Goal: Task Accomplishment & Management: Complete application form

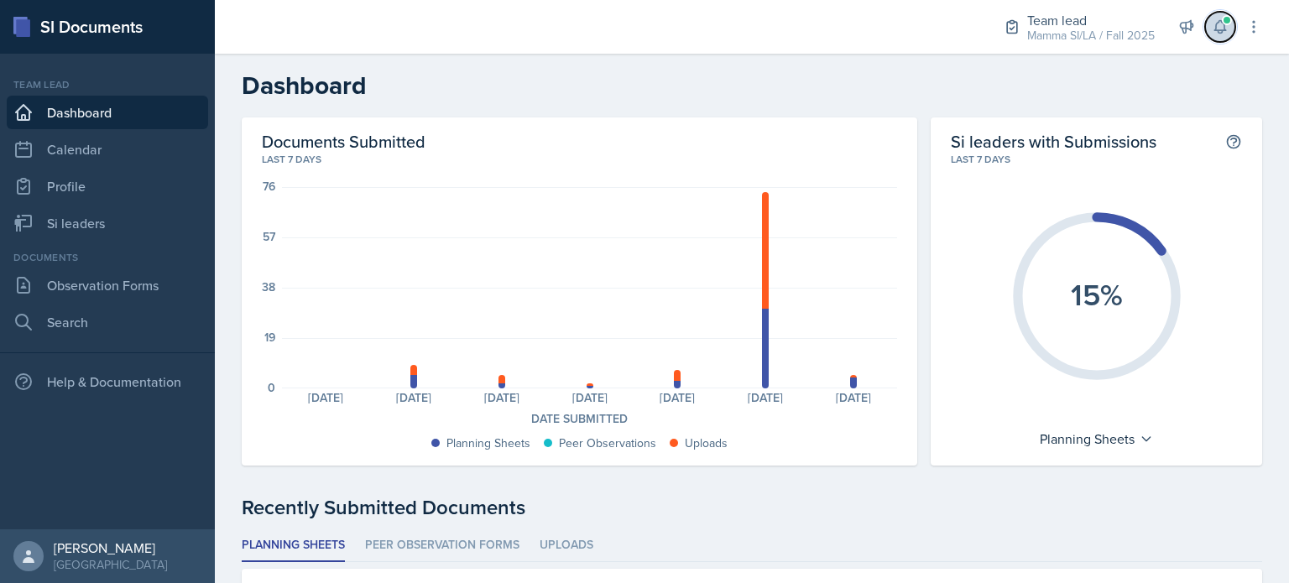
click at [1227, 26] on icon at bounding box center [1220, 26] width 17 height 17
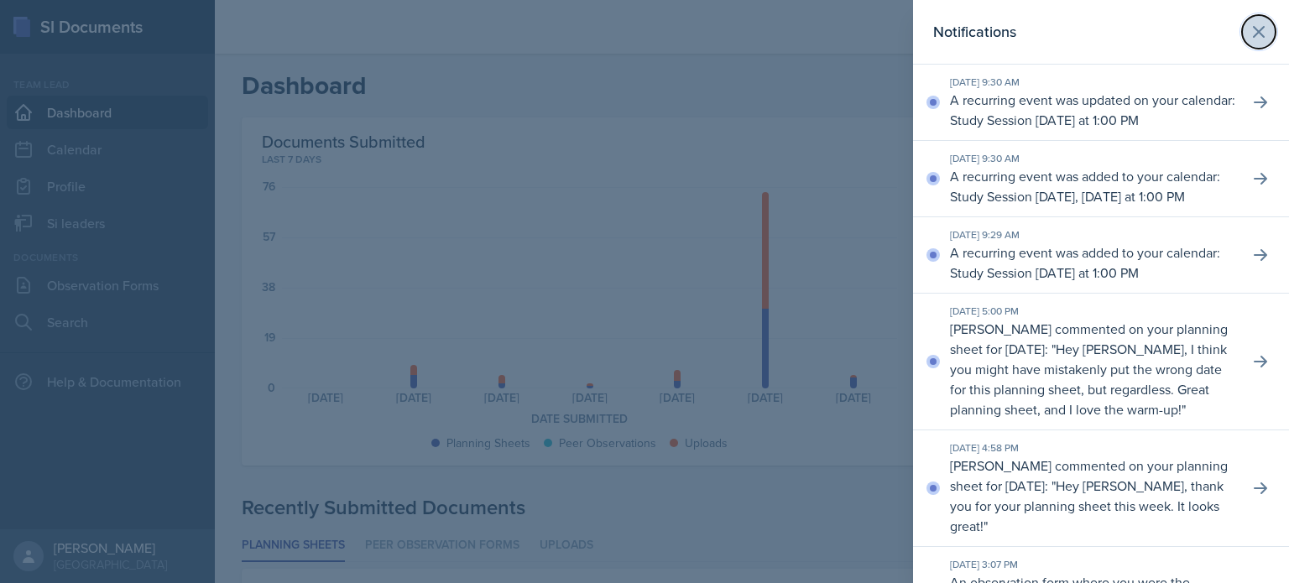
click at [1254, 31] on icon at bounding box center [1259, 32] width 10 height 10
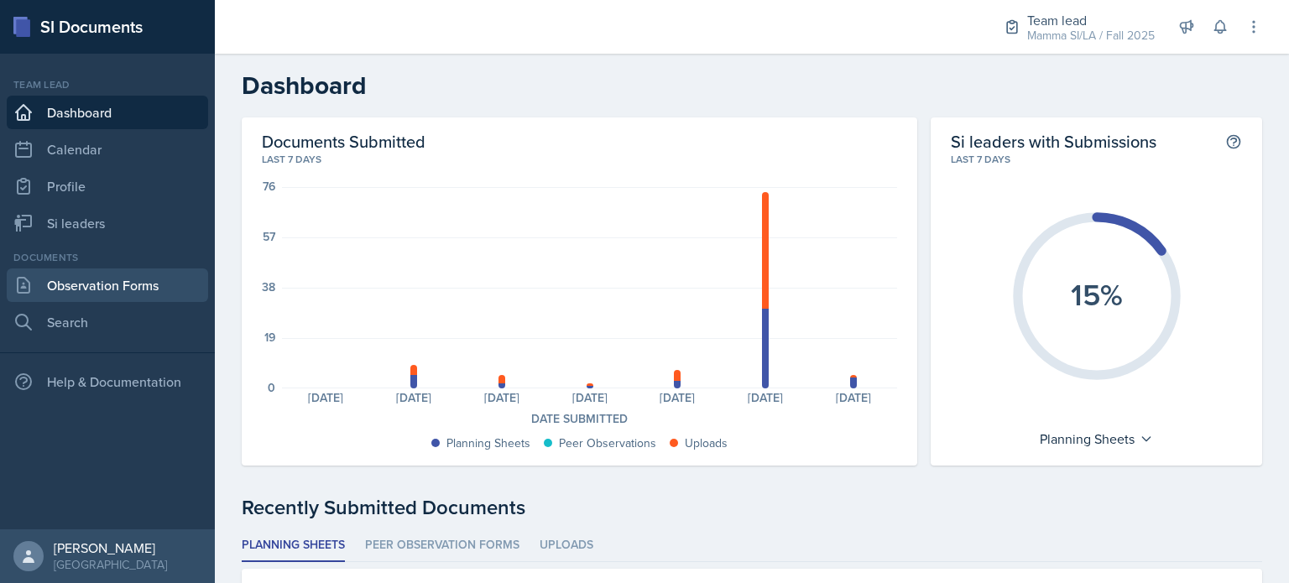
click at [115, 287] on link "Observation Forms" at bounding box center [107, 286] width 201 height 34
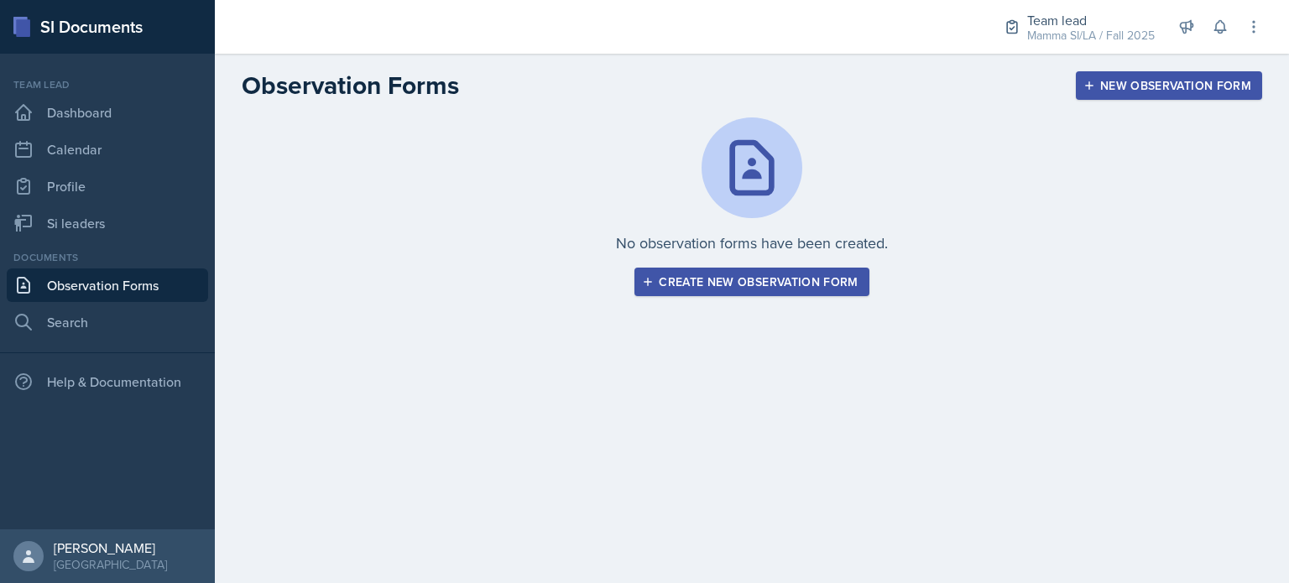
click at [766, 283] on div "Create new observation form" at bounding box center [751, 281] width 212 height 13
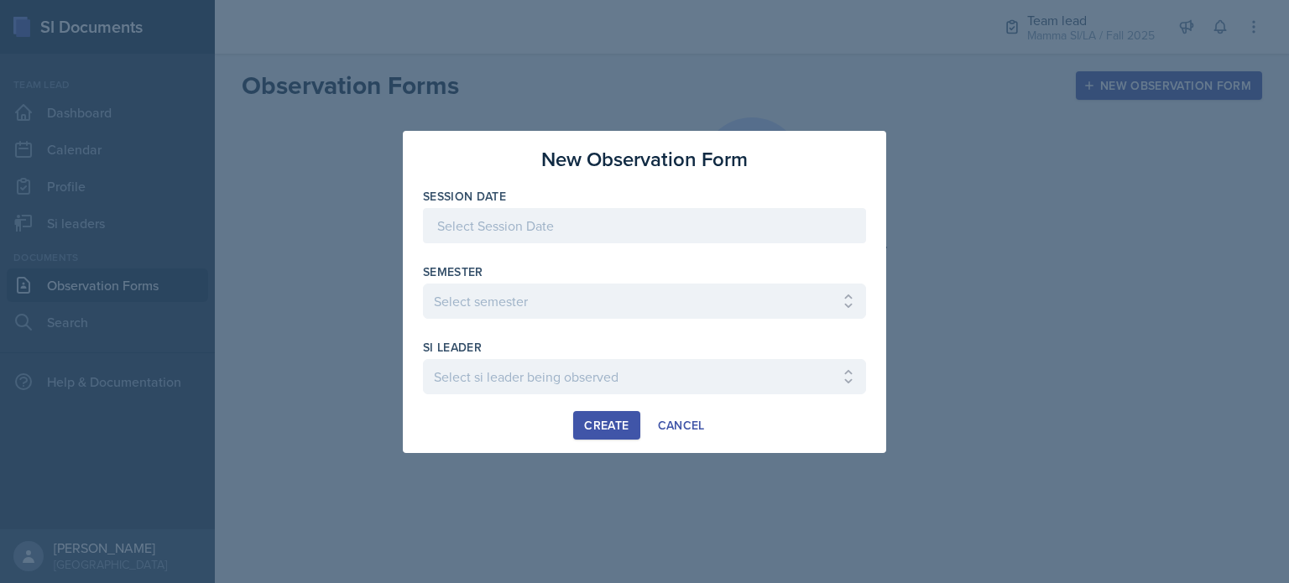
click at [571, 204] on div "Session Date" at bounding box center [644, 196] width 443 height 17
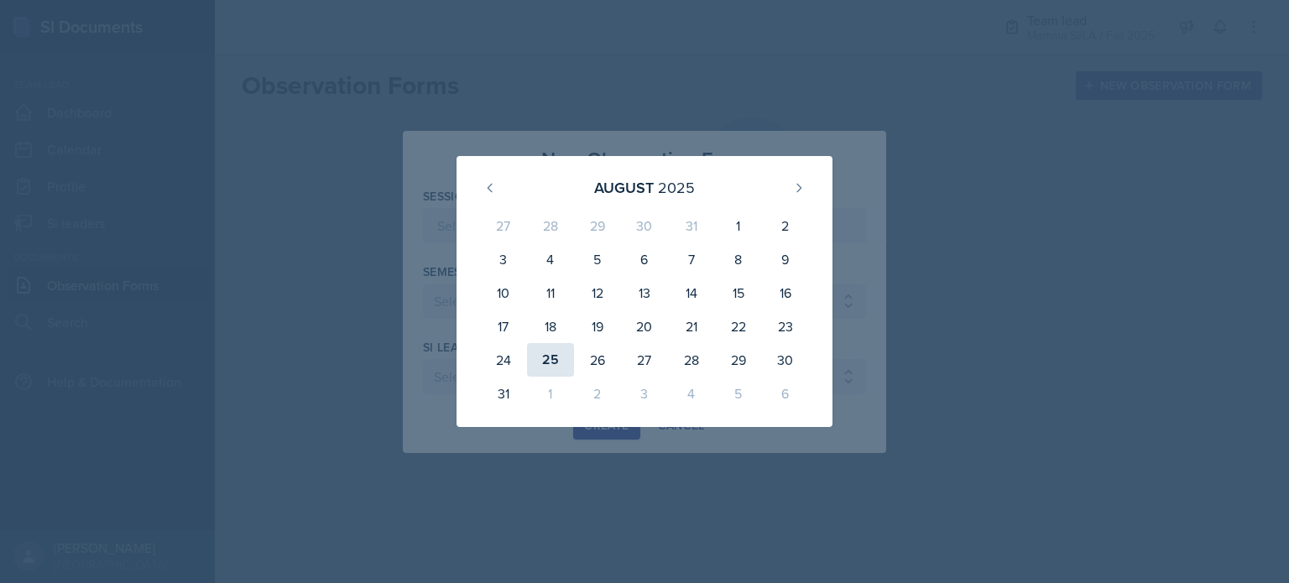
click at [538, 356] on div "25" at bounding box center [550, 360] width 47 height 34
type input "[DATE]"
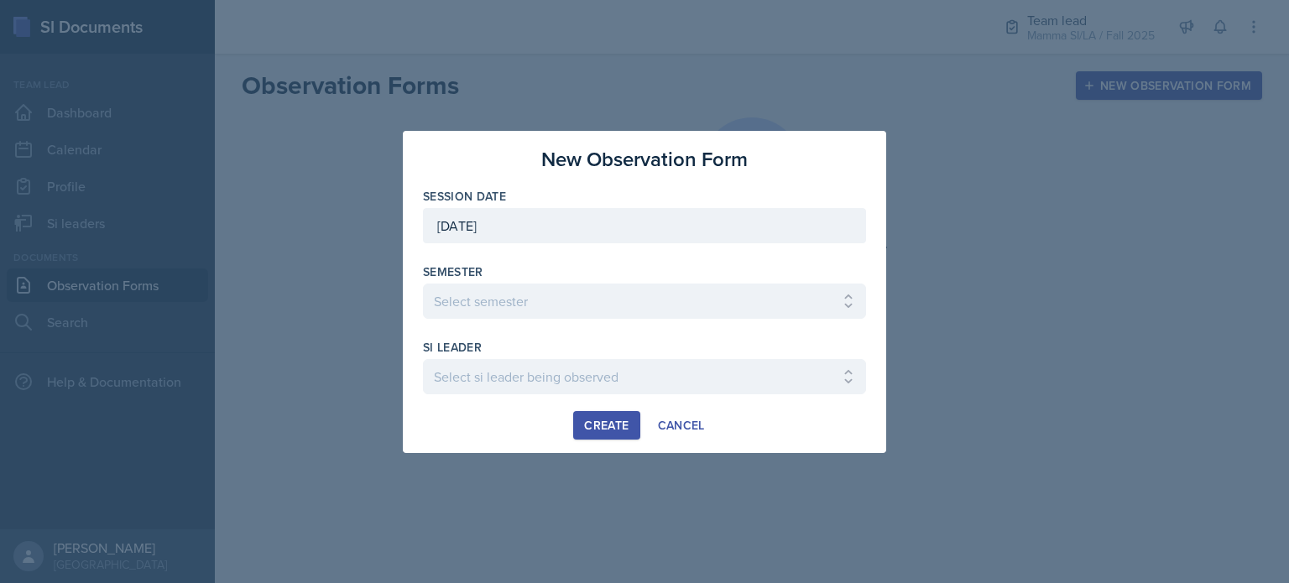
click at [542, 319] on div "Session Date [DATE] [DATE] 27 28 29 30 31 1 2 3 4 5 6 7 8 9 10 11 12 13 14 15 1…" at bounding box center [644, 299] width 443 height 223
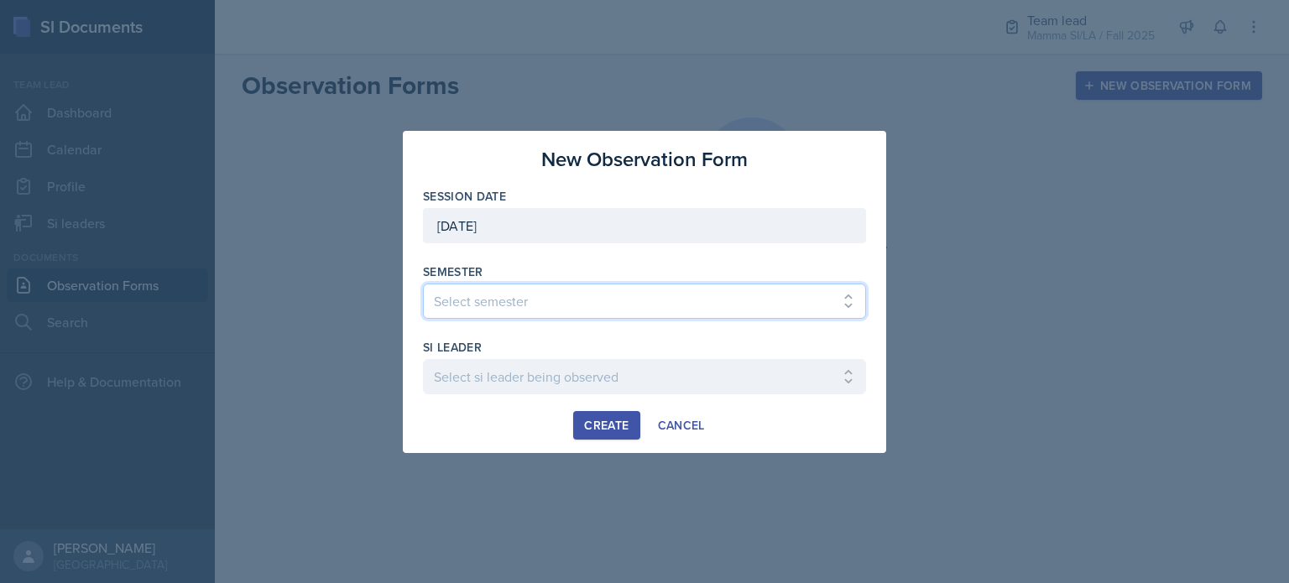
click at [549, 299] on select "Select semester All Spring 2021 Summer 2021 Spring 2022 Fall 2020 Fall 2021 Fal…" at bounding box center [644, 301] width 443 height 35
select select "2bed604d-1099-4043-b1bc-2365e8740244"
click at [423, 284] on select "Select semester All Spring 2021 Summer 2021 Spring 2022 Fall 2020 Fall 2021 Fal…" at bounding box center [644, 301] width 443 height 35
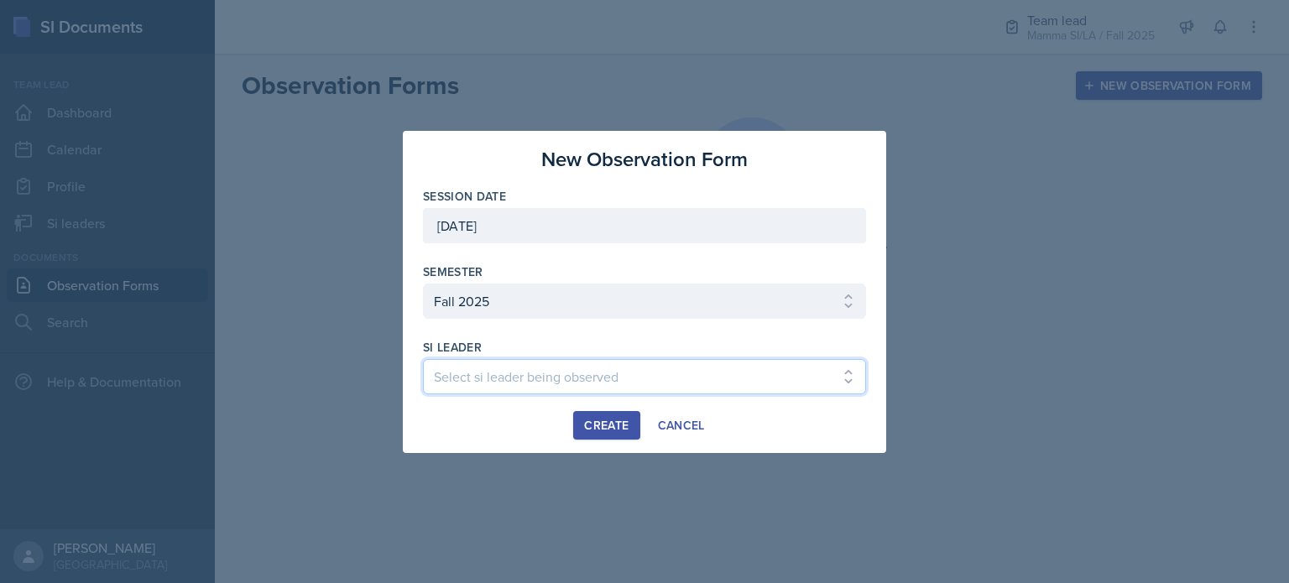
click at [529, 368] on select "Select si leader being observed [PERSON_NAME] / CHEM 1211 / Demon SI of Fleet S…" at bounding box center [644, 376] width 443 height 35
select select "d31671e4-fa12-4284-ba09-4981ca99e8fd"
click at [423, 359] on select "Select si leader being observed [PERSON_NAME] / CHEM 1211 / Demon SI of Fleet S…" at bounding box center [644, 376] width 443 height 35
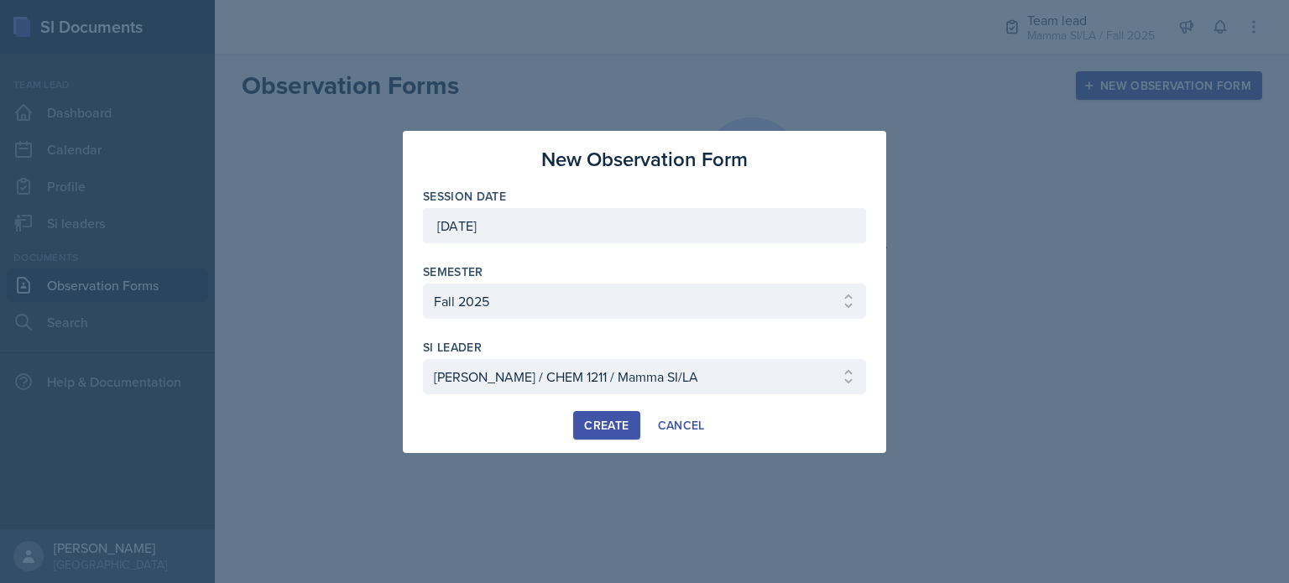
click at [598, 425] on div "Create" at bounding box center [606, 425] width 44 height 13
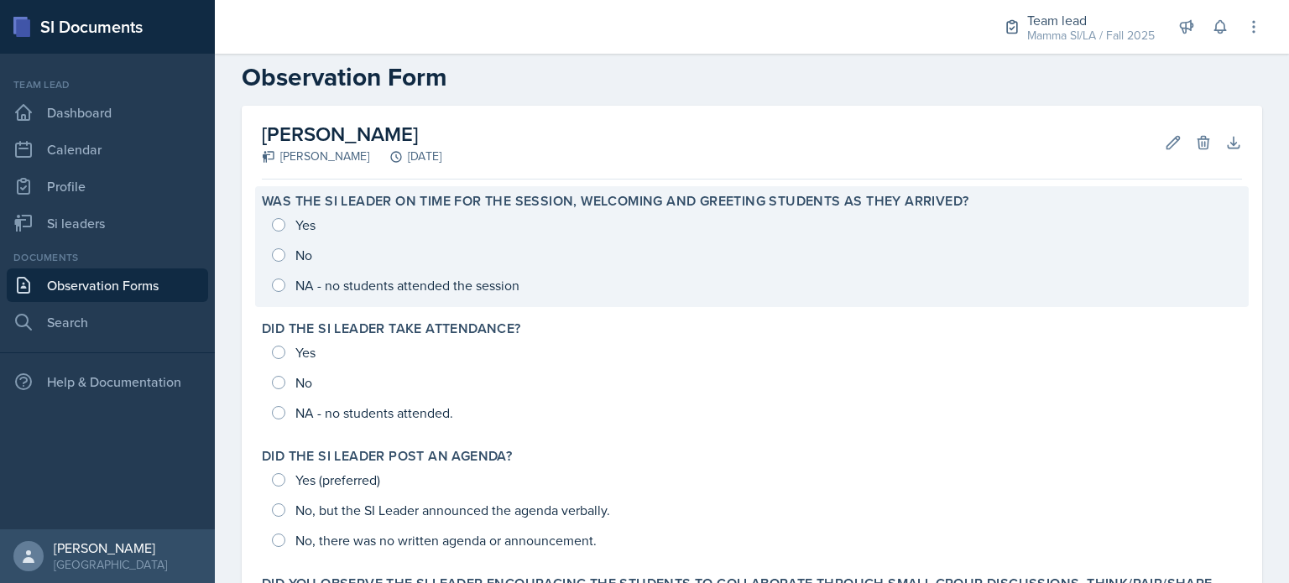
scroll to position [30, 0]
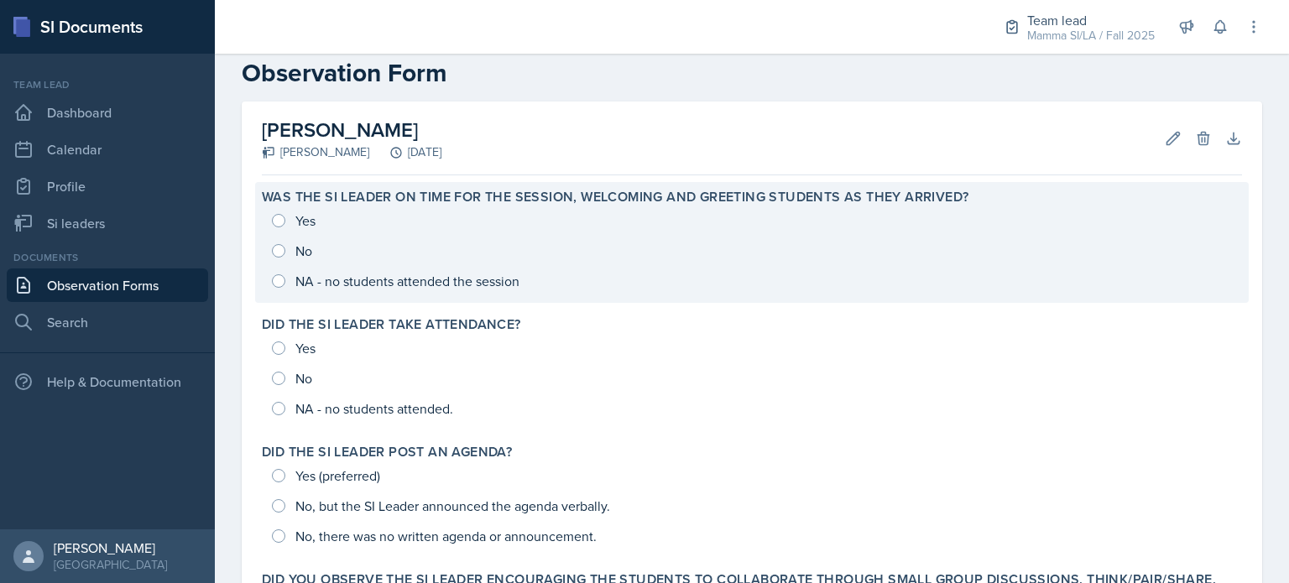
click at [279, 216] on div "Yes No NA - no students attended the session" at bounding box center [752, 251] width 980 height 91
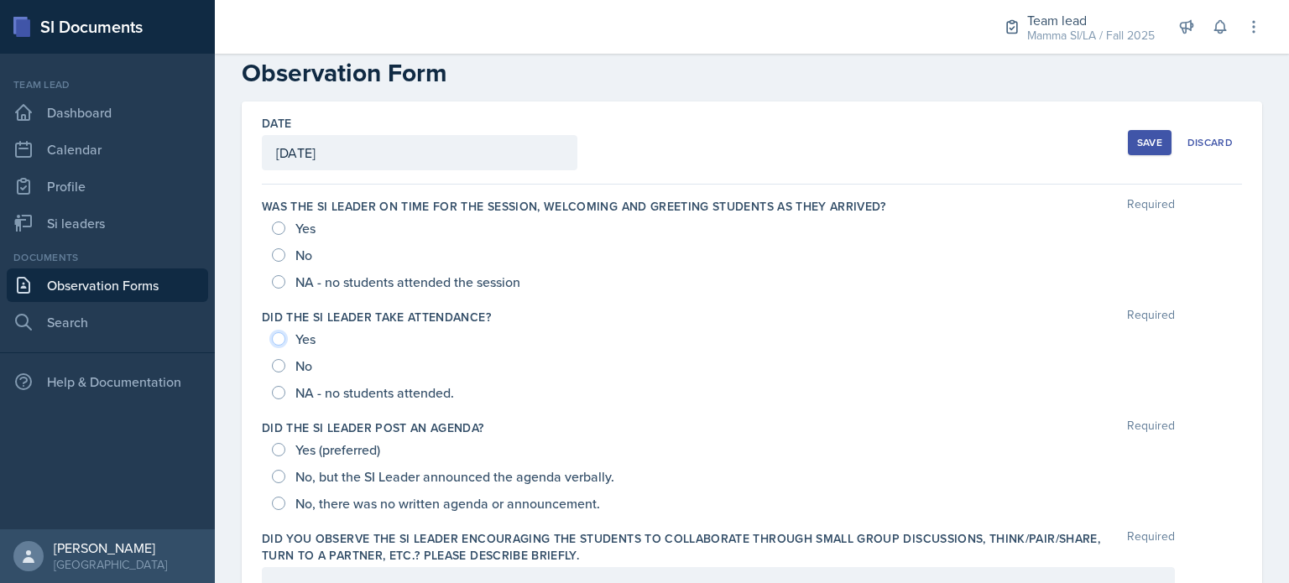
click at [279, 339] on input "Yes" at bounding box center [278, 338] width 13 height 13
radio input "true"
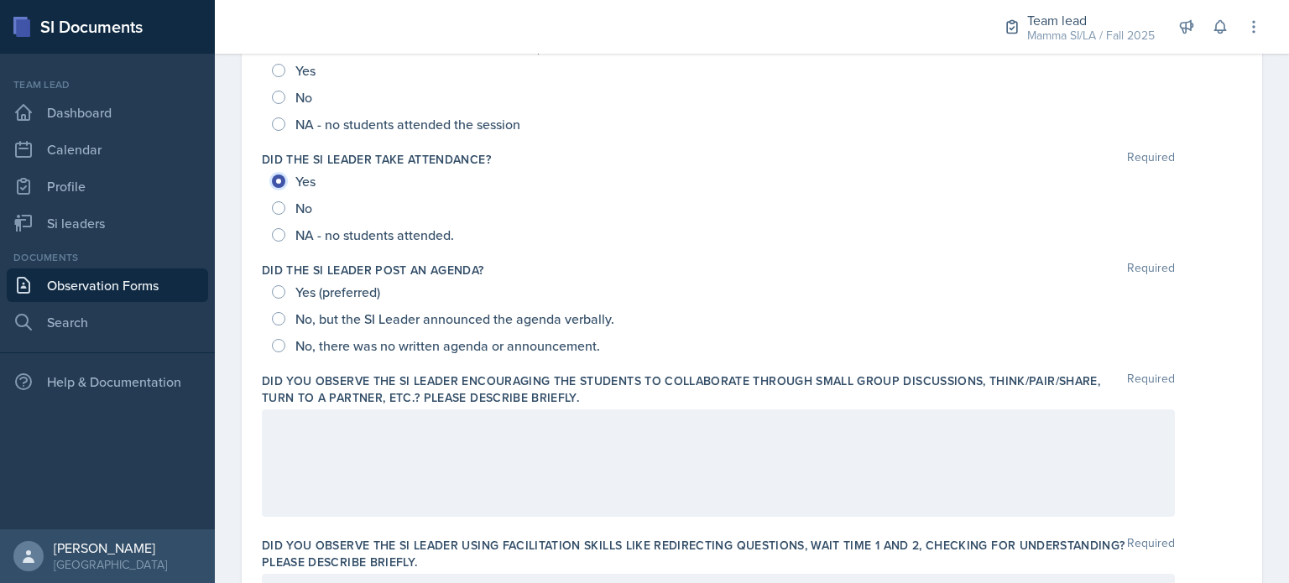
scroll to position [0, 0]
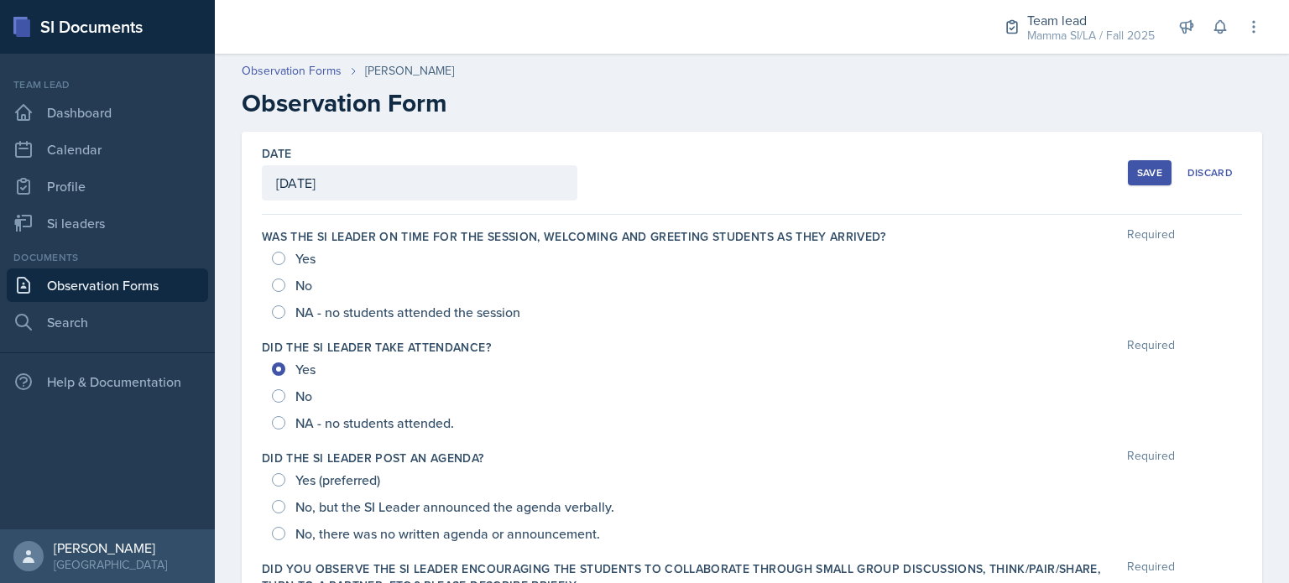
click at [326, 255] on div "Yes" at bounding box center [752, 258] width 960 height 27
click at [304, 253] on span "Yes" at bounding box center [305, 258] width 20 height 17
click at [285, 253] on input "Yes" at bounding box center [278, 258] width 13 height 13
radio input "true"
click at [352, 482] on span "Yes (preferred)" at bounding box center [337, 480] width 85 height 17
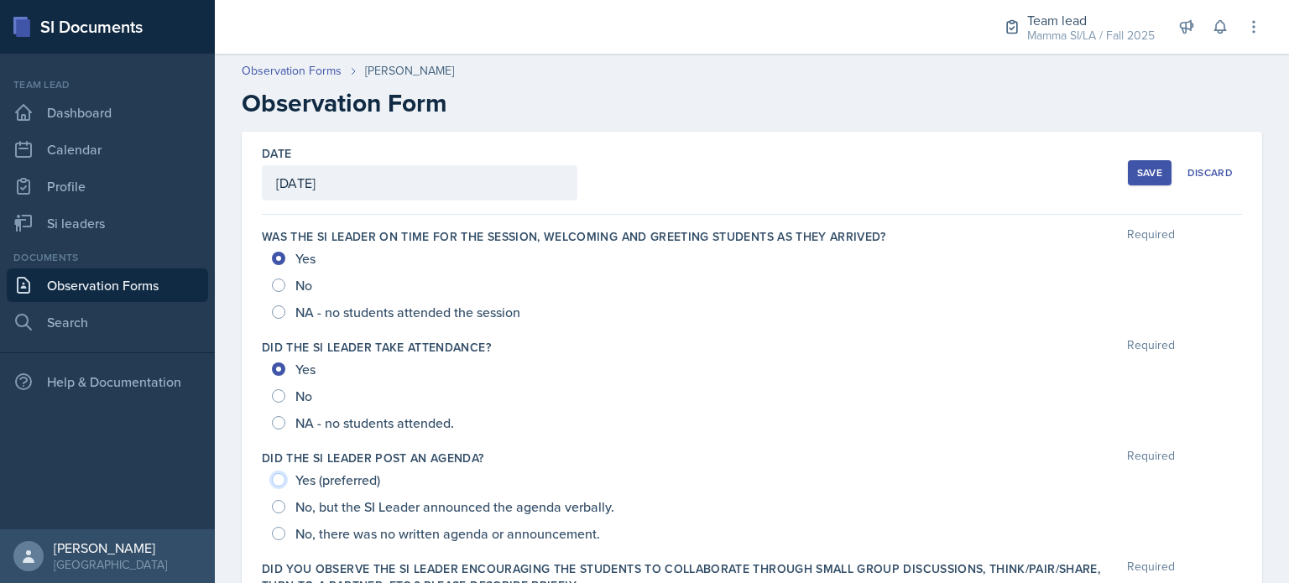
click at [285, 482] on input "Yes (preferred)" at bounding box center [278, 479] width 13 height 13
radio input "true"
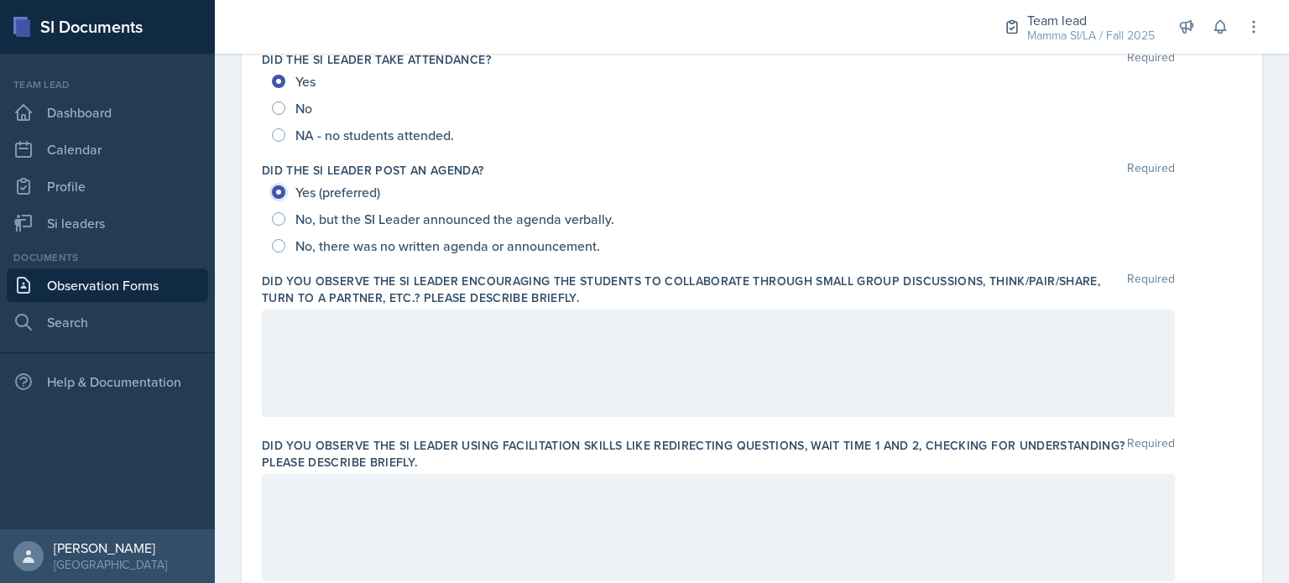
scroll to position [298, 0]
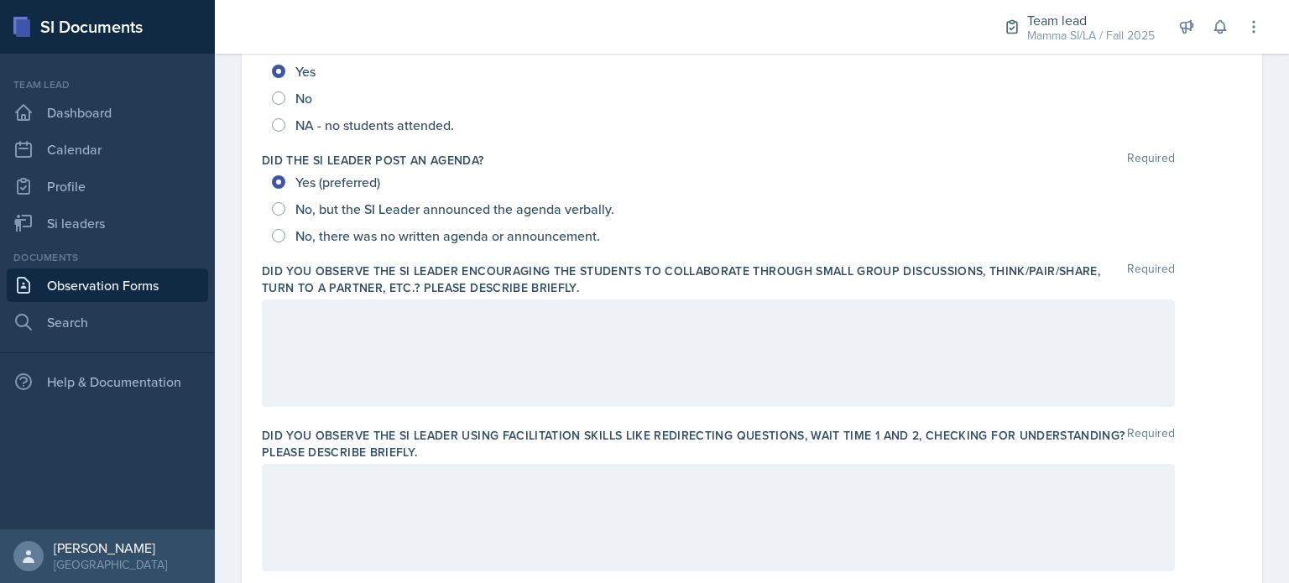
click at [401, 391] on div at bounding box center [718, 353] width 913 height 107
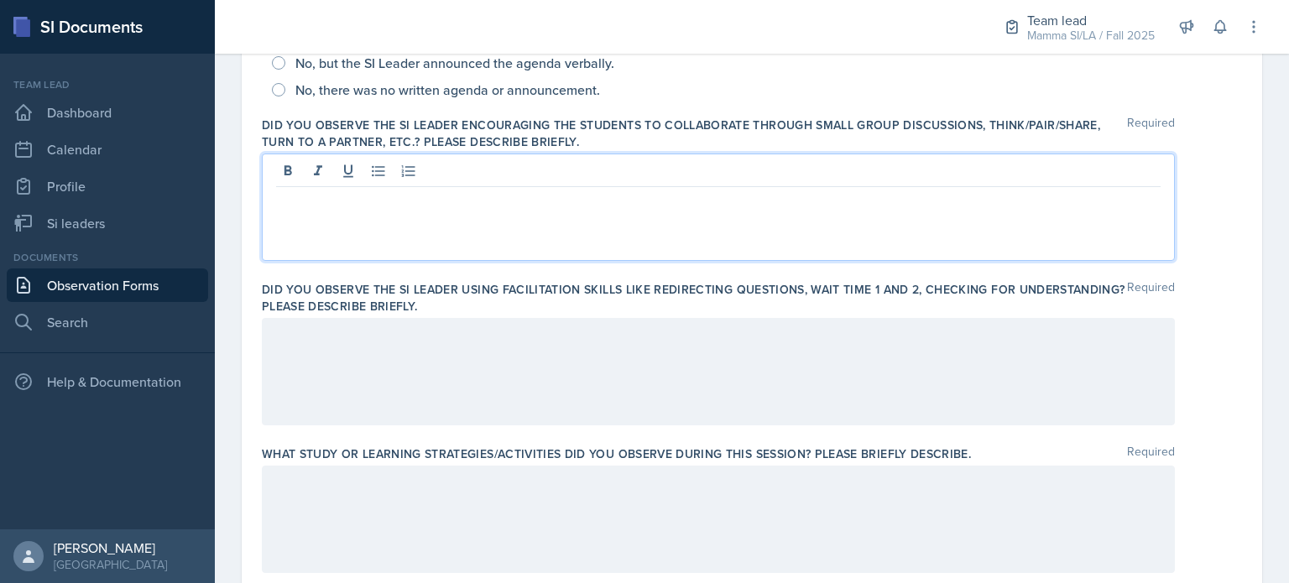
scroll to position [445, 0]
click at [463, 348] on div at bounding box center [718, 370] width 913 height 107
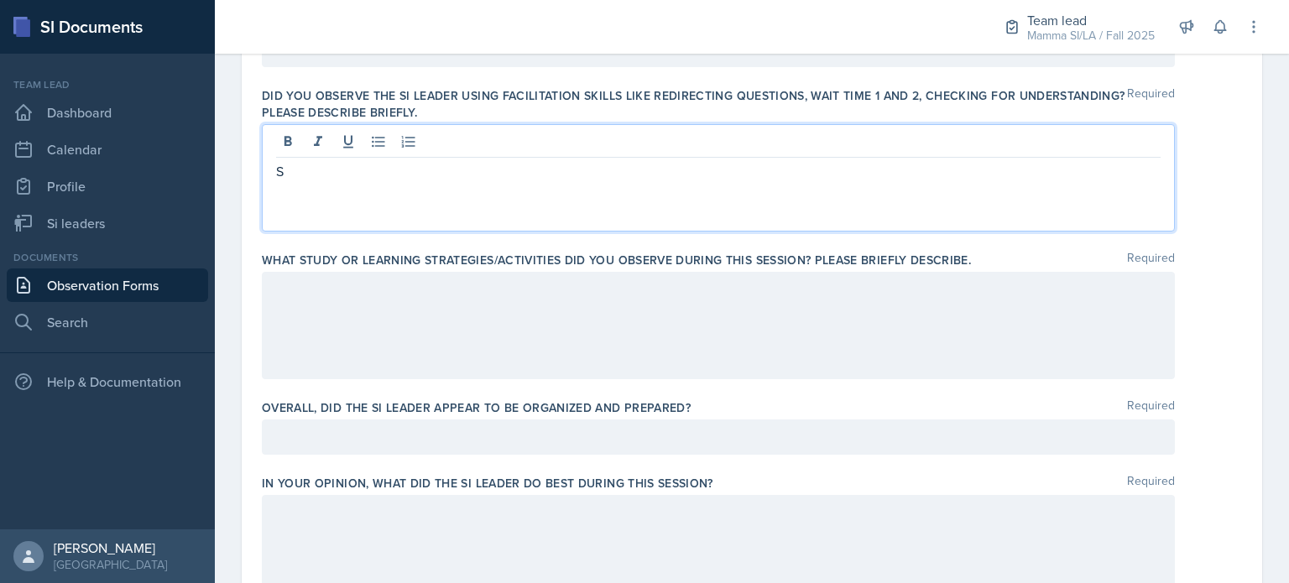
scroll to position [637, 0]
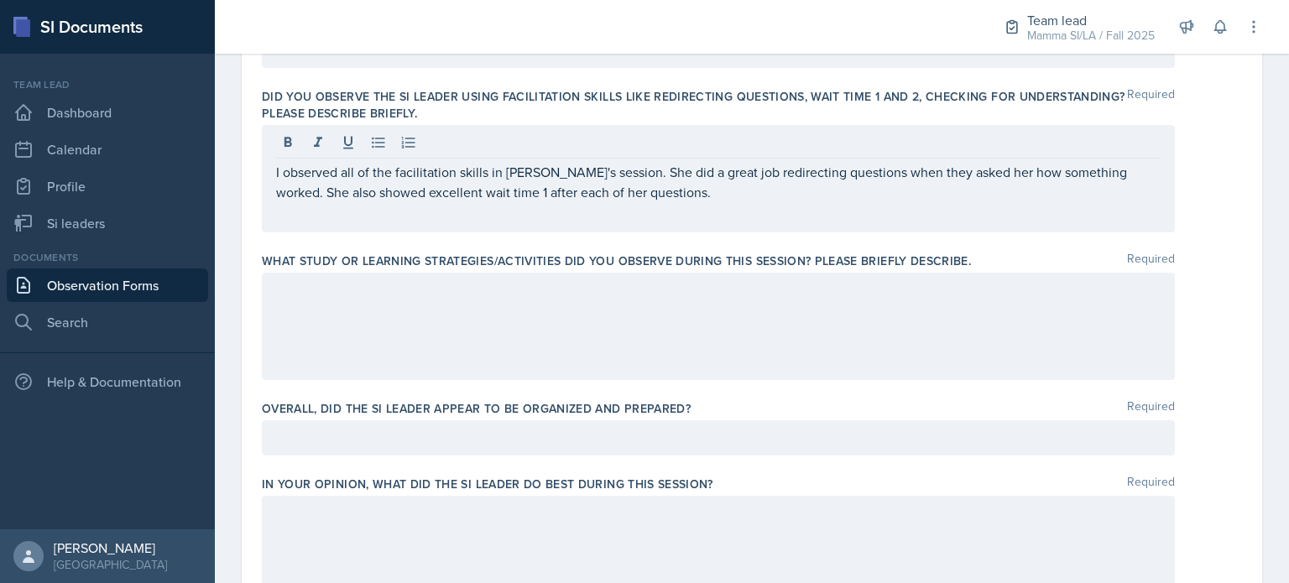
click at [467, 325] on div at bounding box center [718, 326] width 913 height 107
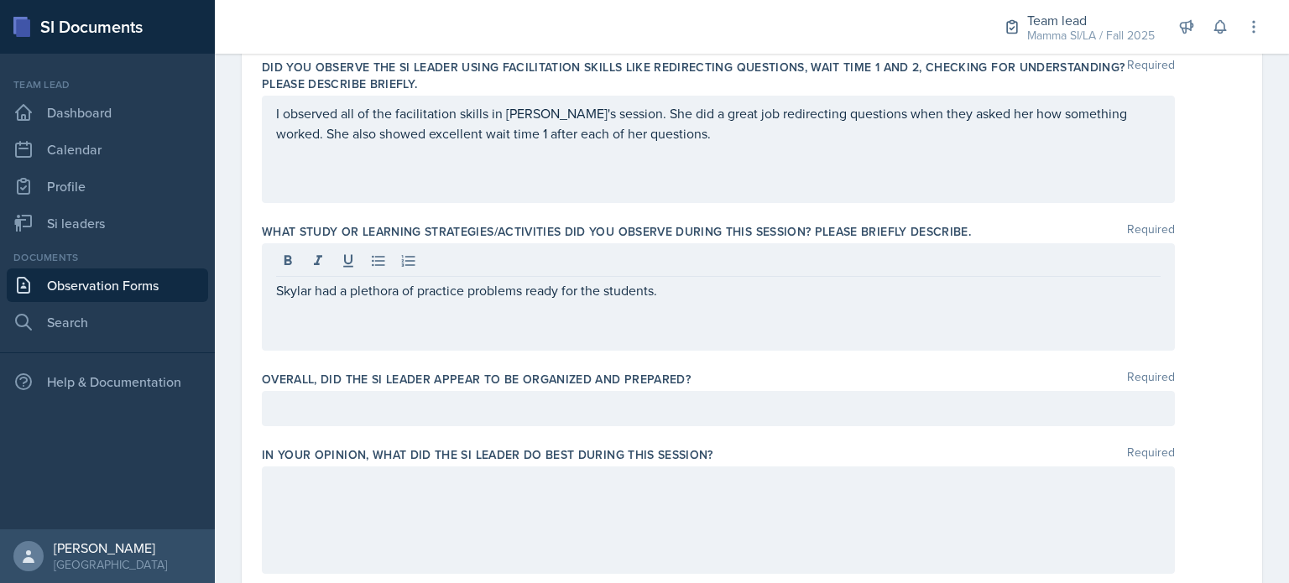
click at [784, 305] on div "Skylar had a plethora of practice problems ready for the students." at bounding box center [718, 296] width 913 height 107
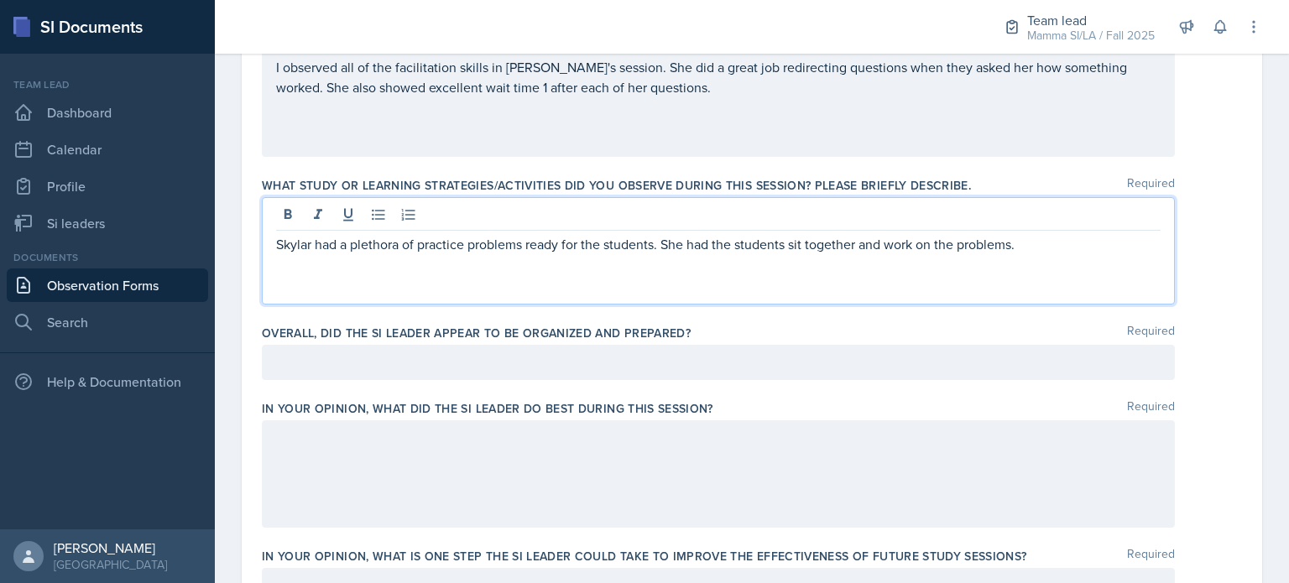
scroll to position [712, 0]
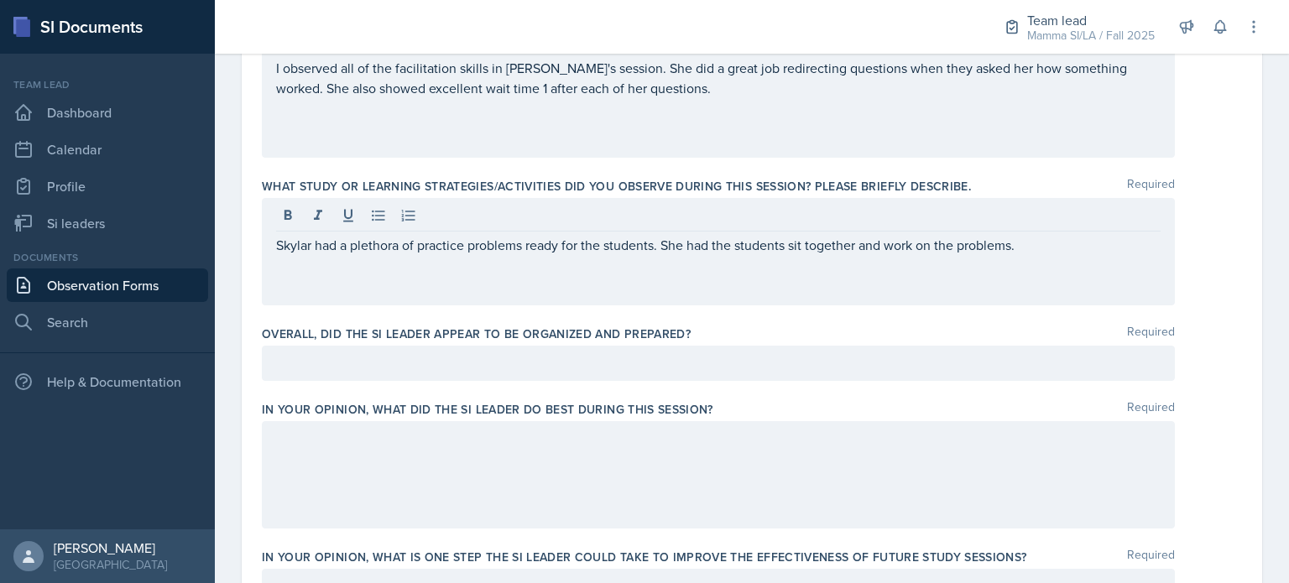
click at [660, 382] on div "Overall, did the SI Leader appear to be organized and prepared? Required" at bounding box center [752, 357] width 980 height 76
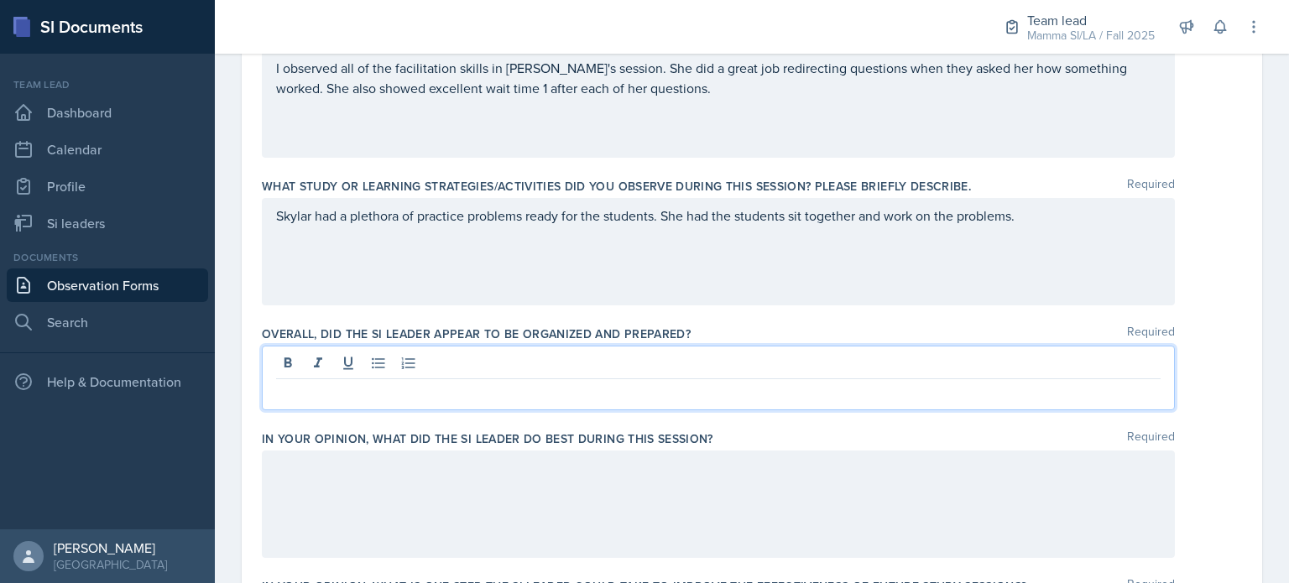
click at [695, 355] on div at bounding box center [718, 378] width 913 height 65
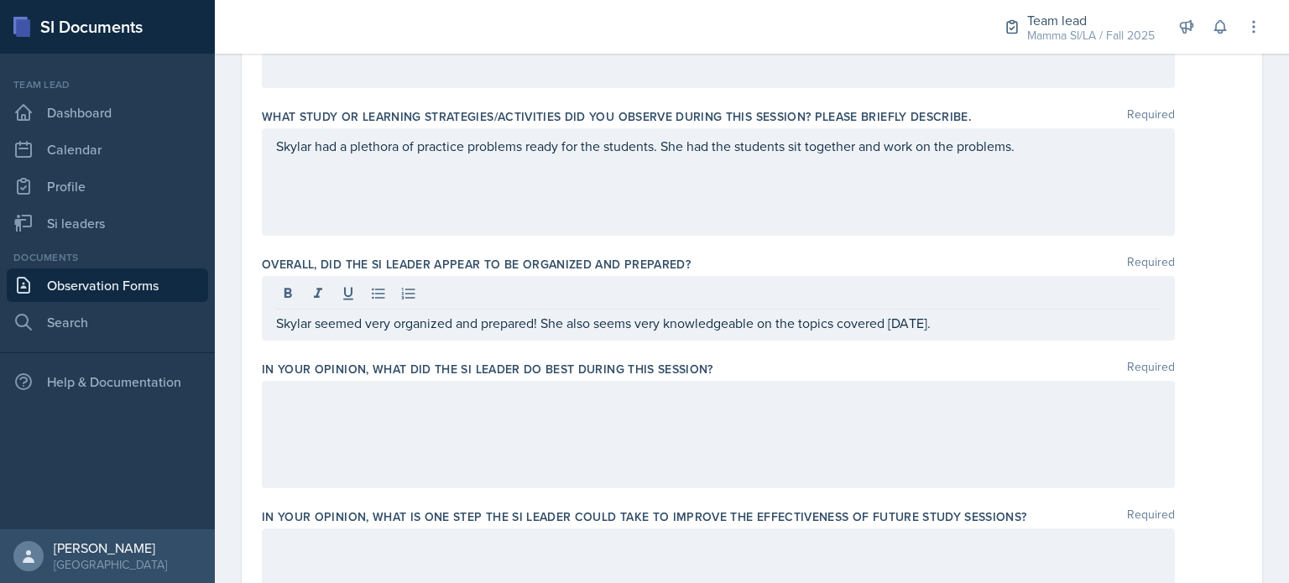
click at [677, 411] on div at bounding box center [718, 434] width 913 height 107
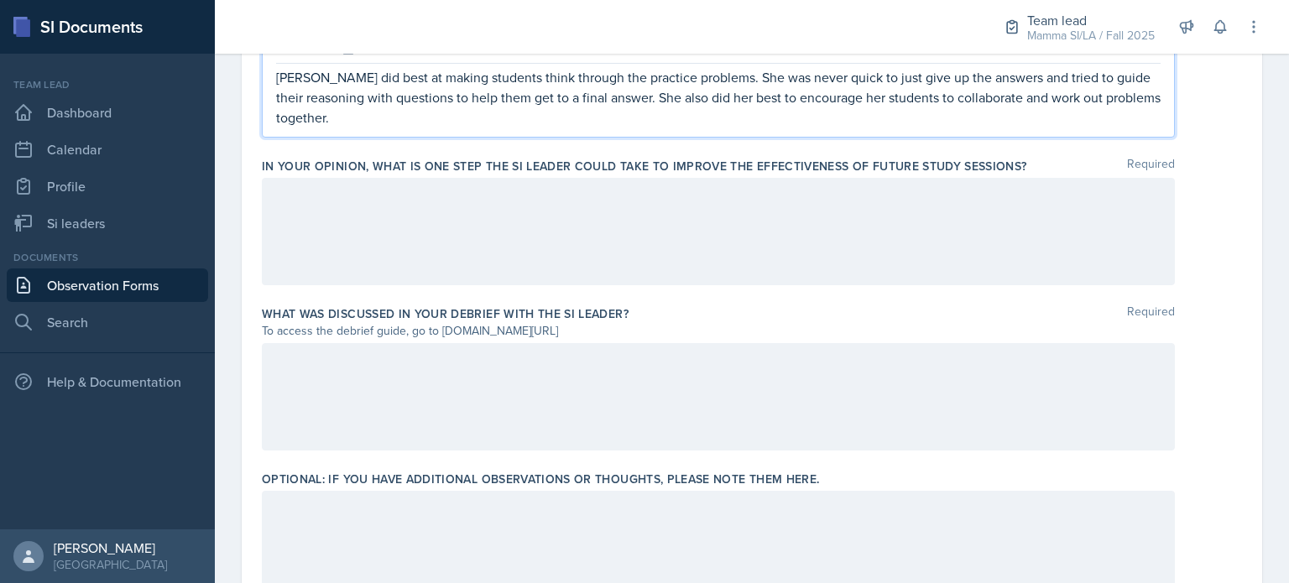
scroll to position [1102, 0]
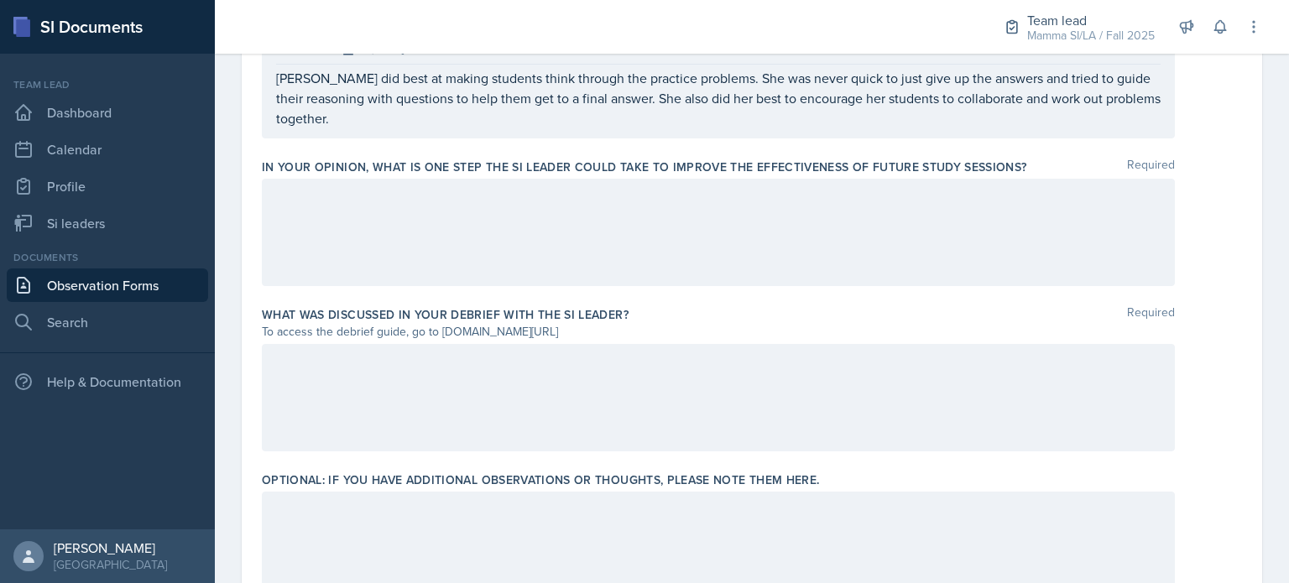
click at [674, 372] on div at bounding box center [718, 397] width 913 height 107
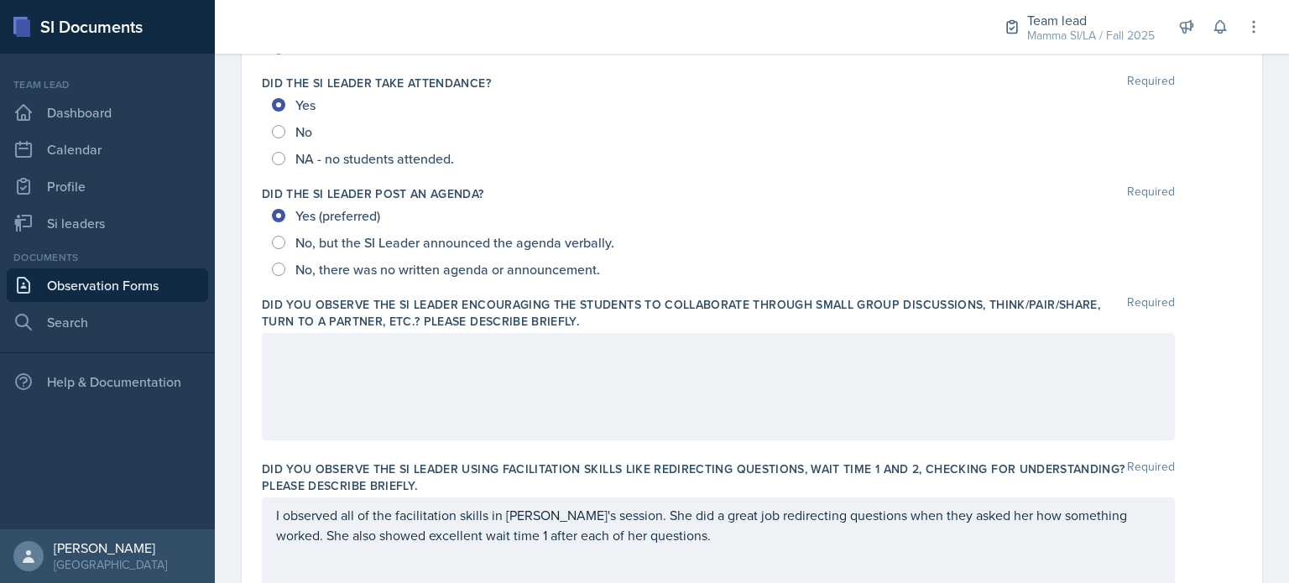
scroll to position [263, 0]
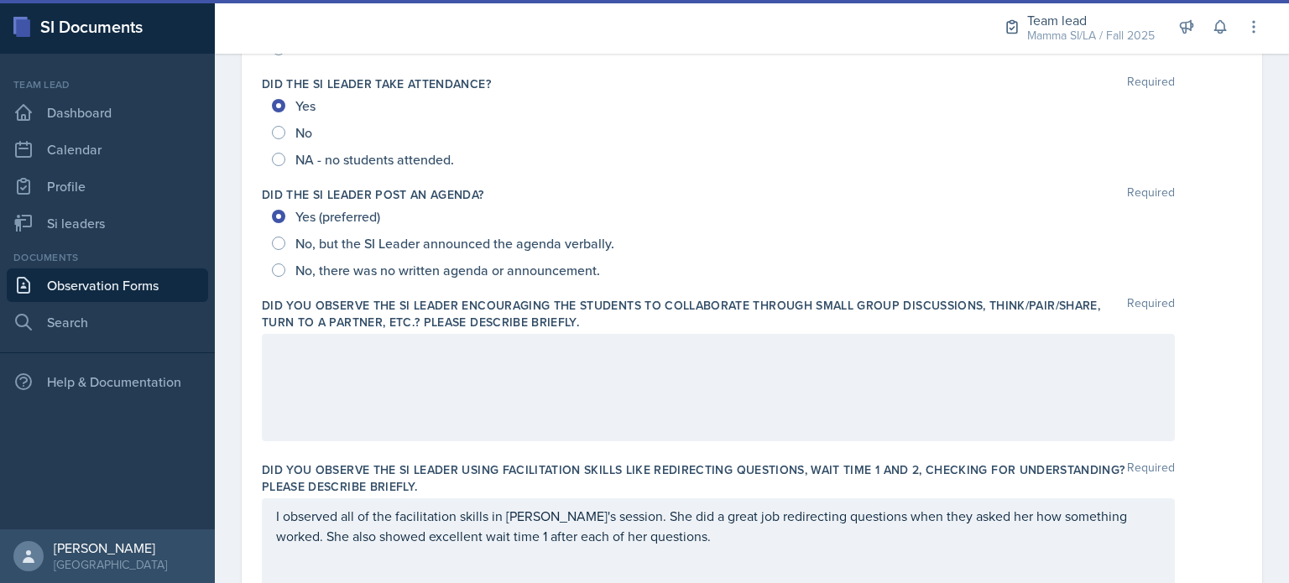
click at [684, 362] on div at bounding box center [718, 387] width 913 height 107
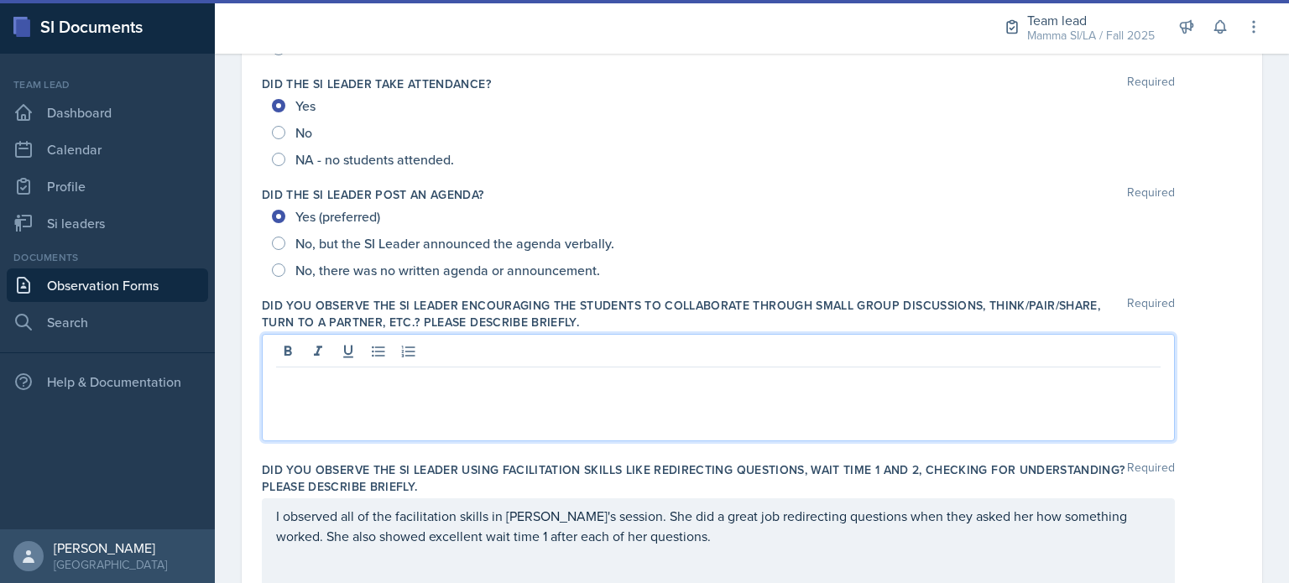
scroll to position [293, 0]
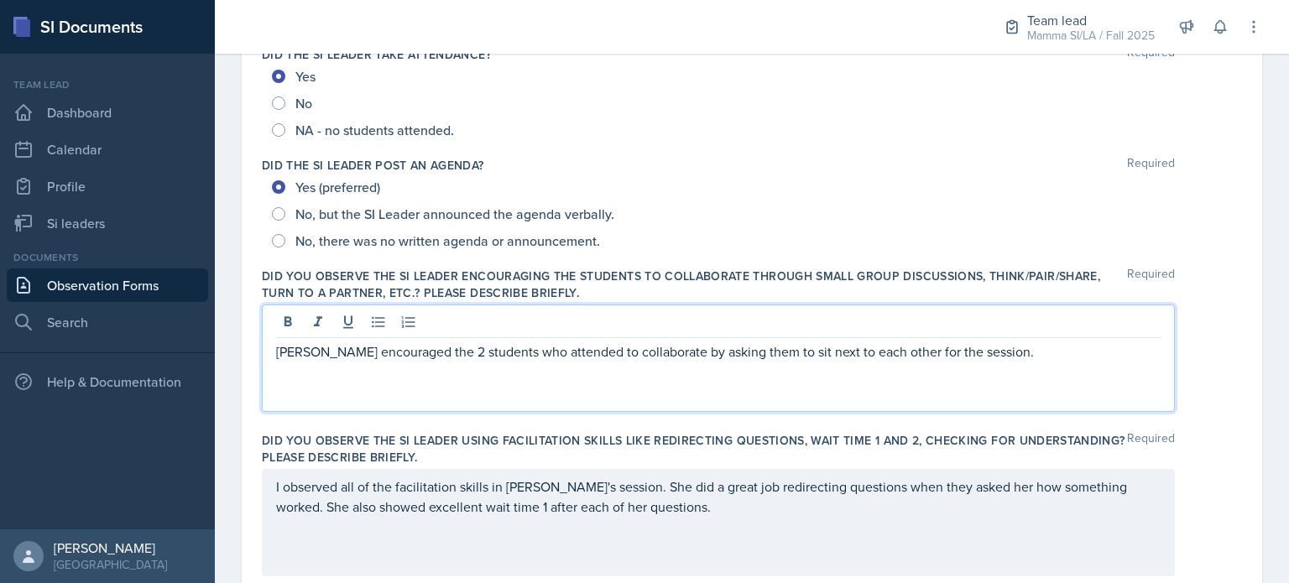
click at [1034, 368] on div "[PERSON_NAME] encouraged the 2 students who attended to collaborate by asking t…" at bounding box center [718, 358] width 913 height 107
click at [1014, 349] on p "[PERSON_NAME] encouraged the 2 students who attended to collaborate by asking t…" at bounding box center [718, 352] width 884 height 20
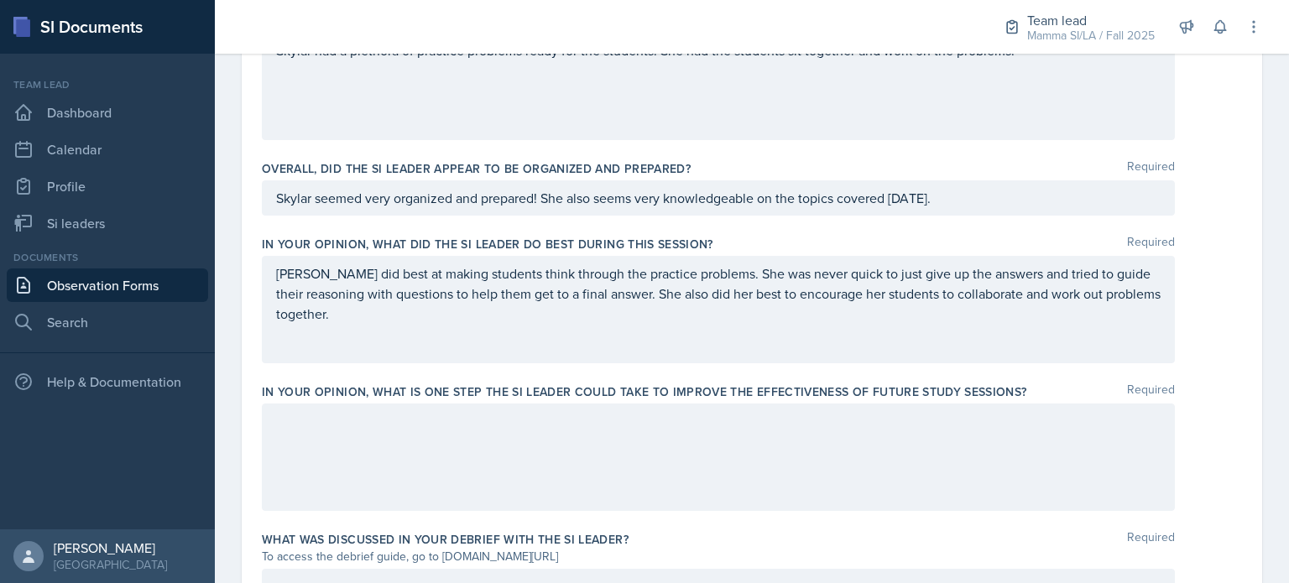
scroll to position [877, 0]
click at [826, 455] on div at bounding box center [718, 457] width 913 height 107
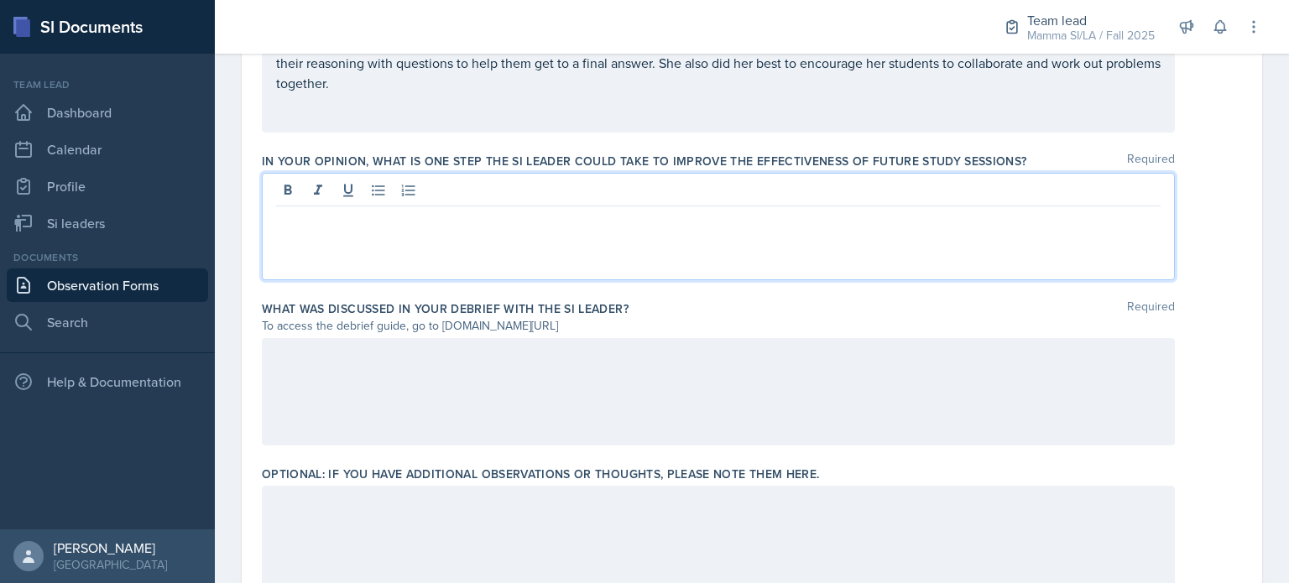
scroll to position [1104, 0]
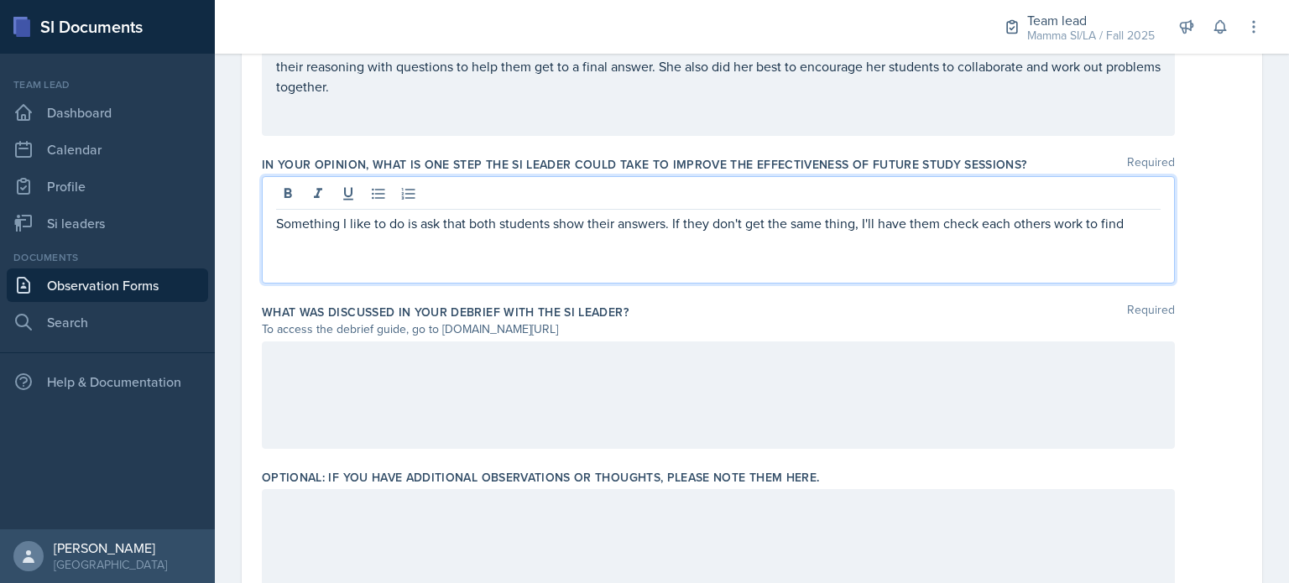
click at [829, 220] on p "Something I like to do is ask that both students show their answers. If they do…" at bounding box center [718, 223] width 884 height 20
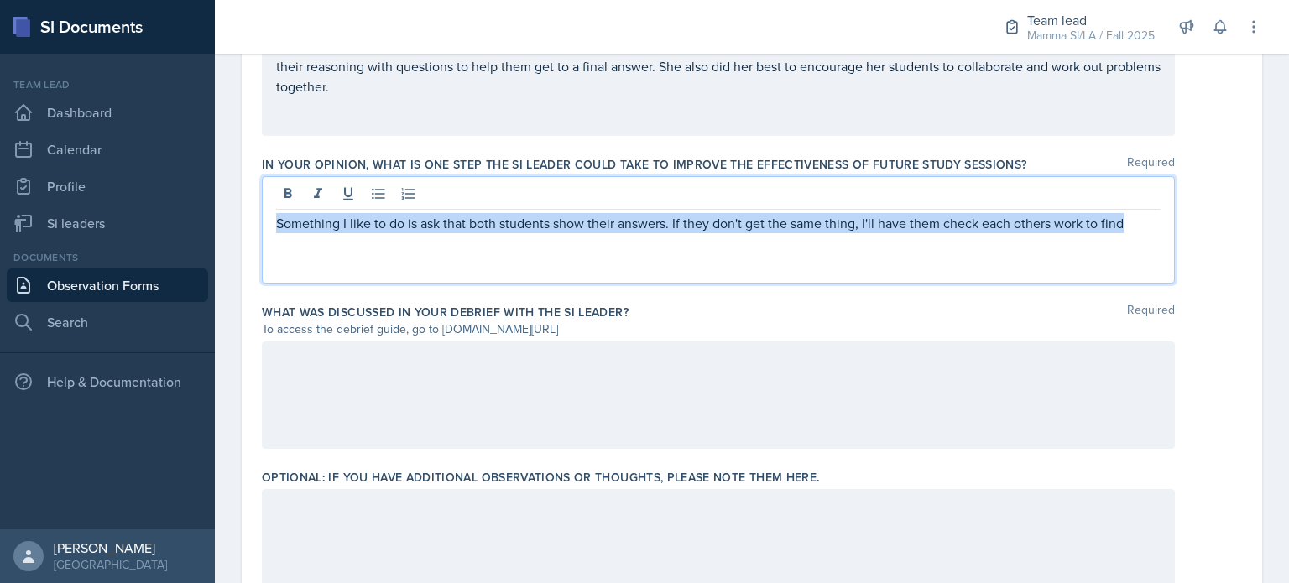
click at [829, 220] on p "Something I like to do is ask that both students show their answers. If they do…" at bounding box center [718, 223] width 884 height 20
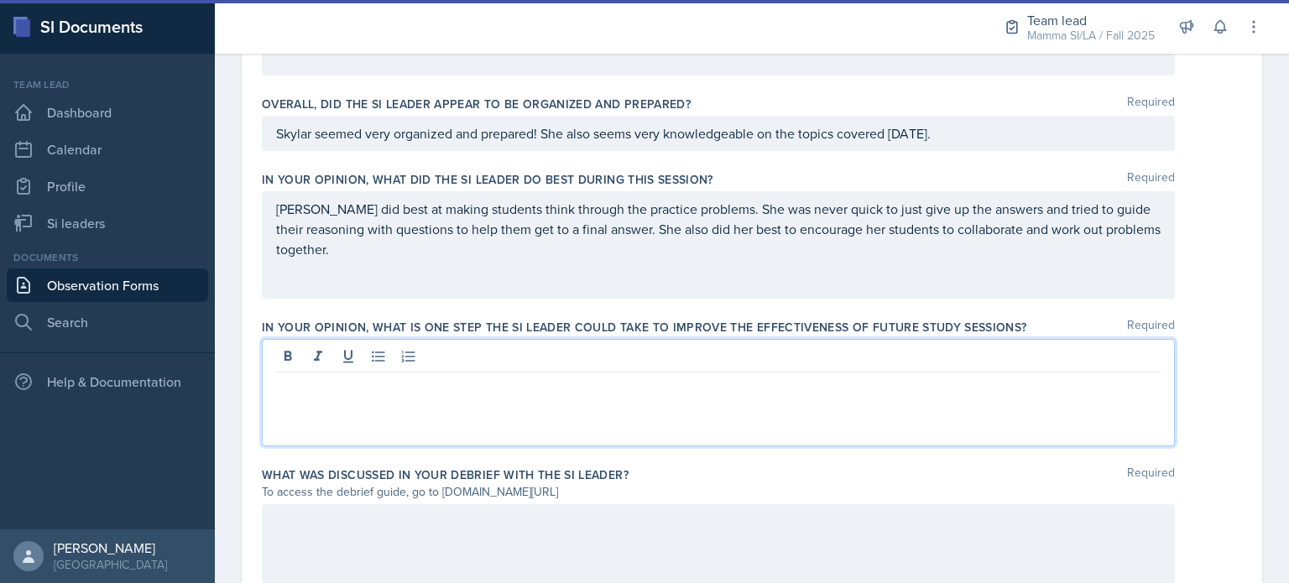
scroll to position [943, 0]
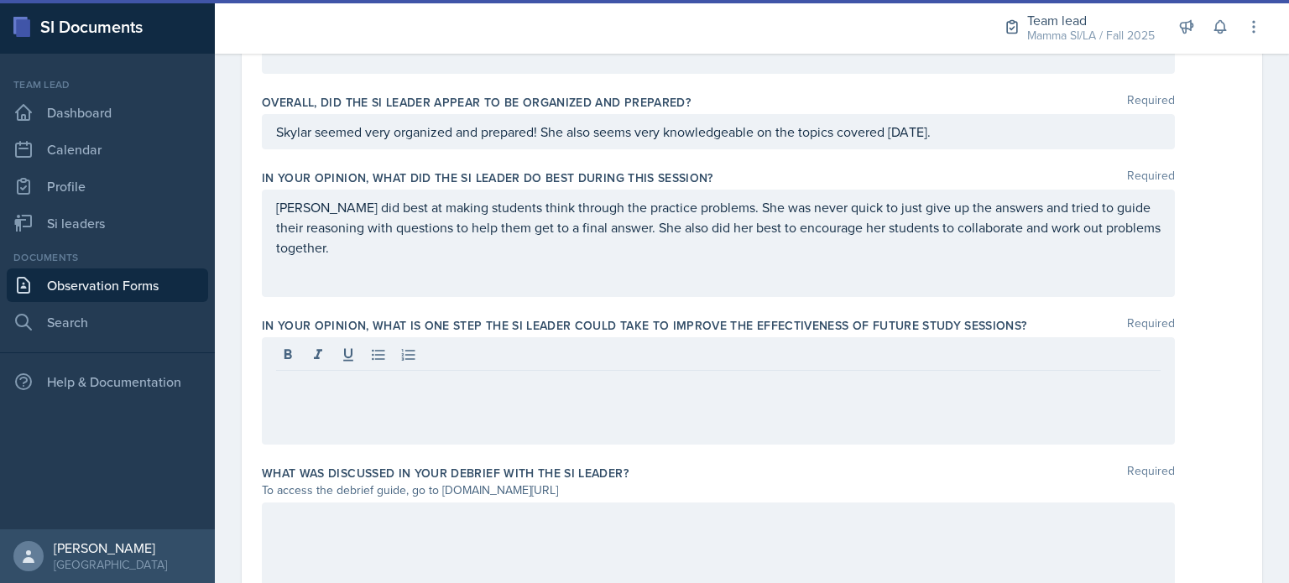
click at [727, 415] on div at bounding box center [718, 390] width 913 height 107
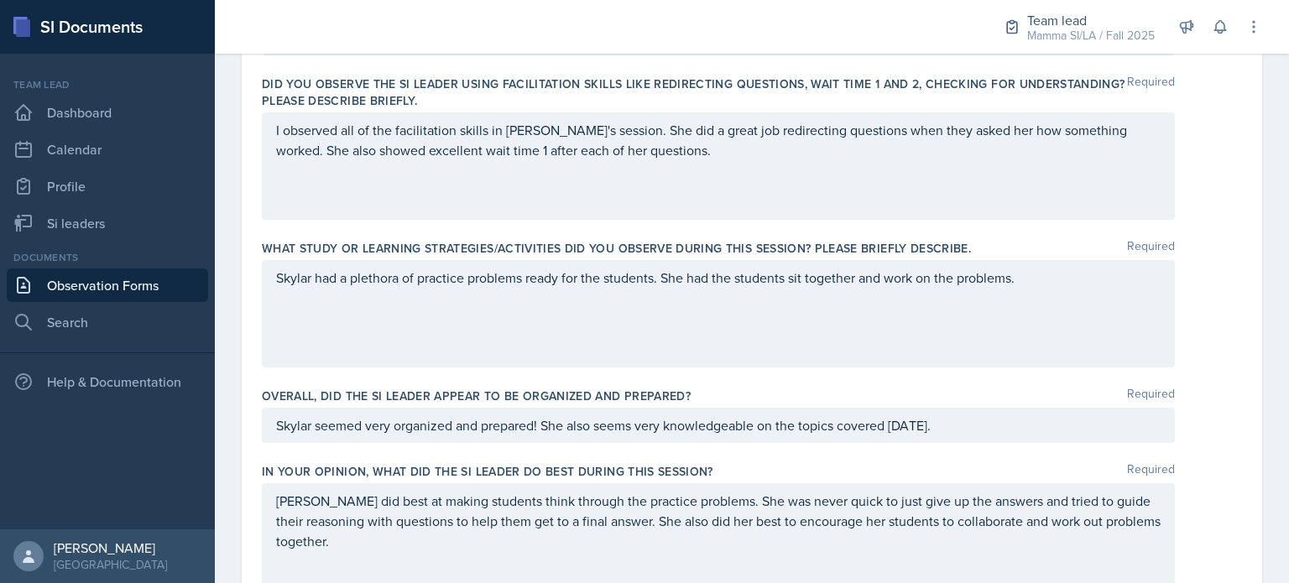
scroll to position [641, 0]
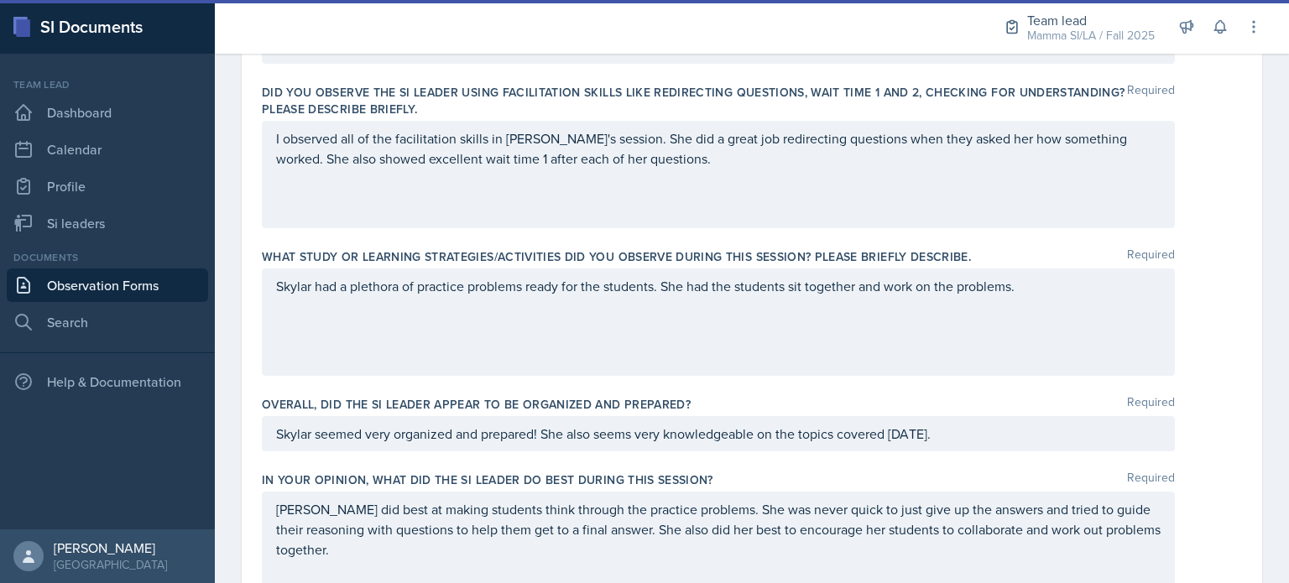
click at [822, 178] on div "I observed all of the facilitation skills in [PERSON_NAME]'s session. She did a…" at bounding box center [718, 174] width 913 height 107
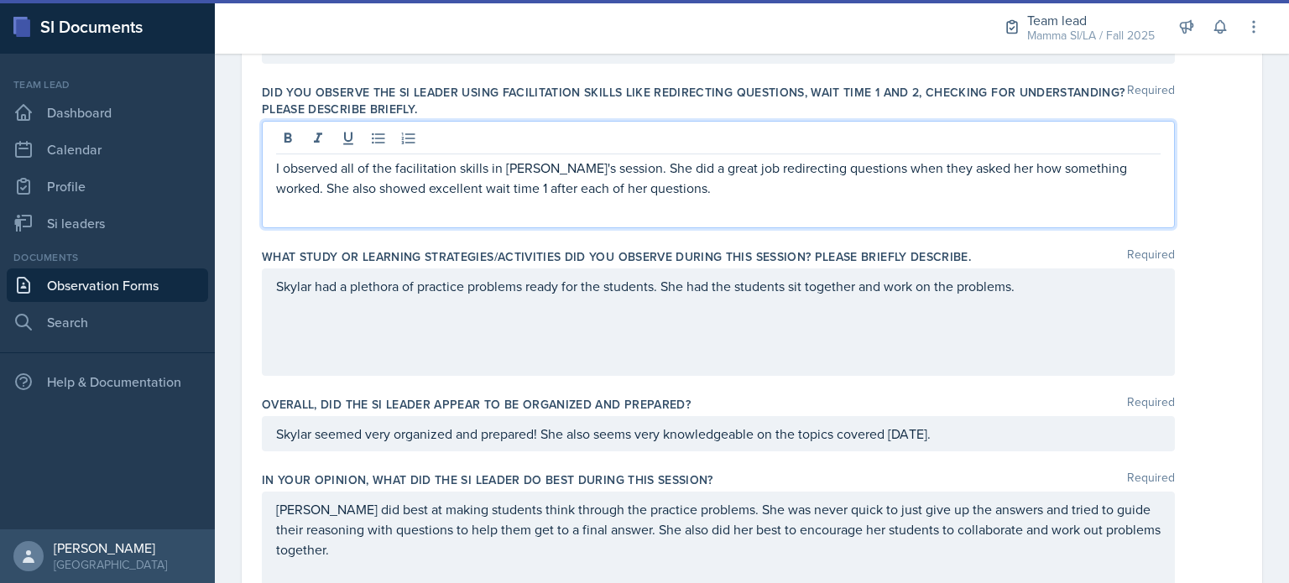
scroll to position [671, 0]
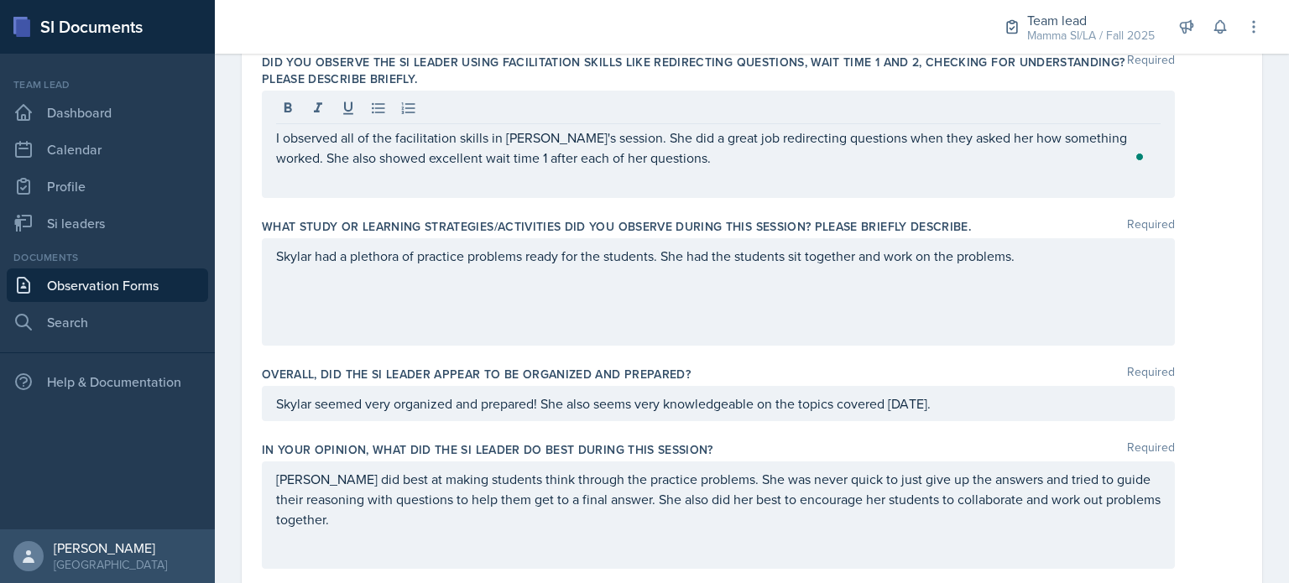
click at [822, 178] on div "I observed all of the facilitation skills in [PERSON_NAME]'s session. She did a…" at bounding box center [718, 144] width 913 height 107
click at [689, 305] on div "Skylar had a plethora of practice problems ready for the students. She had the …" at bounding box center [718, 291] width 913 height 107
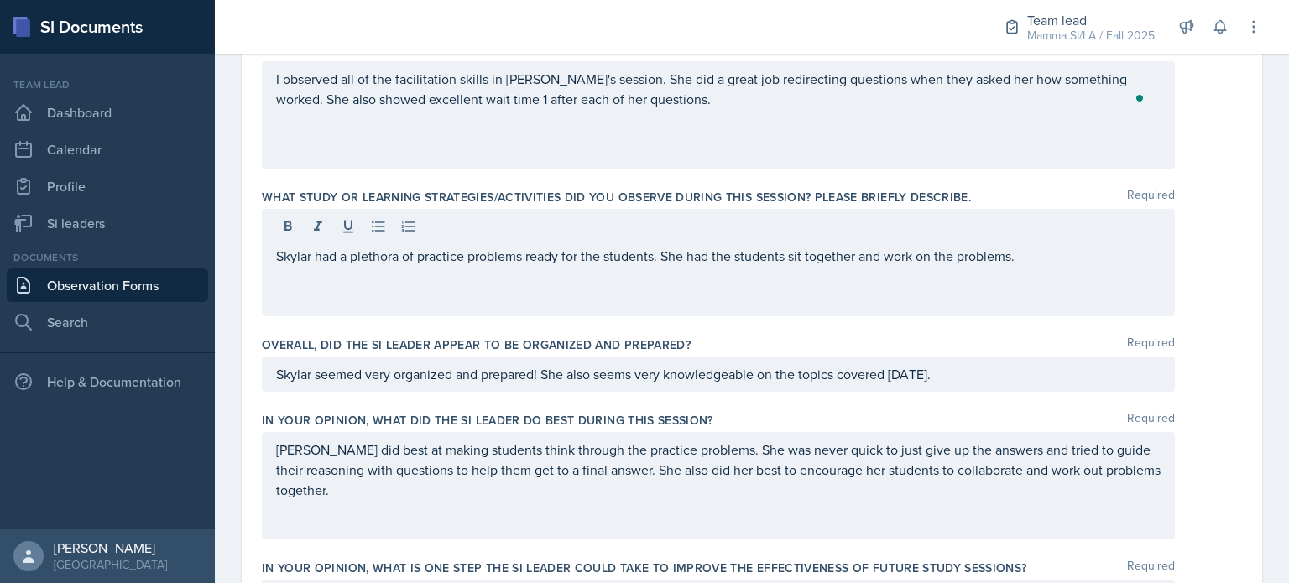
drag, startPoint x: 689, startPoint y: 305, endPoint x: 674, endPoint y: 331, distance: 30.1
click at [674, 331] on div "Was the SI Leader on time for the session, welcoming and greeting students as t…" at bounding box center [752, 270] width 980 height 1513
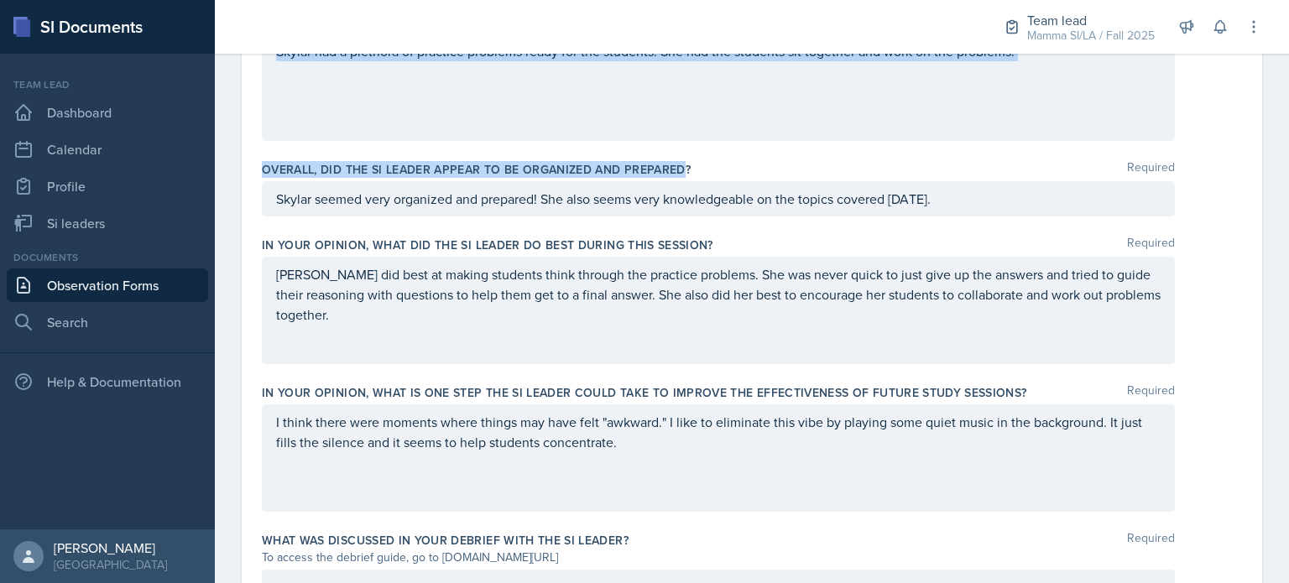
scroll to position [875, 0]
click at [759, 80] on div "Skylar had a plethora of practice problems ready for the students. She had the …" at bounding box center [718, 87] width 913 height 107
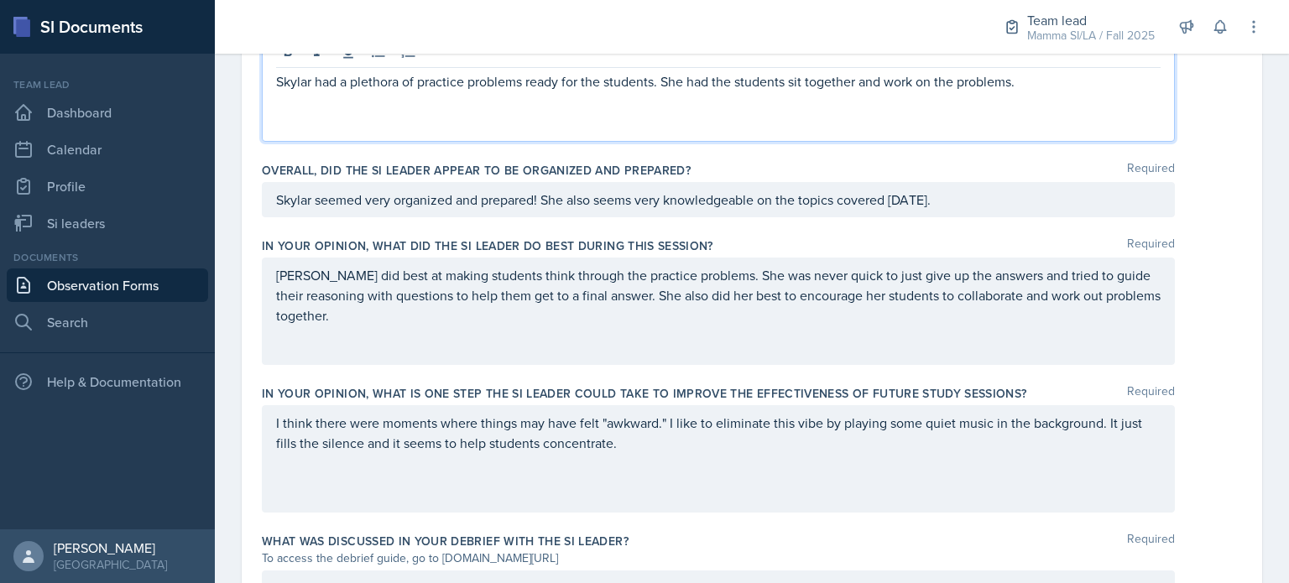
scroll to position [905, 0]
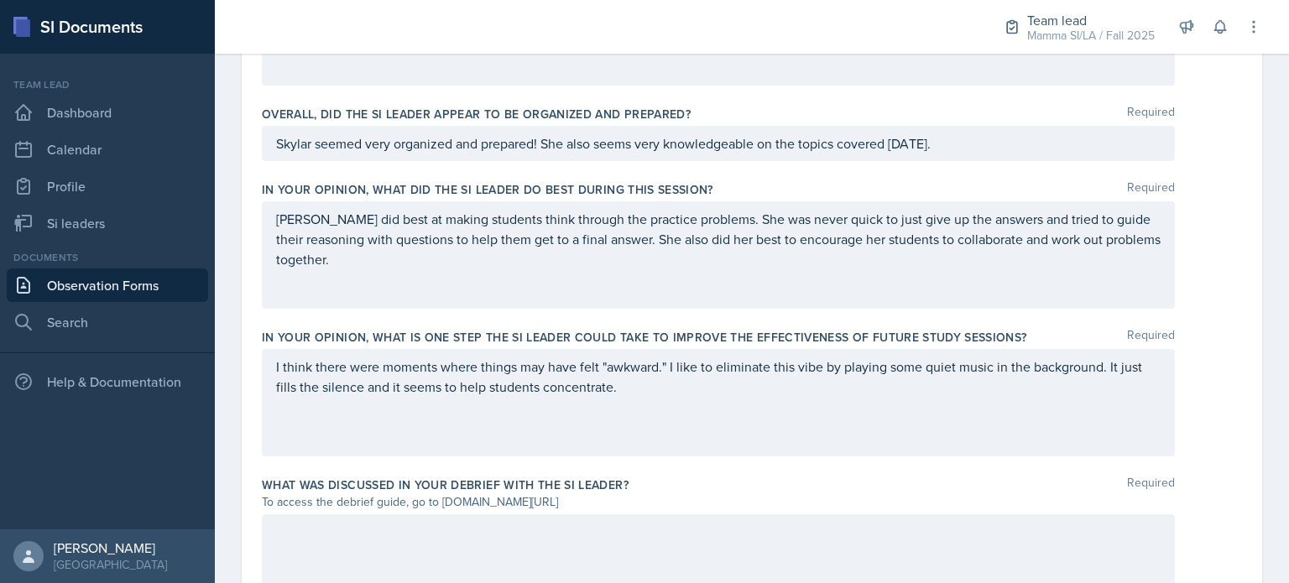
click at [859, 157] on div "Skylar seemed very organized and prepared! She also seems very knowledgeable on…" at bounding box center [718, 143] width 913 height 35
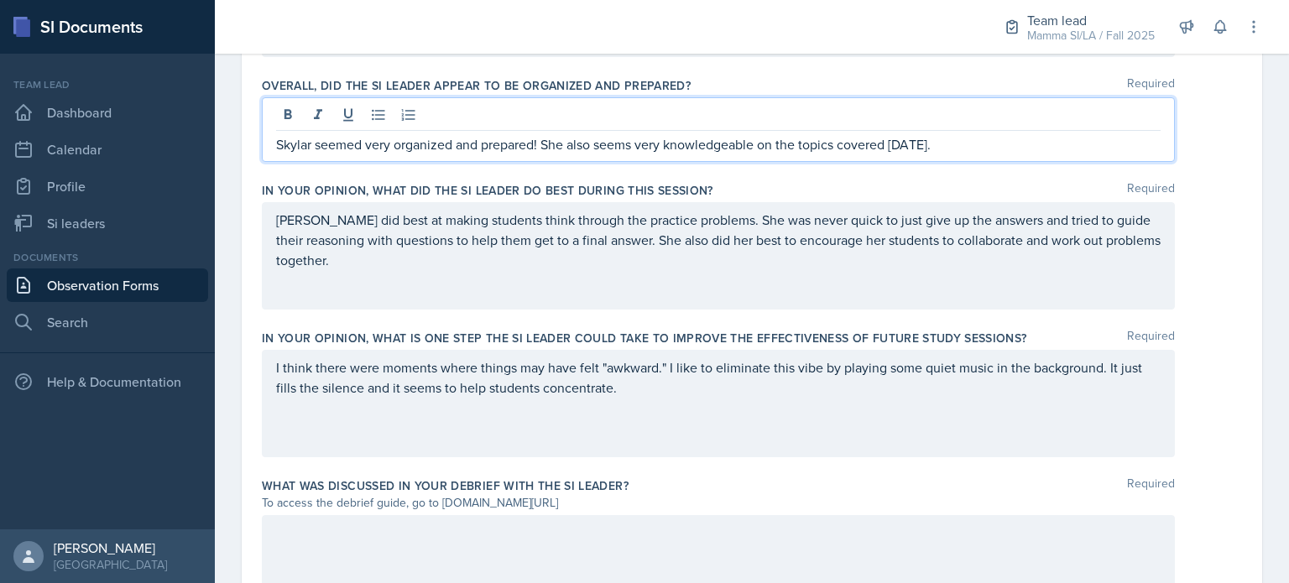
scroll to position [960, 0]
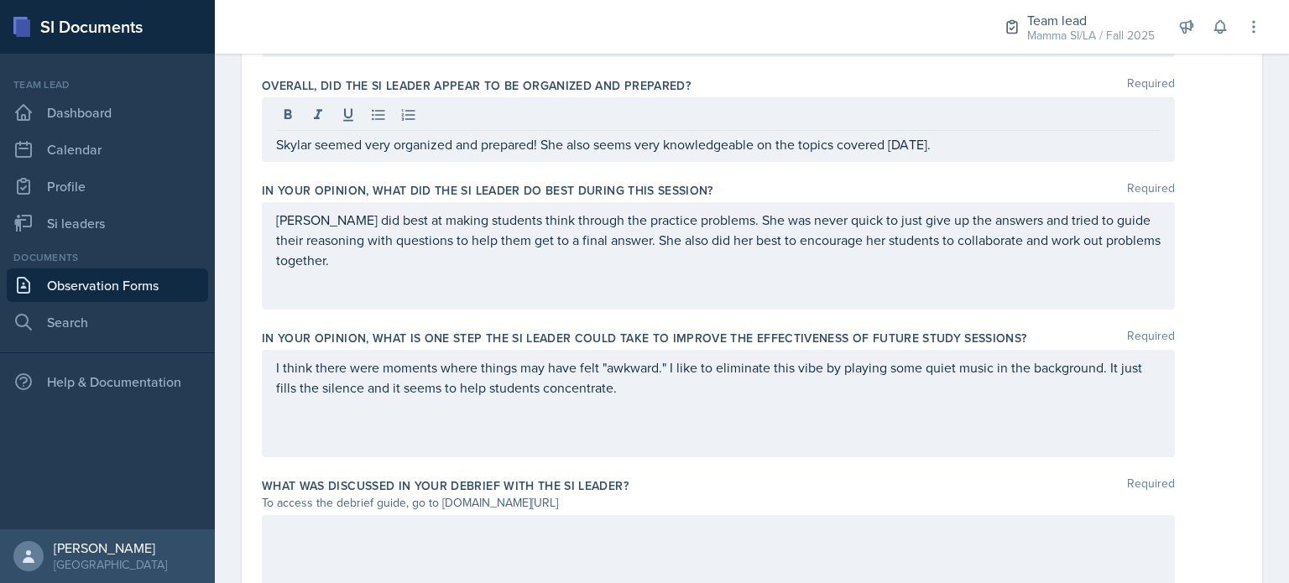
click at [806, 291] on div "[PERSON_NAME] did best at making students think through the practice problems. …" at bounding box center [718, 255] width 913 height 107
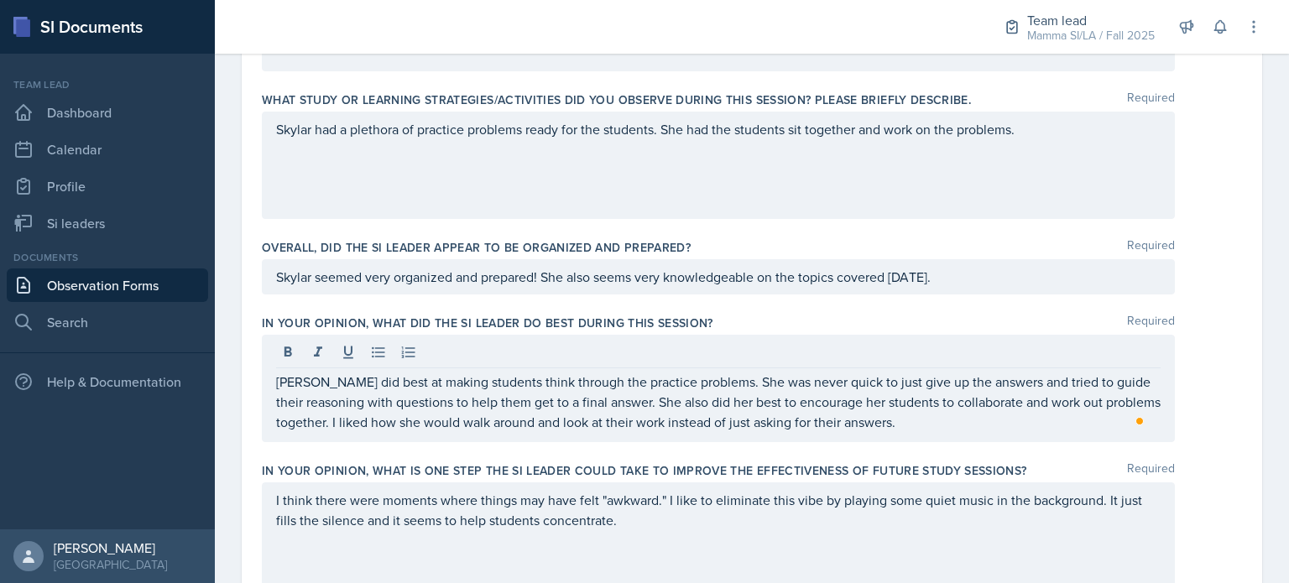
click at [955, 288] on div "Skylar seemed very organized and prepared! She also seems very knowledgeable on…" at bounding box center [718, 276] width 913 height 35
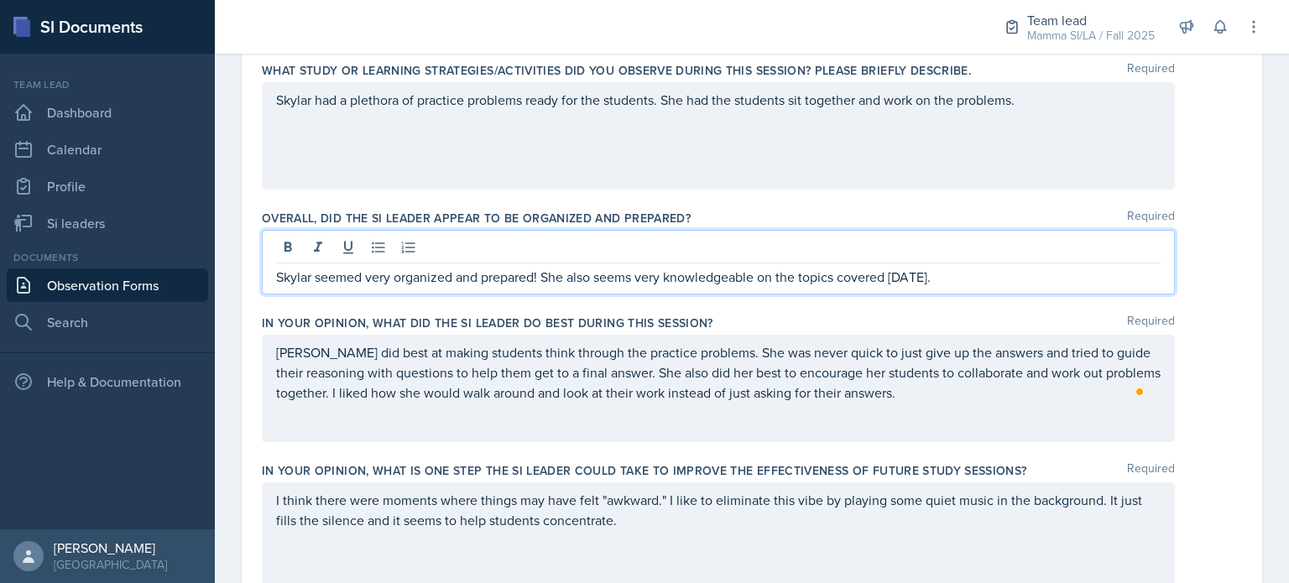
click at [541, 277] on p "Skylar seemed very organized and prepared! She also seems very knowledgeable on…" at bounding box center [718, 277] width 884 height 20
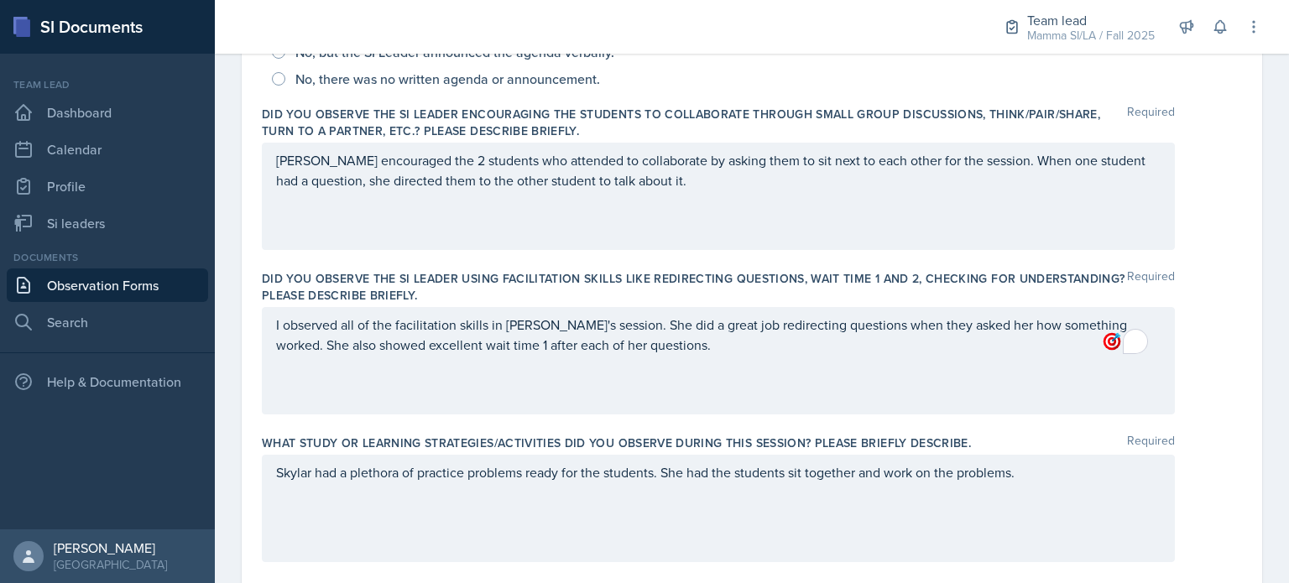
scroll to position [456, 0]
click at [708, 190] on div "[PERSON_NAME] encouraged the 2 students who attended to collaborate by asking t…" at bounding box center [718, 195] width 913 height 107
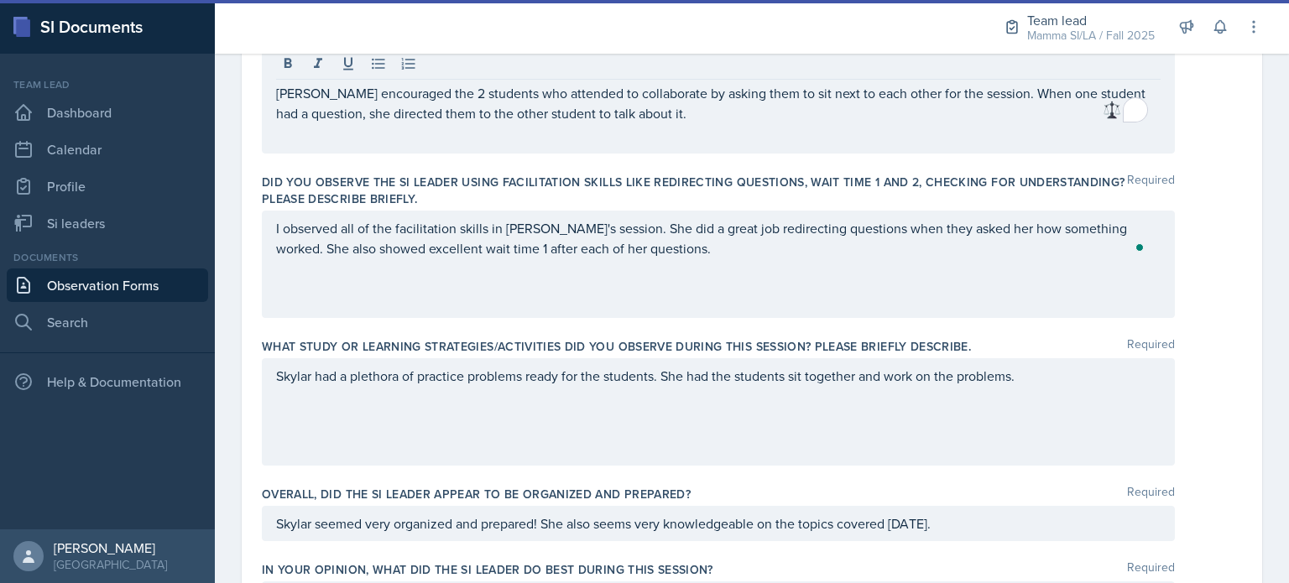
click at [701, 265] on div "I observed all of the facilitation skills in [PERSON_NAME]'s session. She did a…" at bounding box center [718, 264] width 913 height 107
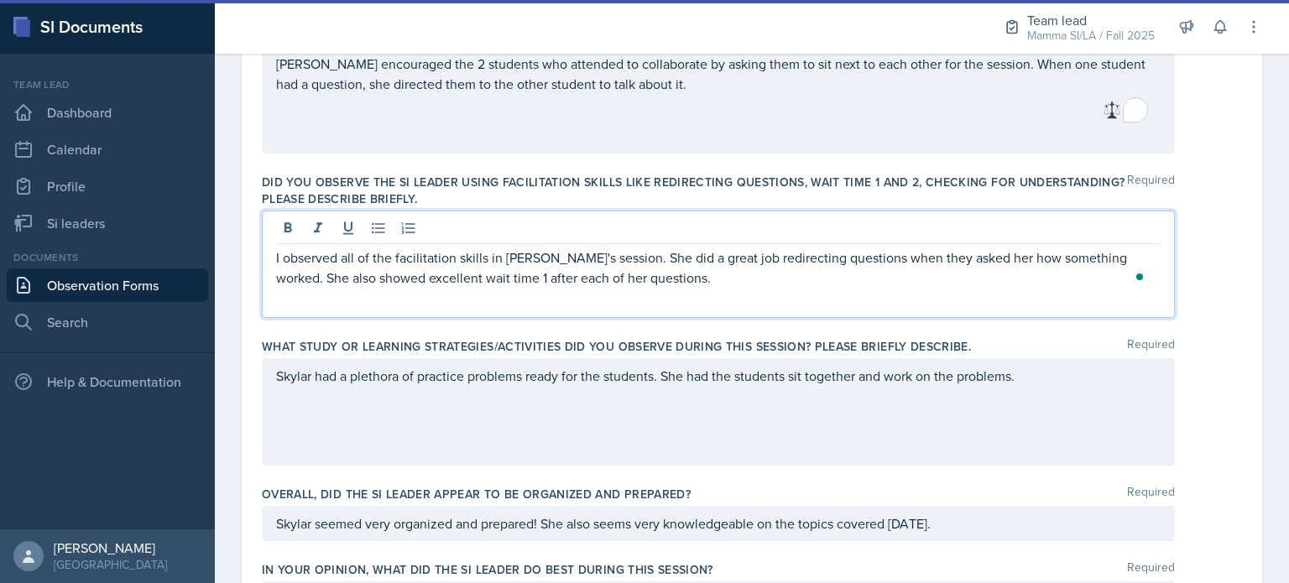
scroll to position [551, 0]
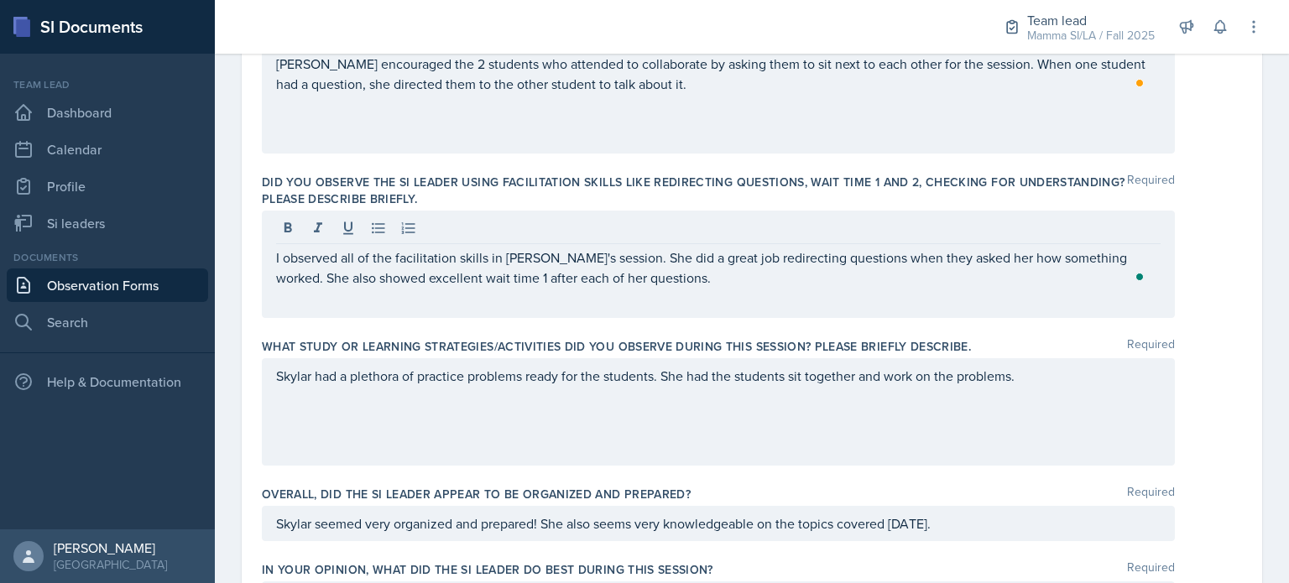
click at [719, 290] on div "I observed all of the facilitation skills in [PERSON_NAME]'s session. She did a…" at bounding box center [718, 264] width 913 height 107
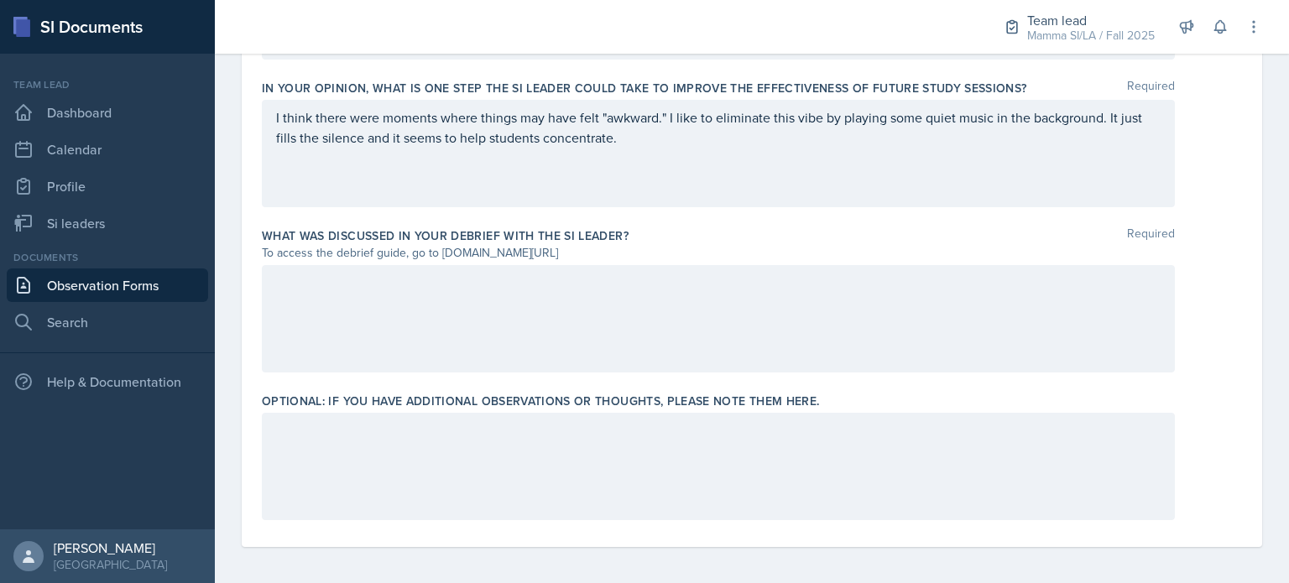
click at [748, 201] on div "I think there were moments where things may have felt "awkward." I like to elim…" at bounding box center [718, 153] width 913 height 107
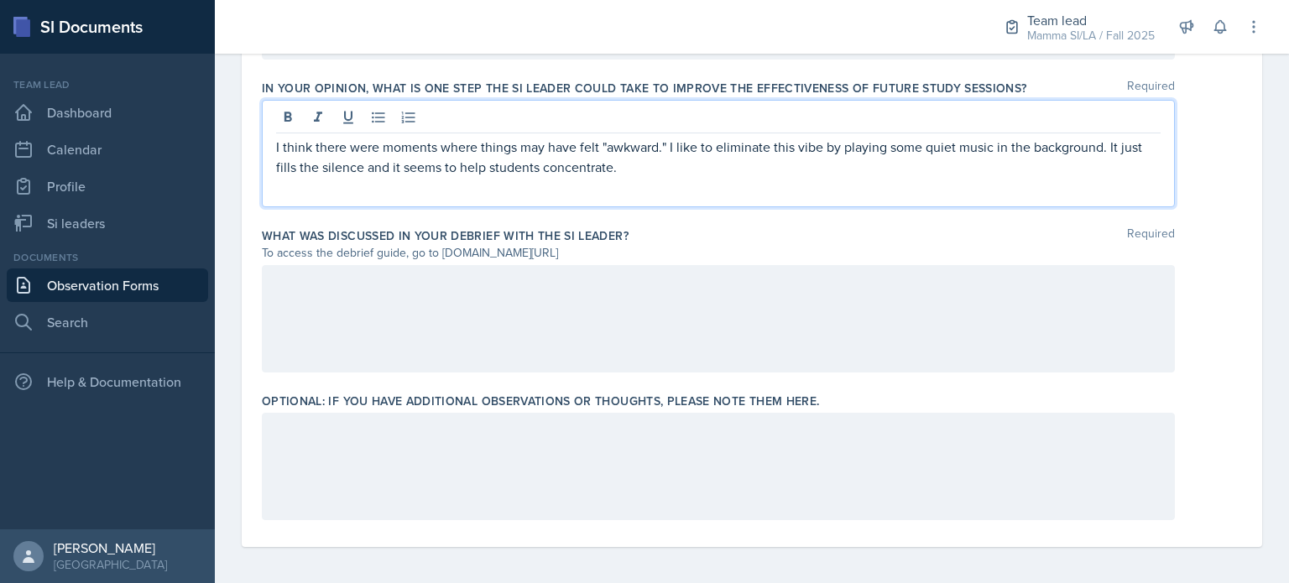
scroll to position [1184, 0]
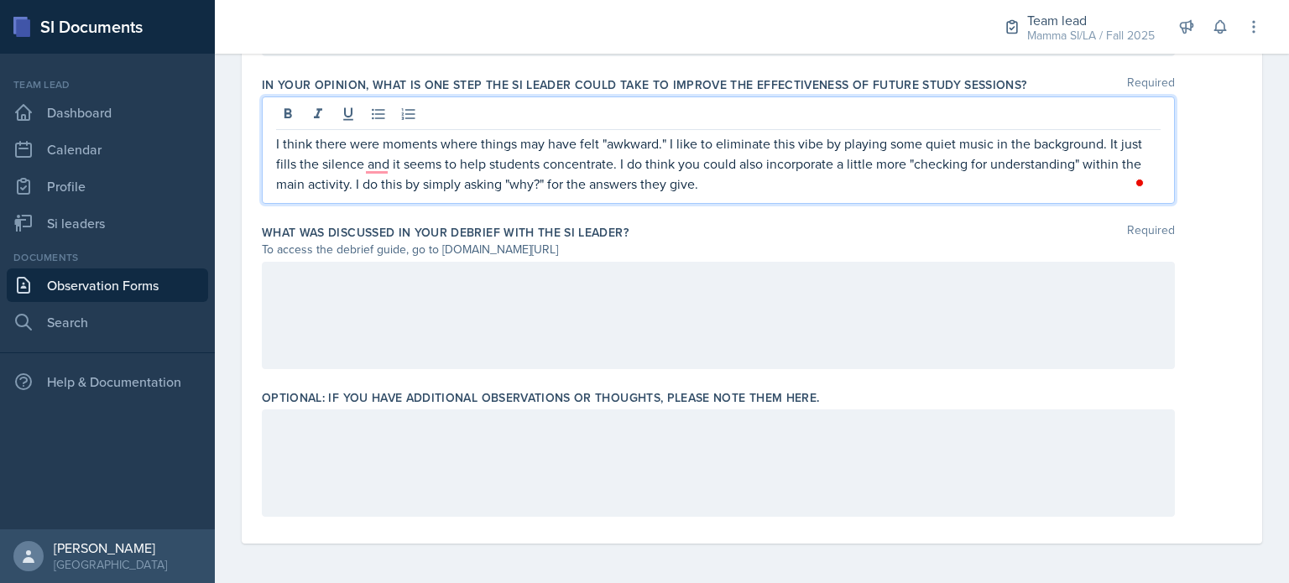
drag, startPoint x: 803, startPoint y: 189, endPoint x: 707, endPoint y: 186, distance: 95.7
click at [707, 186] on p "I think there were moments where things may have felt "awkward." I like to elim…" at bounding box center [718, 163] width 884 height 60
click at [712, 185] on p "I think there were moments where things may have felt "awkward." I like to elim…" at bounding box center [718, 163] width 884 height 60
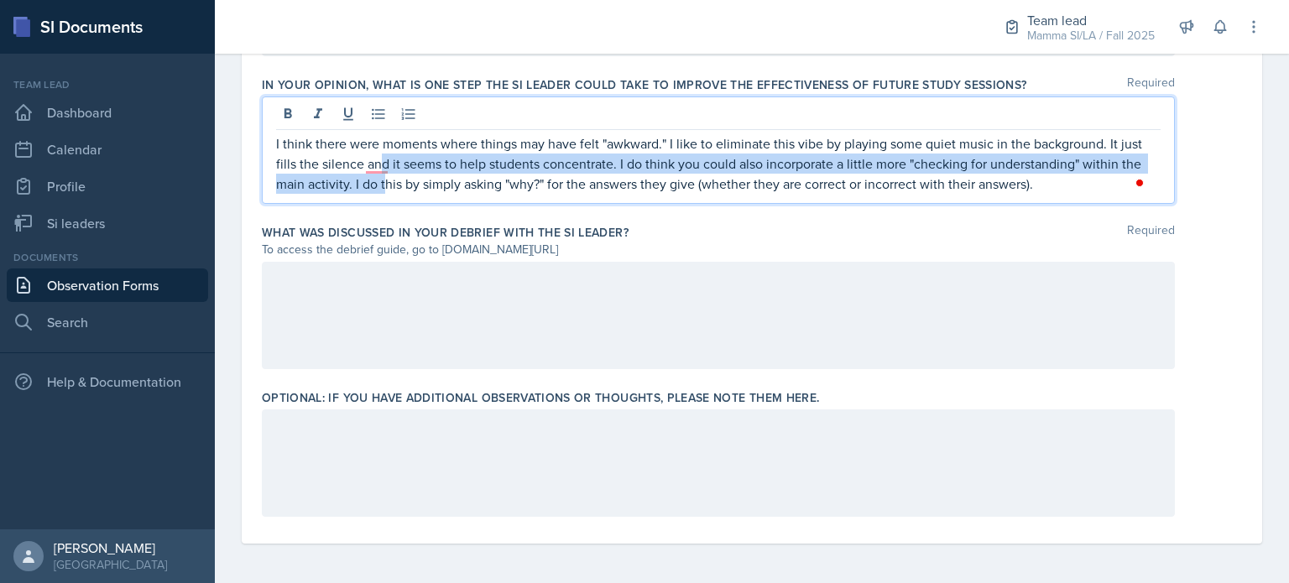
drag, startPoint x: 383, startPoint y: 174, endPoint x: 376, endPoint y: 164, distance: 11.4
click at [376, 164] on p "I think there were moments where things may have felt "awkward." I like to elim…" at bounding box center [718, 163] width 884 height 60
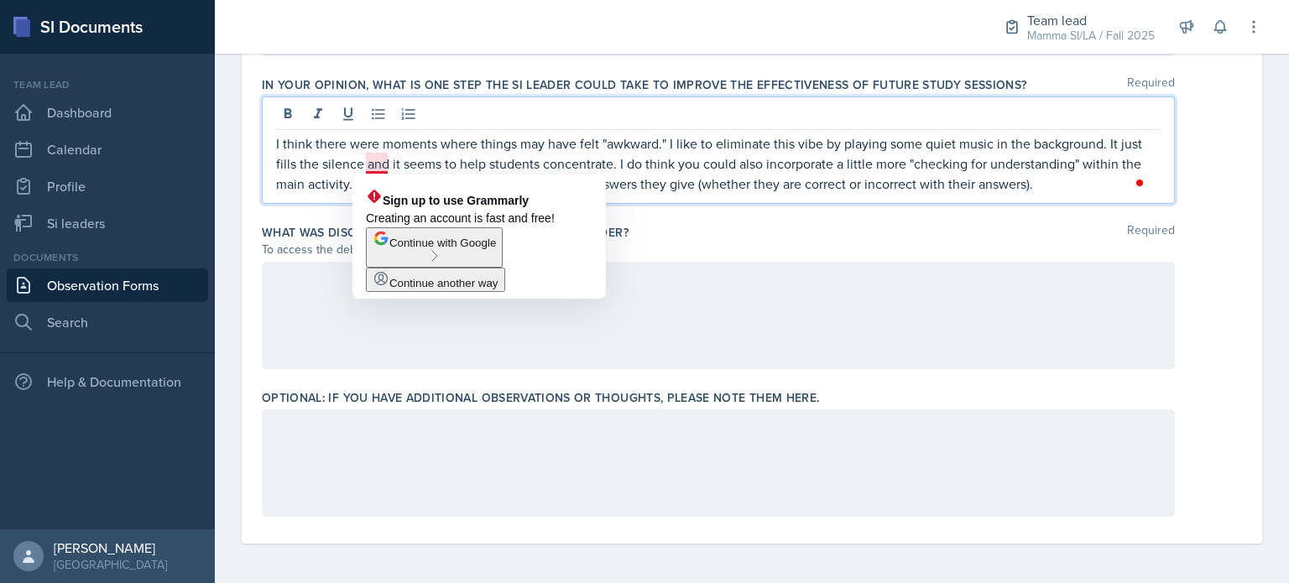
click at [376, 164] on p "I think there were moments where things may have felt "awkward." I like to elim…" at bounding box center [718, 163] width 884 height 60
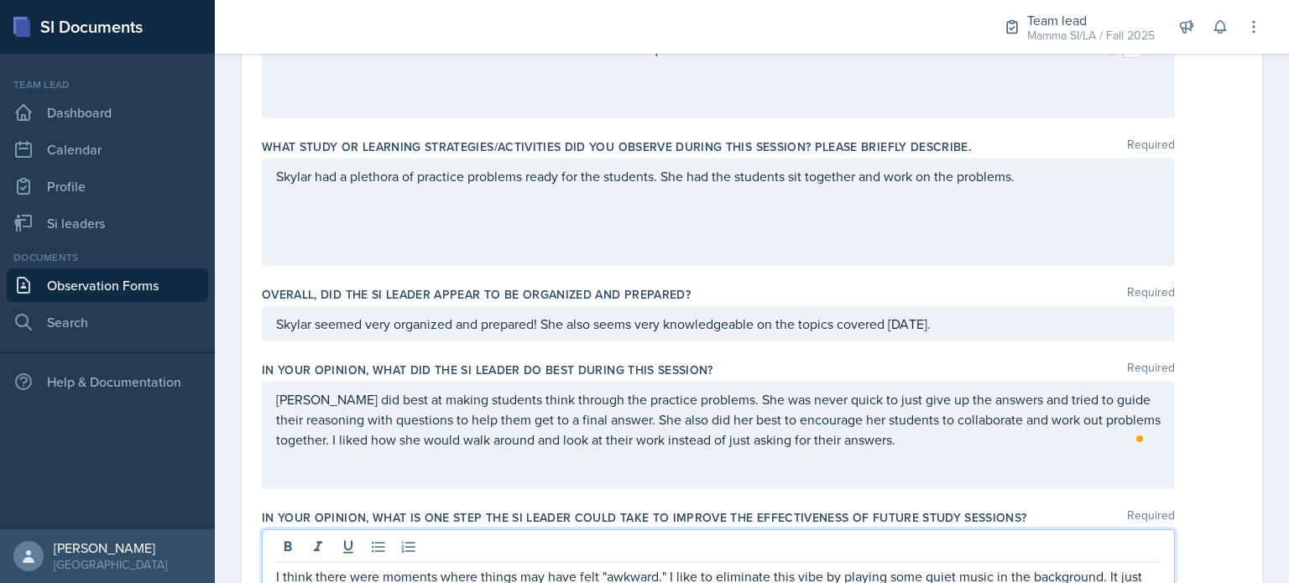
scroll to position [749, 0]
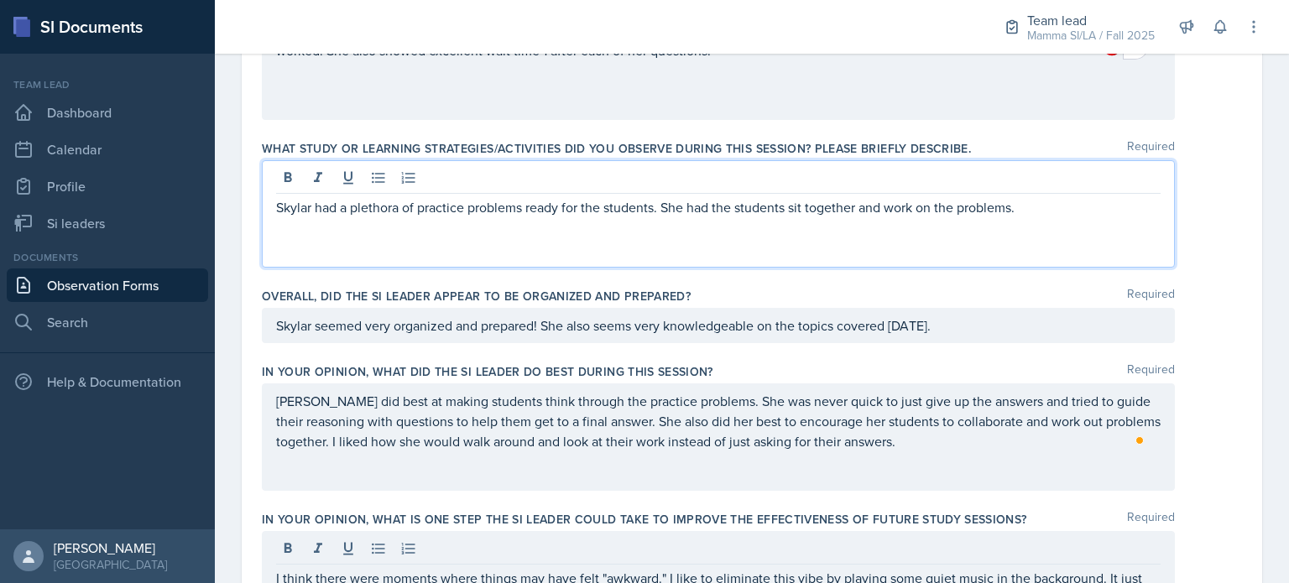
click at [1067, 180] on div "Skylar had a plethora of practice problems ready for the students. She had the …" at bounding box center [718, 213] width 913 height 107
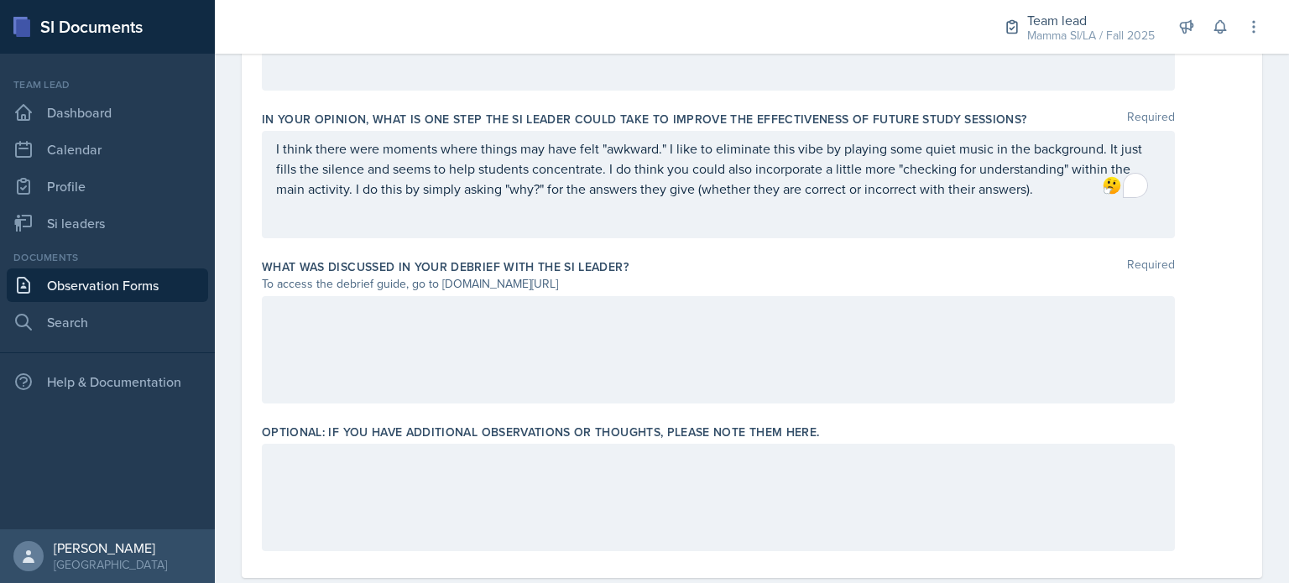
scroll to position [1147, 0]
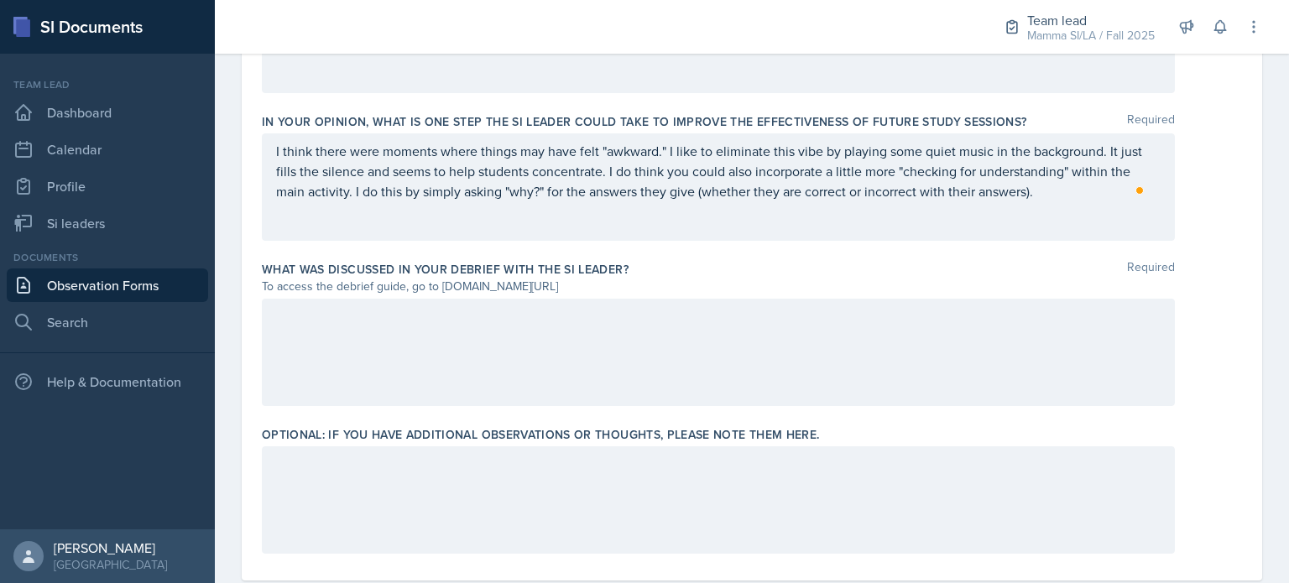
click at [836, 517] on div at bounding box center [718, 499] width 913 height 107
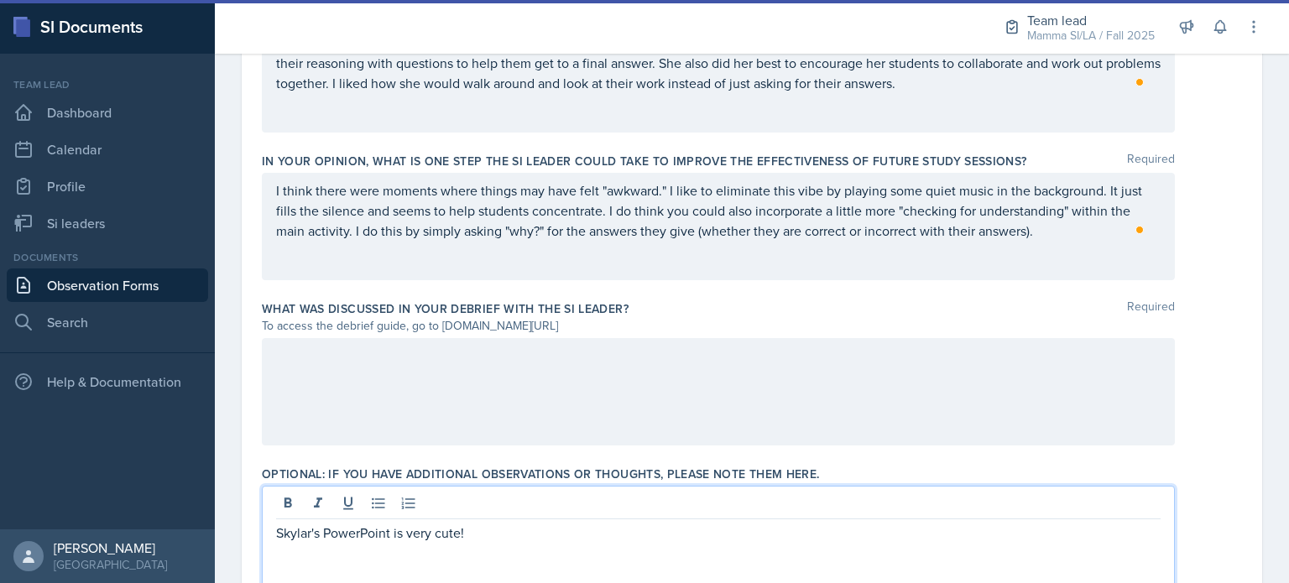
scroll to position [1184, 0]
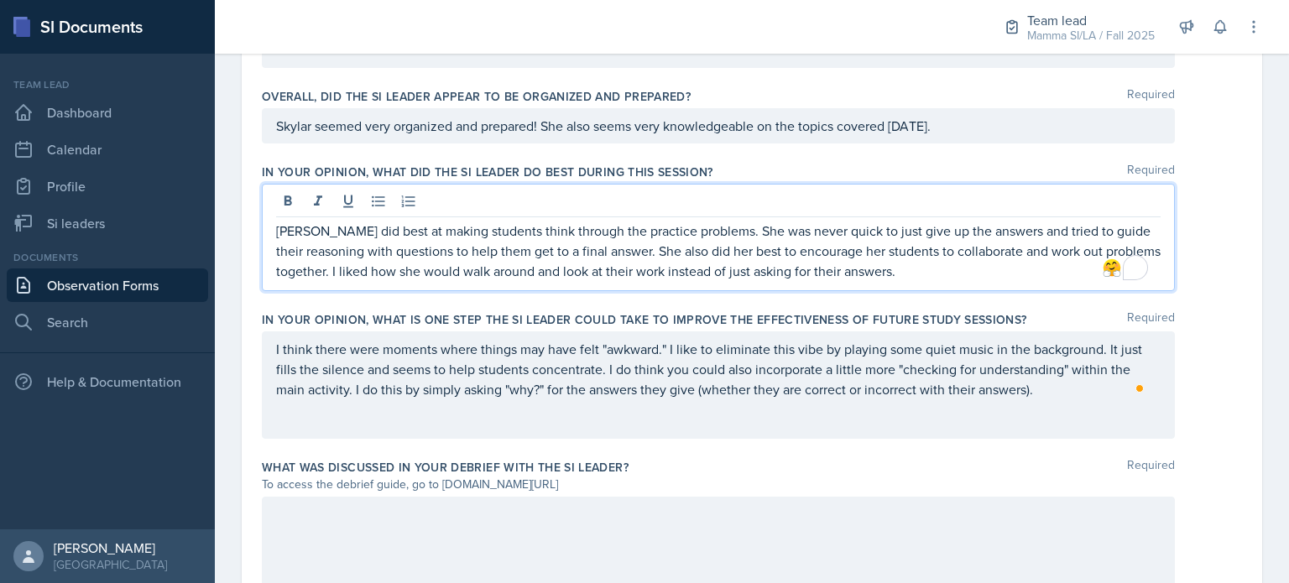
click at [729, 222] on p "[PERSON_NAME] did best at making students think through the practice problems. …" at bounding box center [718, 251] width 884 height 60
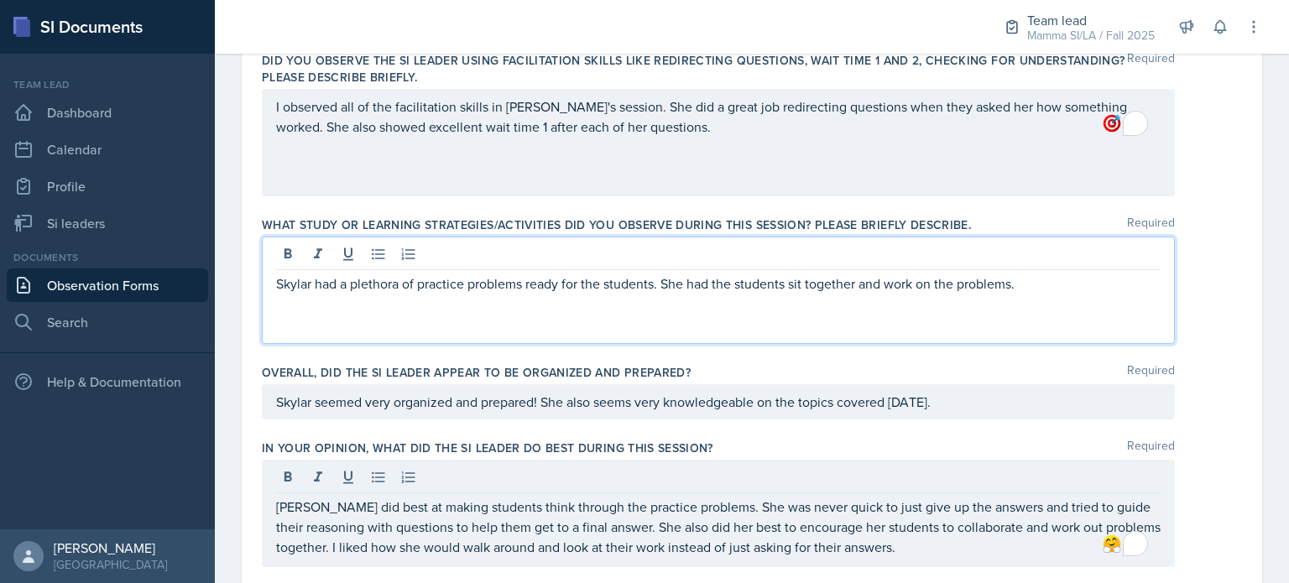
scroll to position [702, 0]
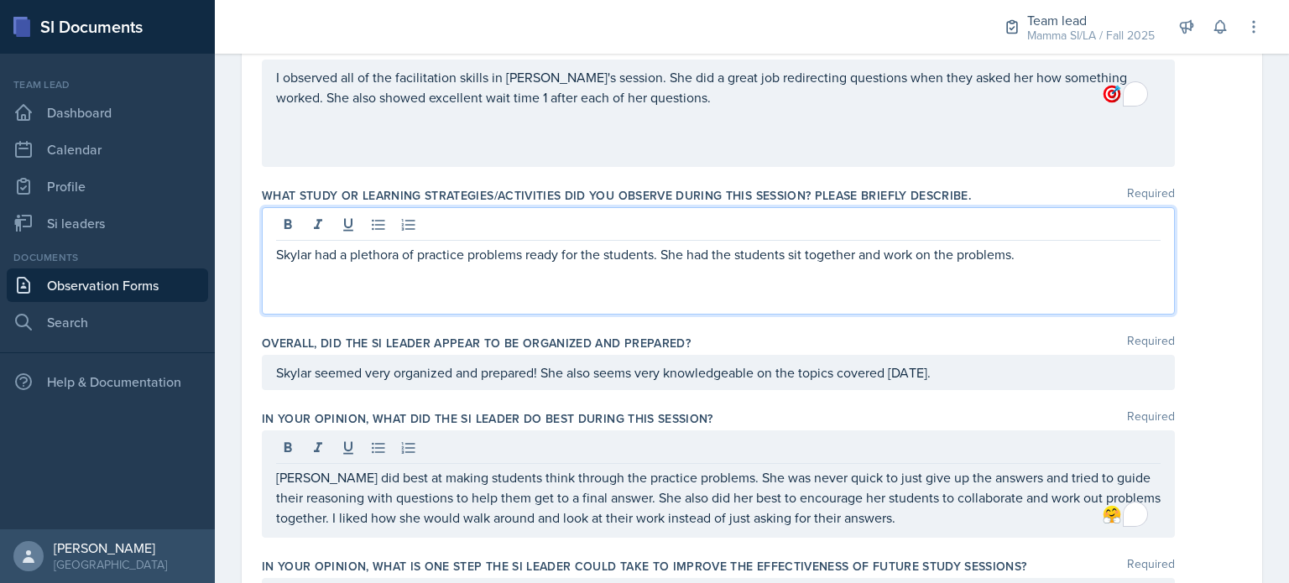
click at [1045, 257] on p "Skylar had a plethora of practice problems ready for the students. She had the …" at bounding box center [718, 254] width 884 height 20
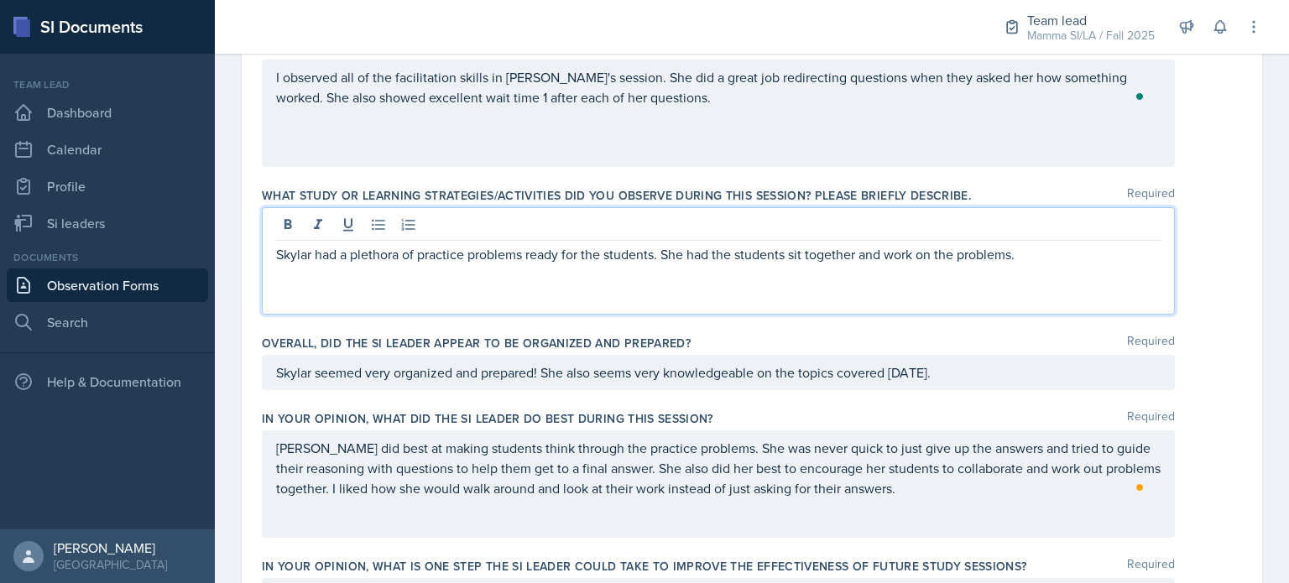
scroll to position [566, 0]
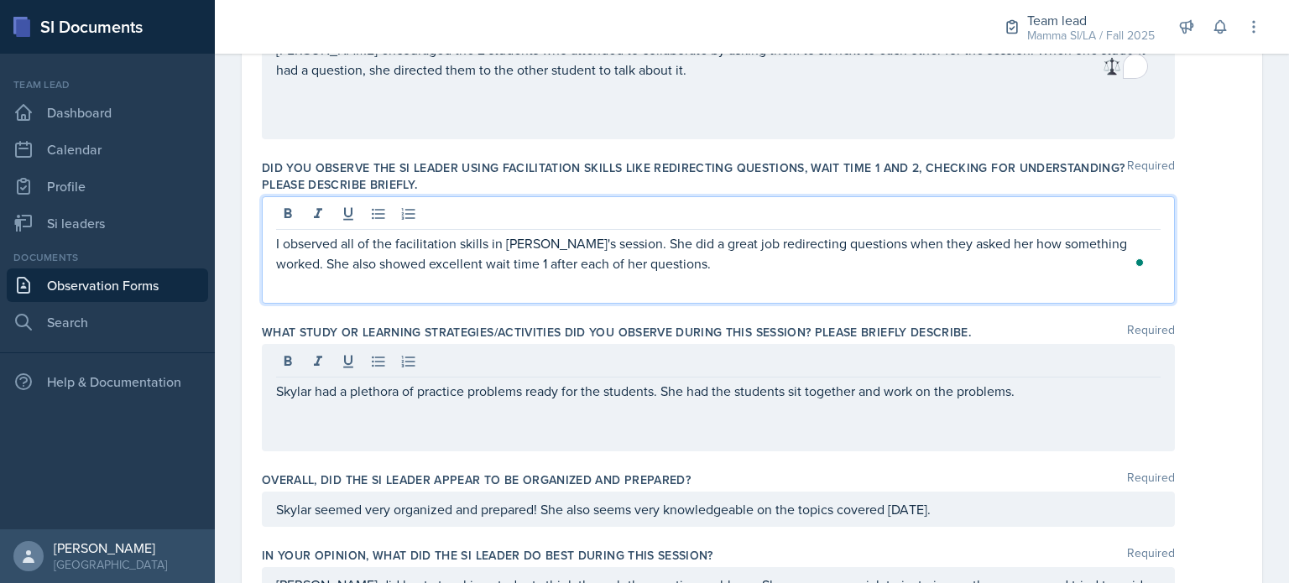
click at [948, 228] on div "I observed all of the facilitation skills in [PERSON_NAME]'s session. She did a…" at bounding box center [718, 249] width 913 height 107
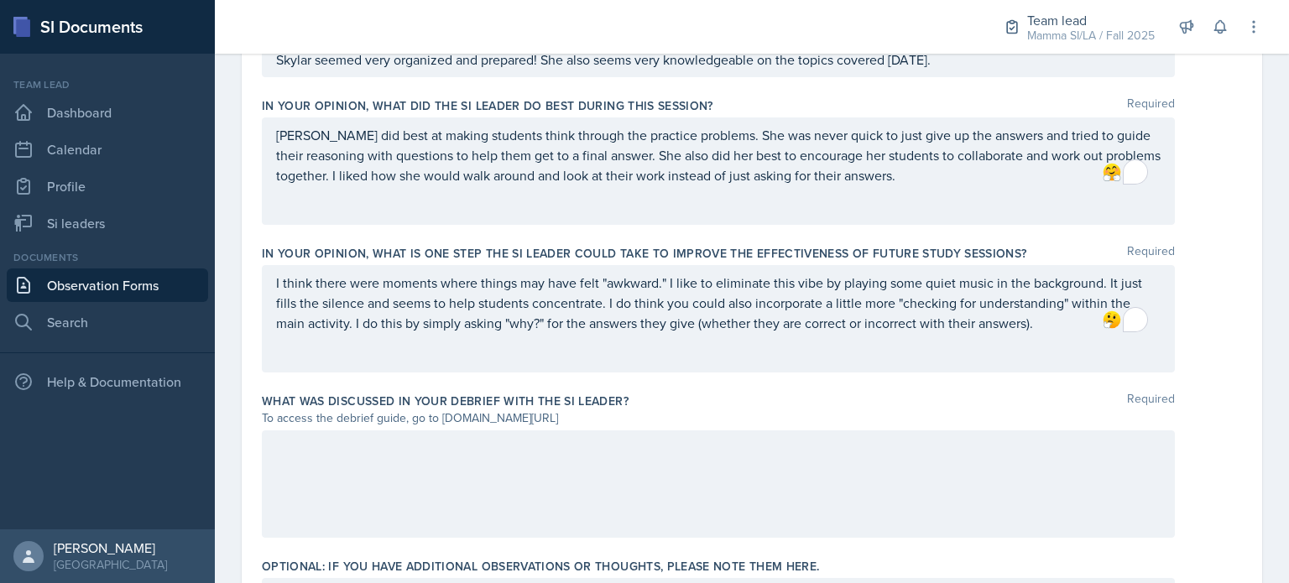
click at [957, 245] on label "In your opinion, what is ONE step the SI Leader could take to improve the effec…" at bounding box center [644, 253] width 765 height 17
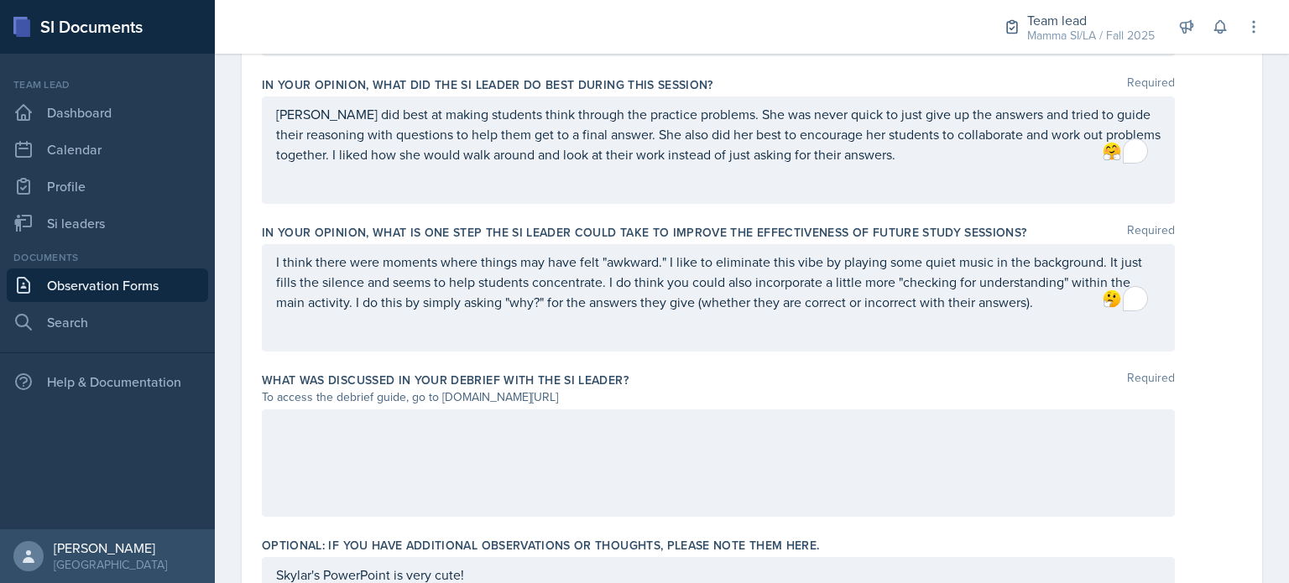
scroll to position [1066, 0]
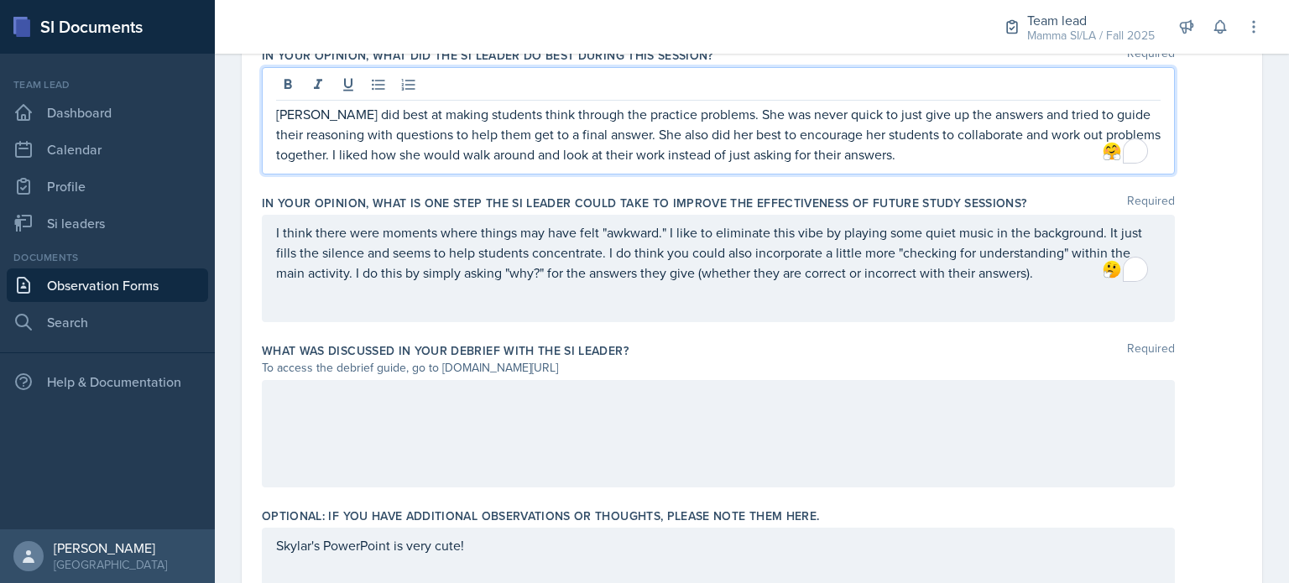
click at [980, 140] on p "[PERSON_NAME] did best at making students think through the practice problems. …" at bounding box center [718, 134] width 884 height 60
click at [970, 157] on p "[PERSON_NAME] did best at making students think through the practice problems. …" at bounding box center [718, 134] width 884 height 60
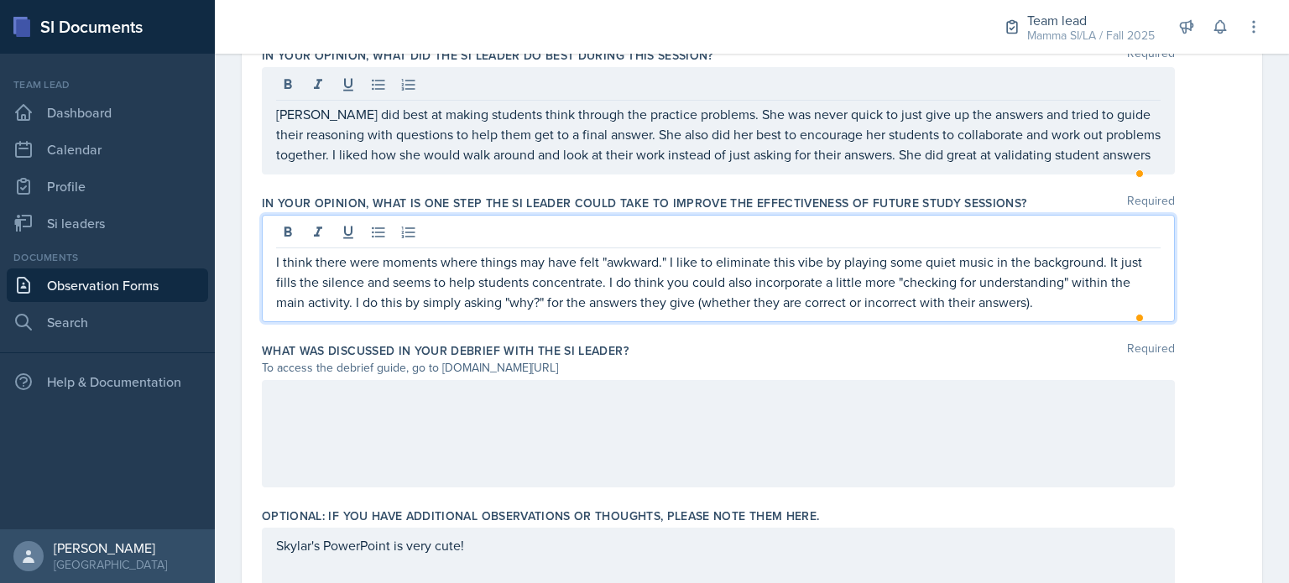
drag, startPoint x: 1036, startPoint y: 297, endPoint x: 926, endPoint y: 293, distance: 110.0
click at [926, 293] on p "I think there were moments where things may have felt "awkward." I like to elim…" at bounding box center [718, 282] width 884 height 60
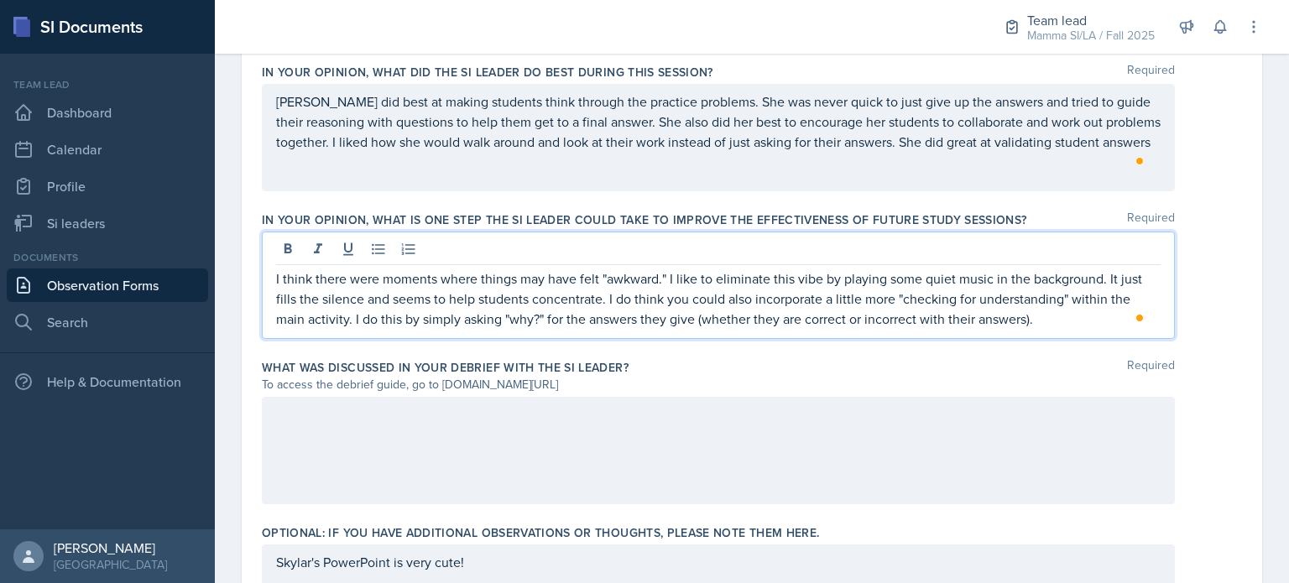
click at [1054, 324] on p "I think there were moments where things may have felt "awkward." I like to elim…" at bounding box center [718, 299] width 884 height 60
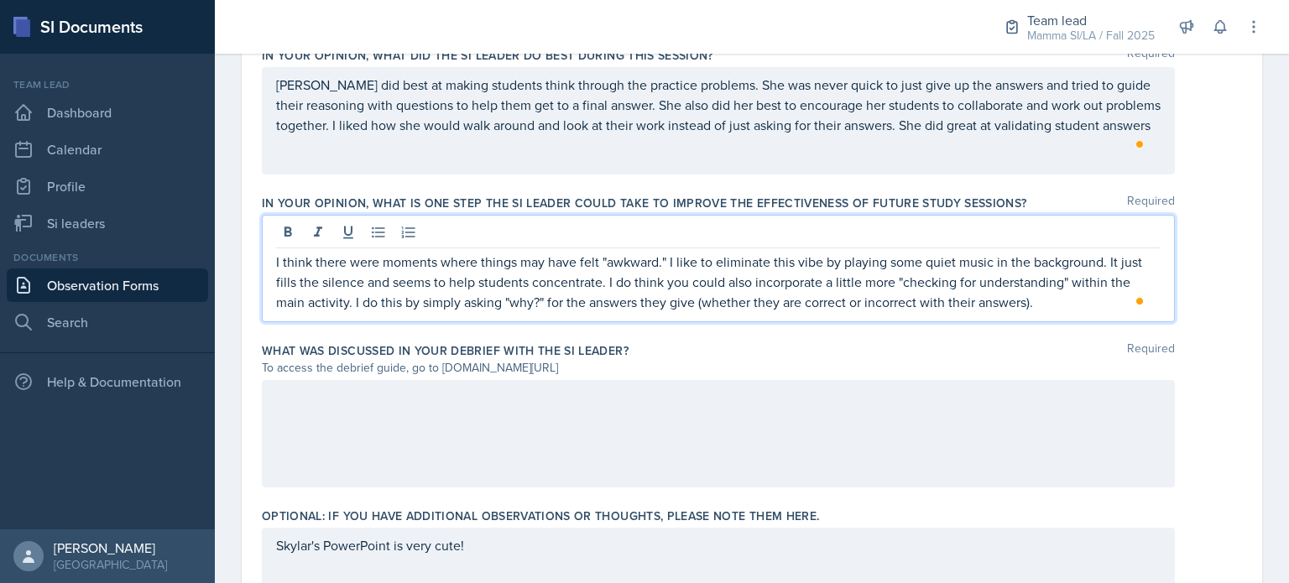
click at [1109, 135] on p "[PERSON_NAME] did best at making students think through the practice problems. …" at bounding box center [718, 105] width 884 height 60
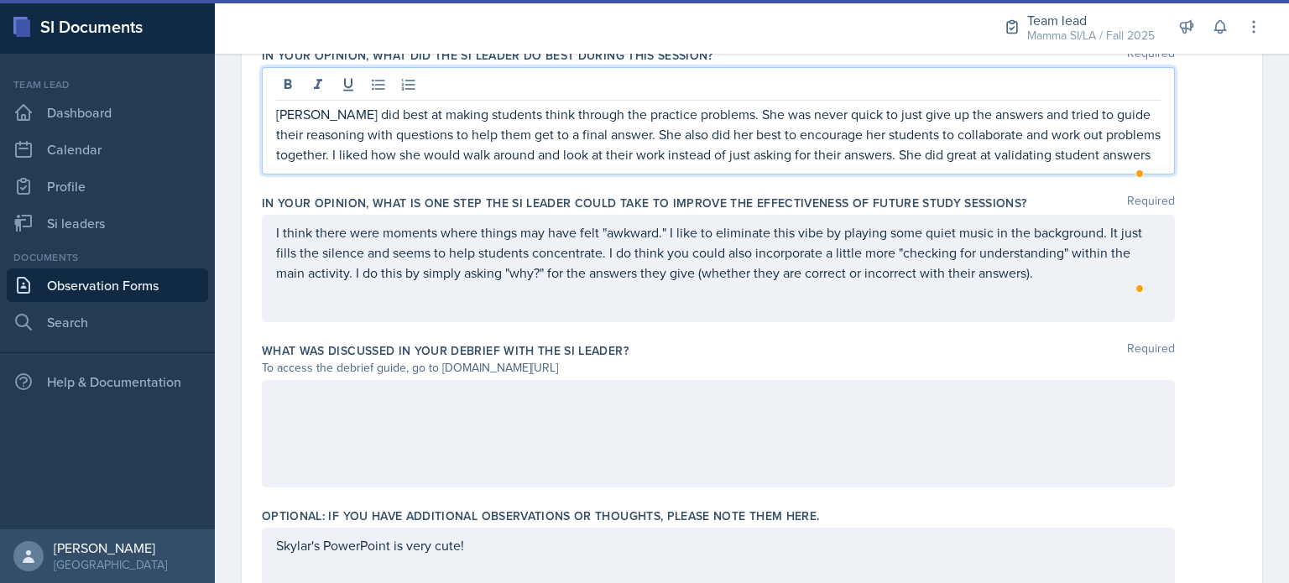
click at [996, 160] on p "[PERSON_NAME] did best at making students think through the practice problems. …" at bounding box center [718, 134] width 884 height 60
click at [812, 164] on p "[PERSON_NAME] did best at making students think through the practice problems. …" at bounding box center [718, 134] width 884 height 60
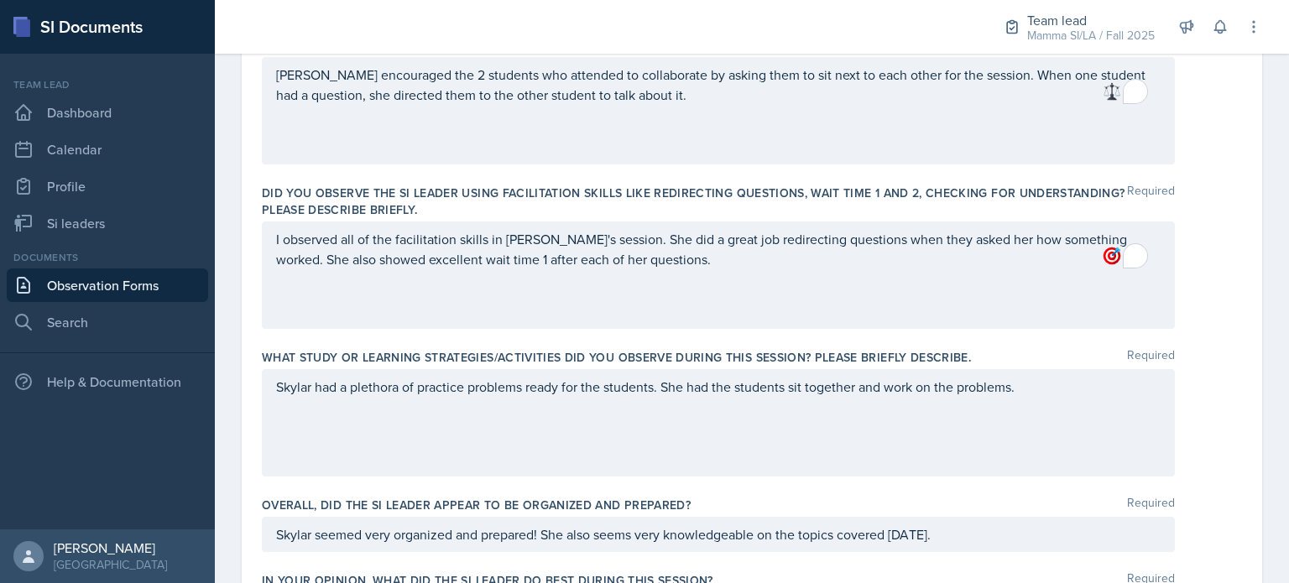
scroll to position [477, 0]
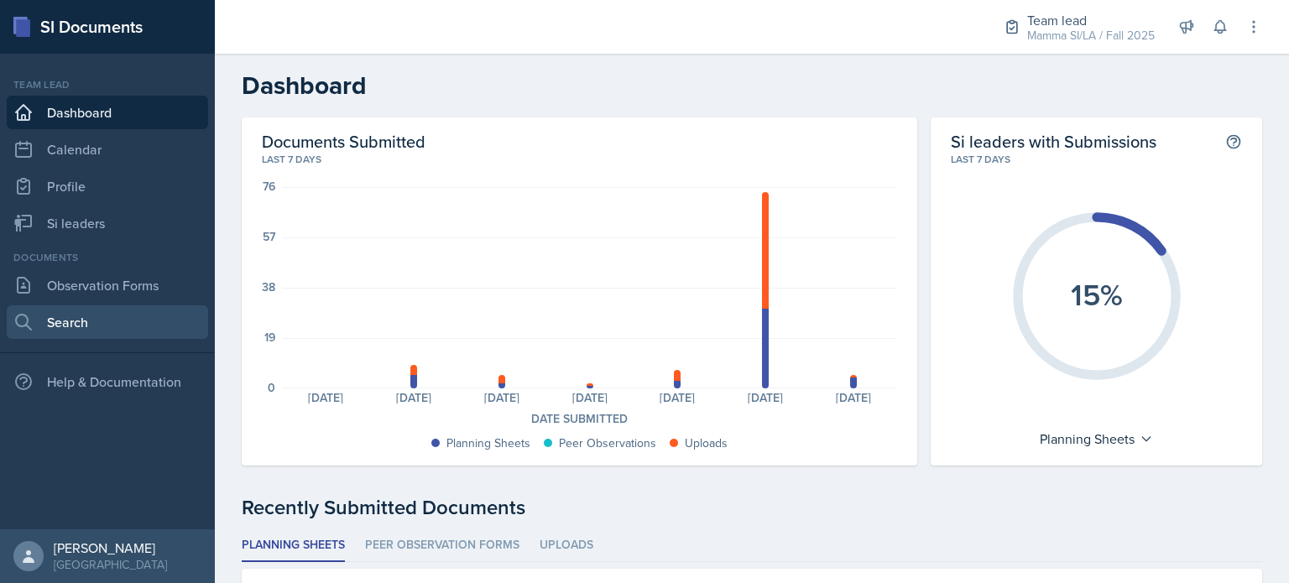
click at [90, 317] on link "Search" at bounding box center [107, 322] width 201 height 34
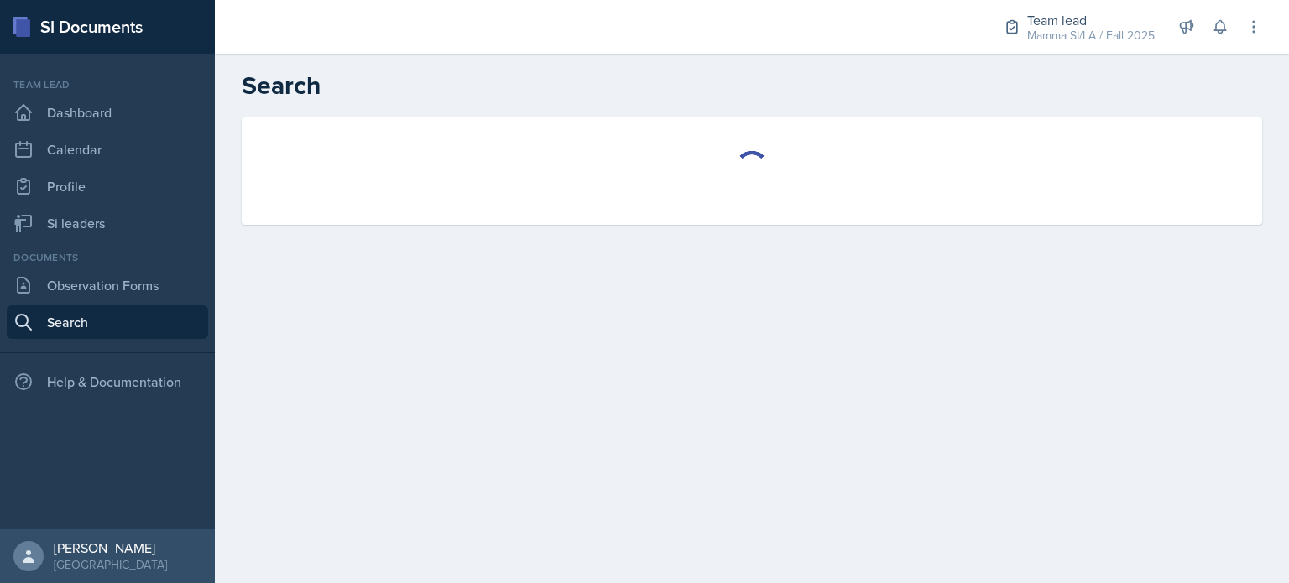
select select "all"
select select "1"
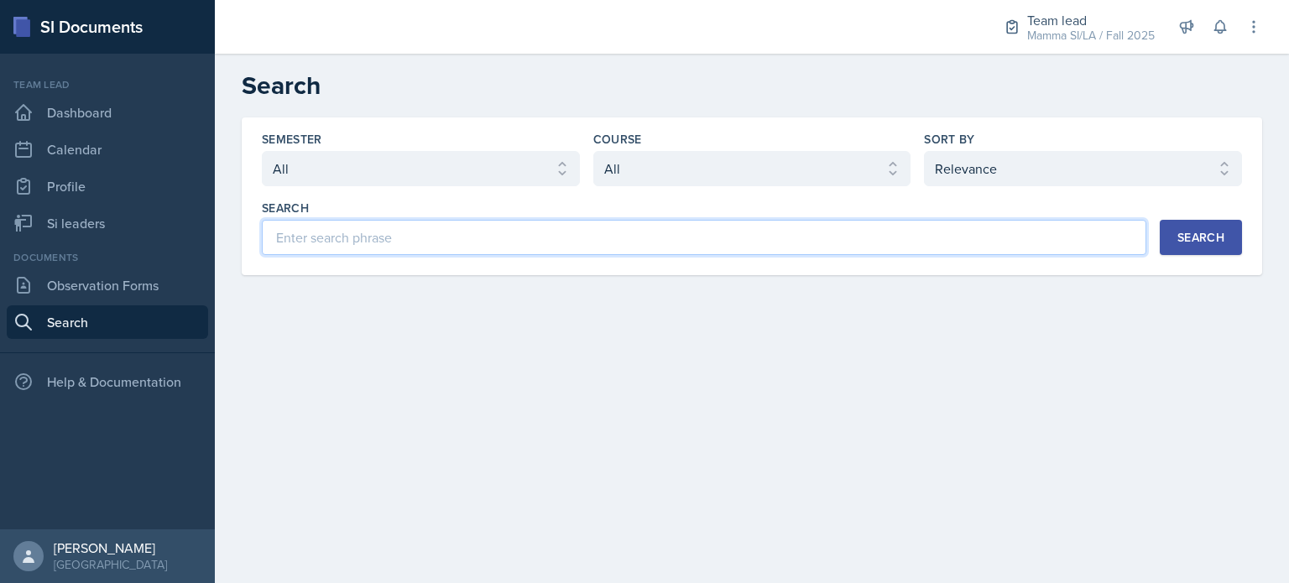
click at [953, 242] on input at bounding box center [704, 237] width 884 height 35
type input "m"
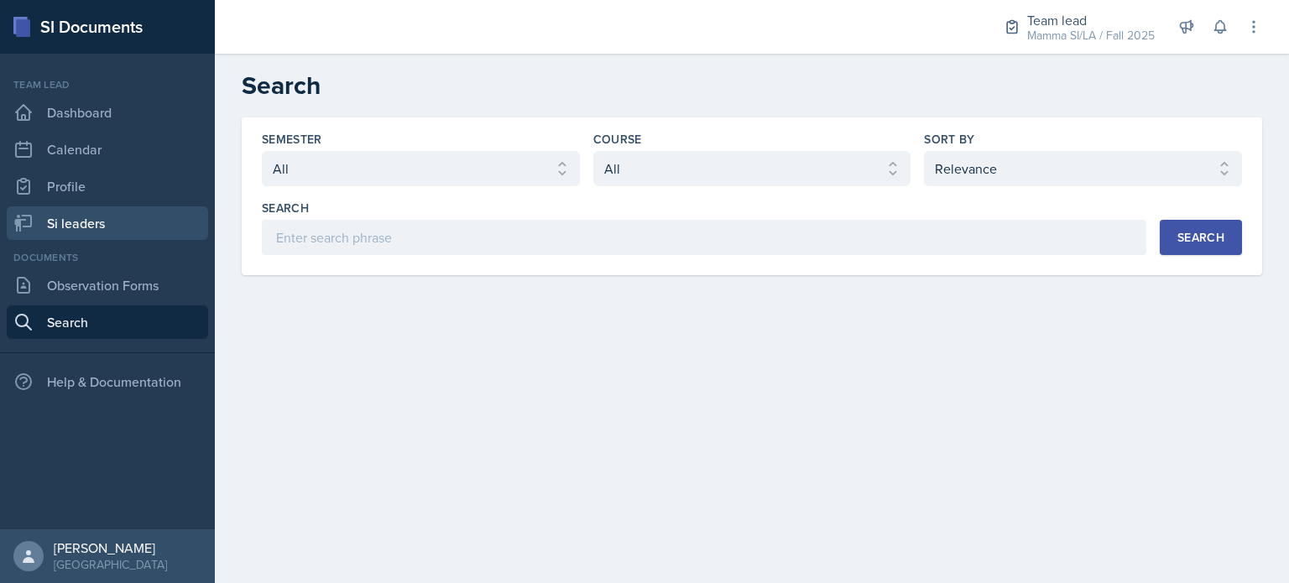
click at [123, 227] on link "Si leaders" at bounding box center [107, 223] width 201 height 34
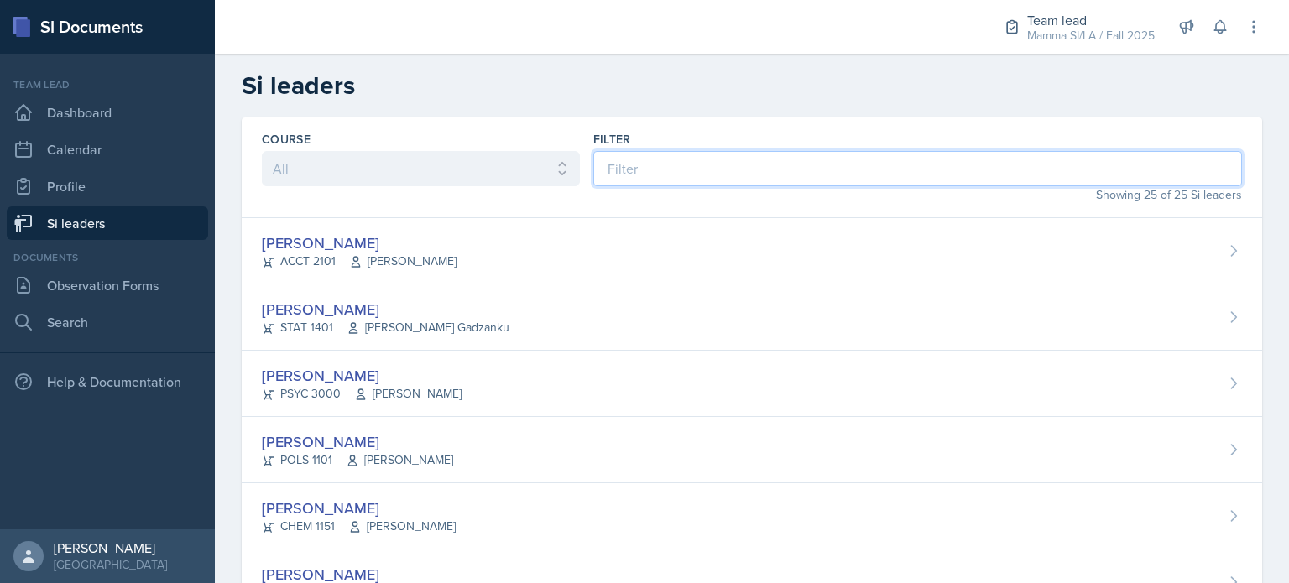
click at [688, 164] on input at bounding box center [917, 168] width 649 height 35
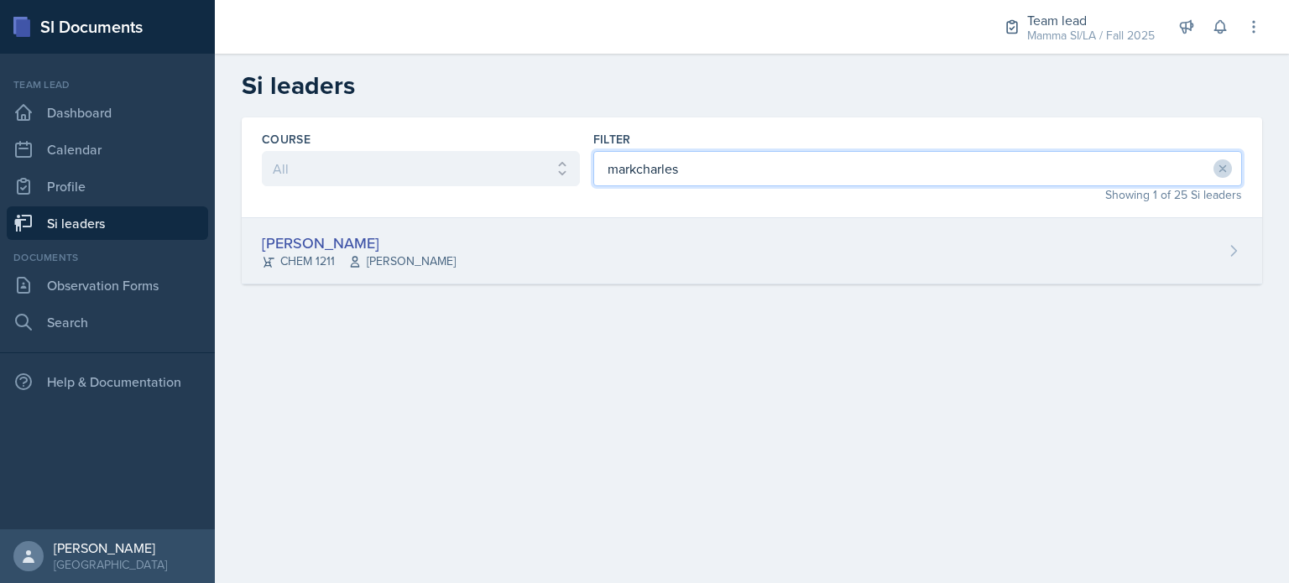
type input "markcharles"
click at [663, 257] on div "Markcharles Ogunjiofor CHEM 1211 Wei Zhou" at bounding box center [752, 251] width 1020 height 66
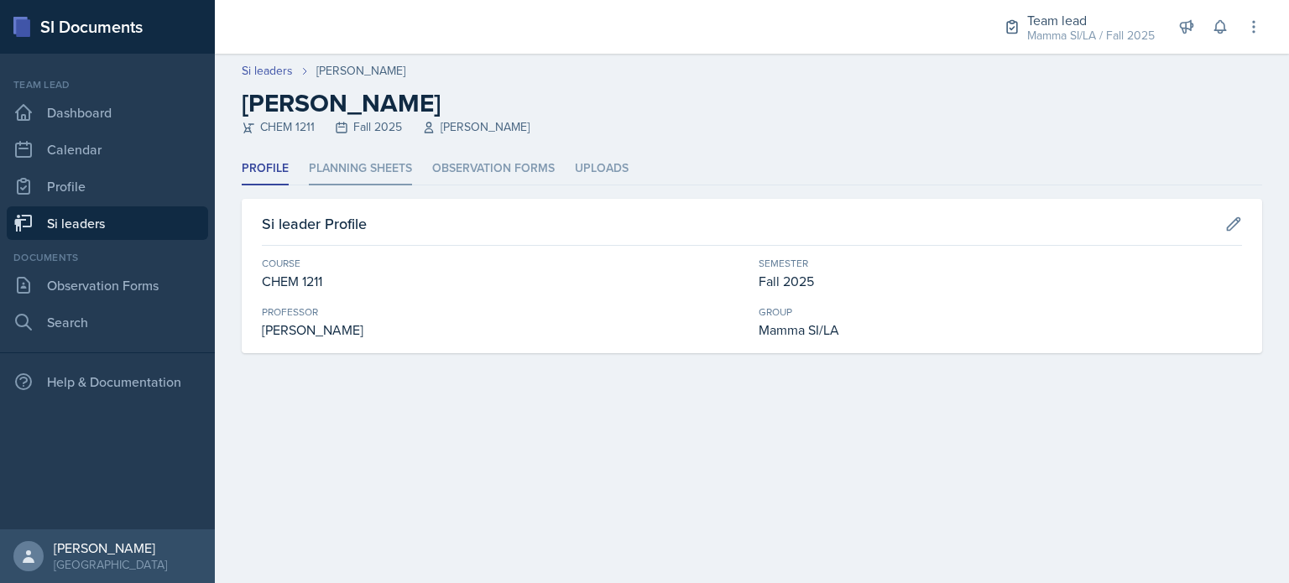
click at [386, 173] on li "Planning Sheets" at bounding box center [360, 169] width 103 height 33
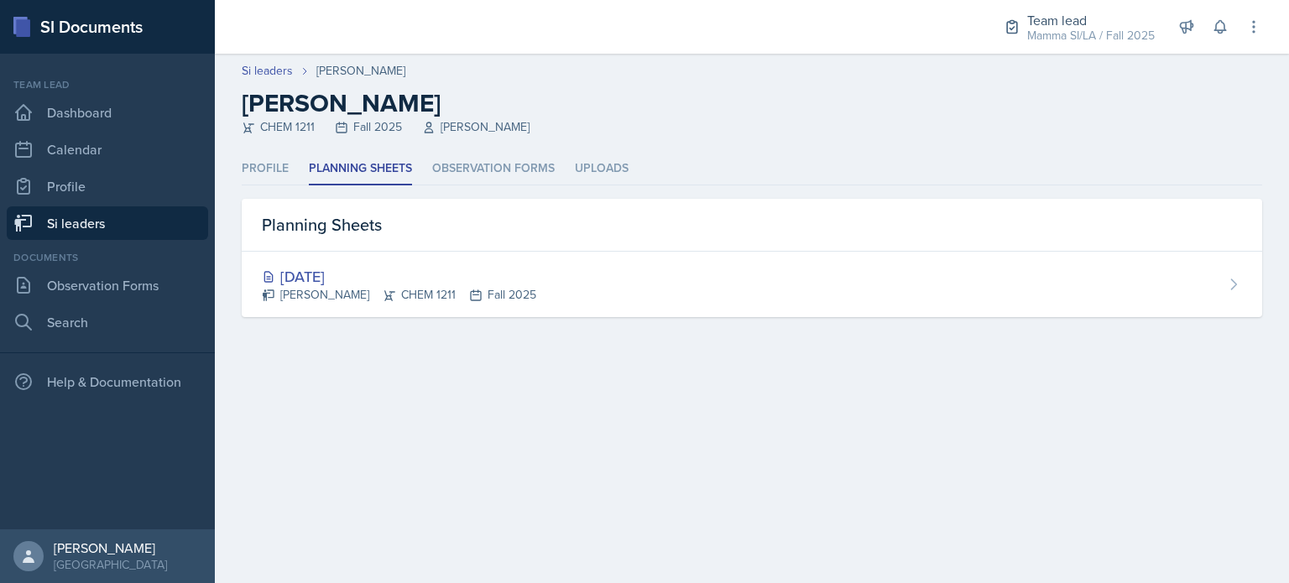
click at [91, 216] on link "Si leaders" at bounding box center [107, 223] width 201 height 34
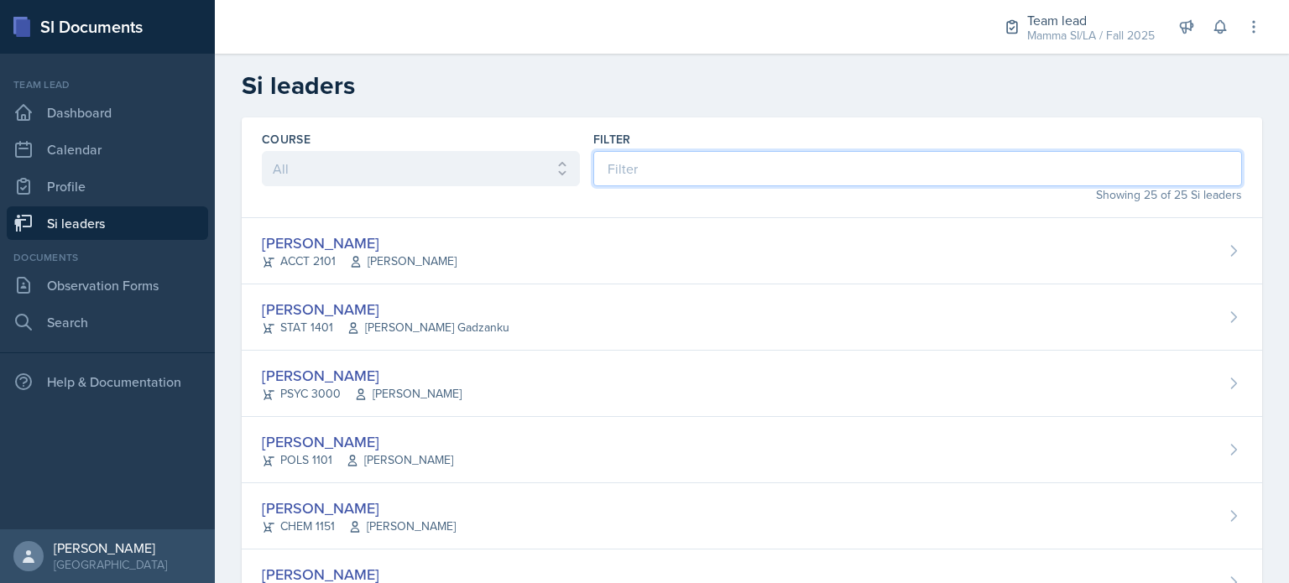
click at [746, 170] on input at bounding box center [917, 168] width 649 height 35
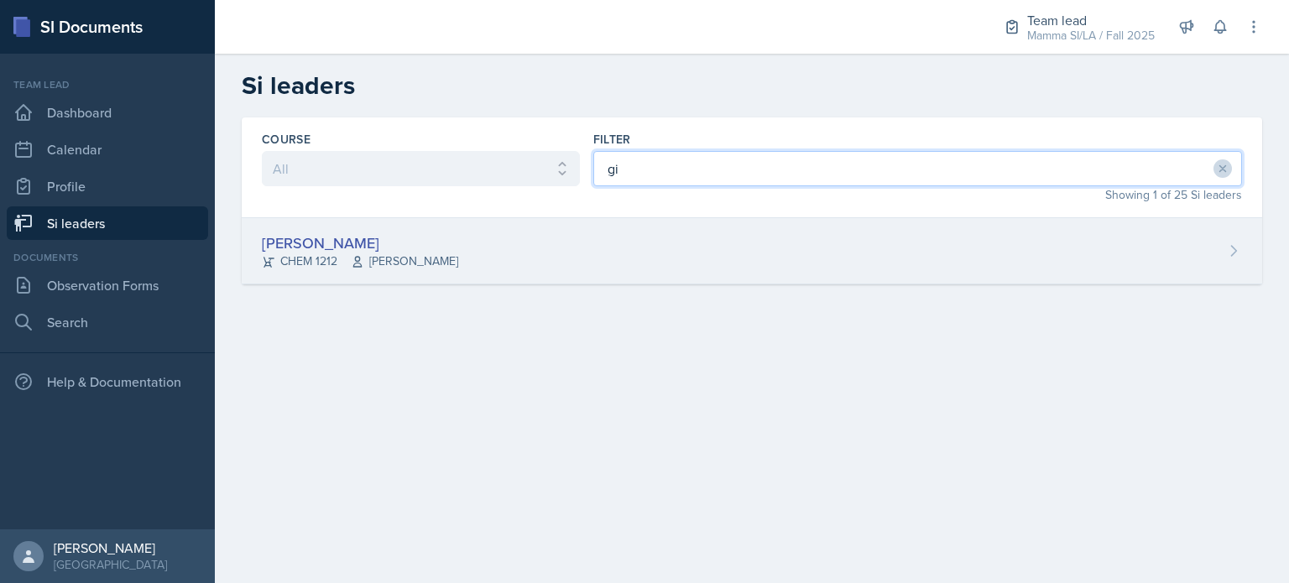
type input "gi"
click at [650, 254] on div "Gia Luu CHEM 1212 Bharat Baruah" at bounding box center [752, 251] width 1020 height 66
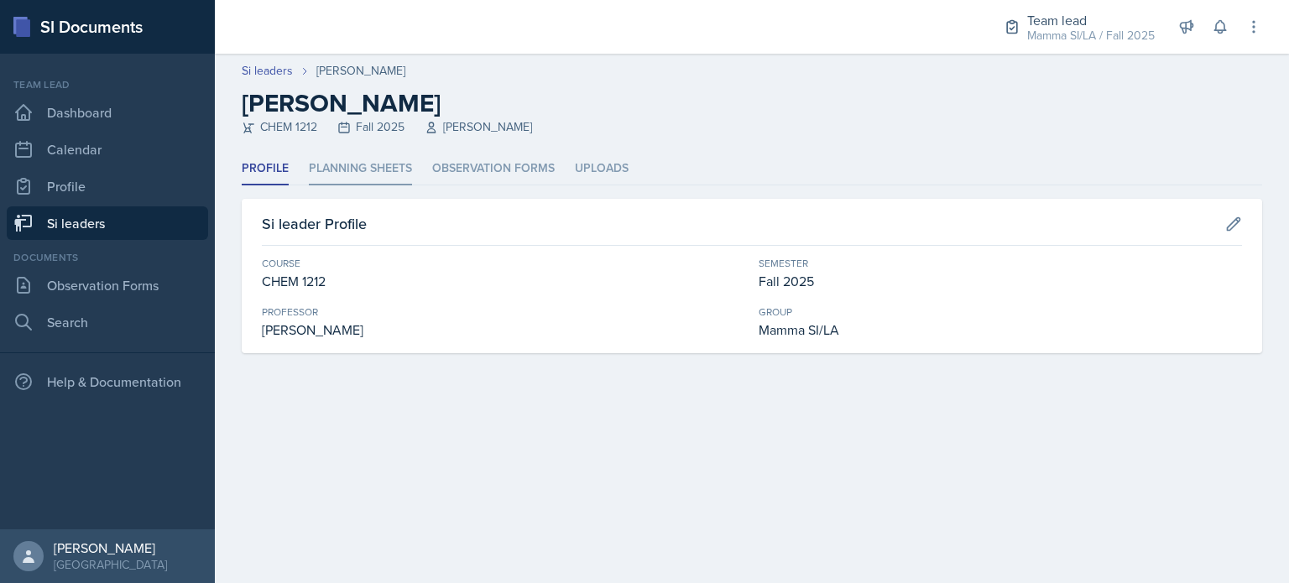
click at [365, 182] on li "Planning Sheets" at bounding box center [360, 169] width 103 height 33
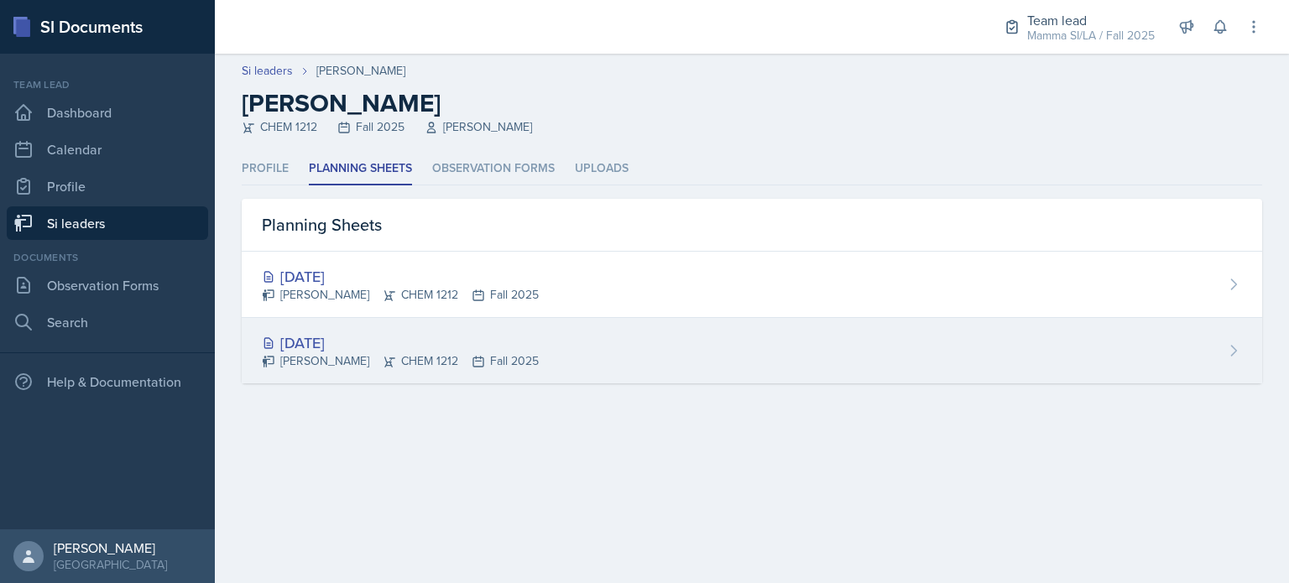
click at [461, 362] on div "Gia Luu CHEM 1212 Fall 2025" at bounding box center [400, 361] width 277 height 18
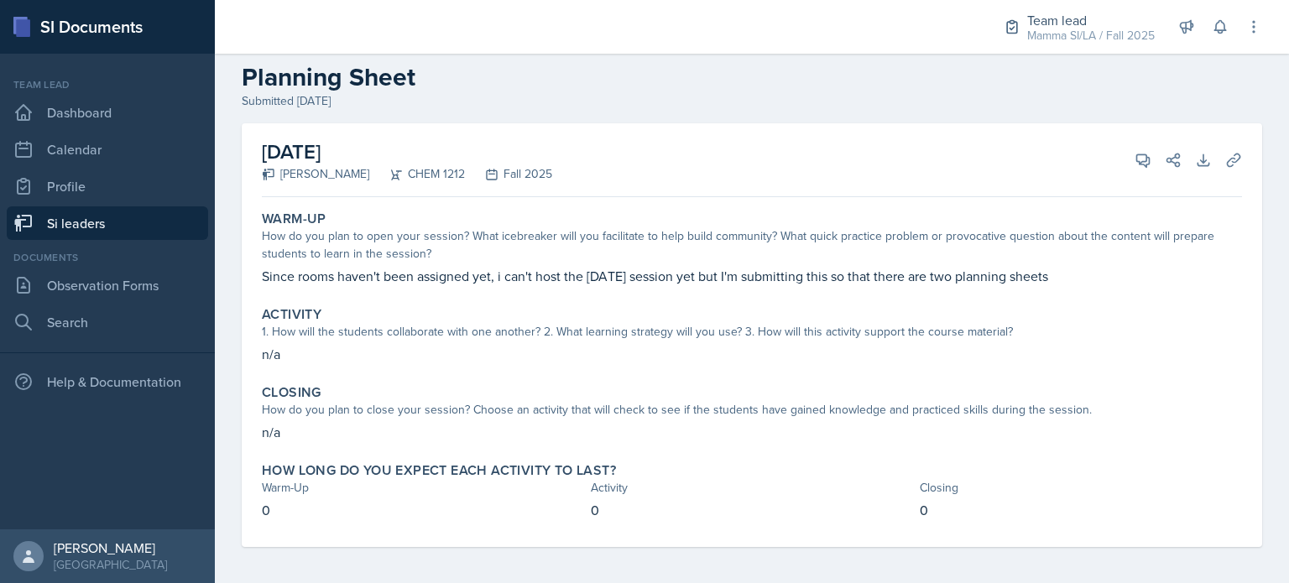
scroll to position [25, 0]
click at [645, 275] on p "Since rooms haven't been assigned yet, i can't host the Monday session yet but …" at bounding box center [752, 277] width 980 height 20
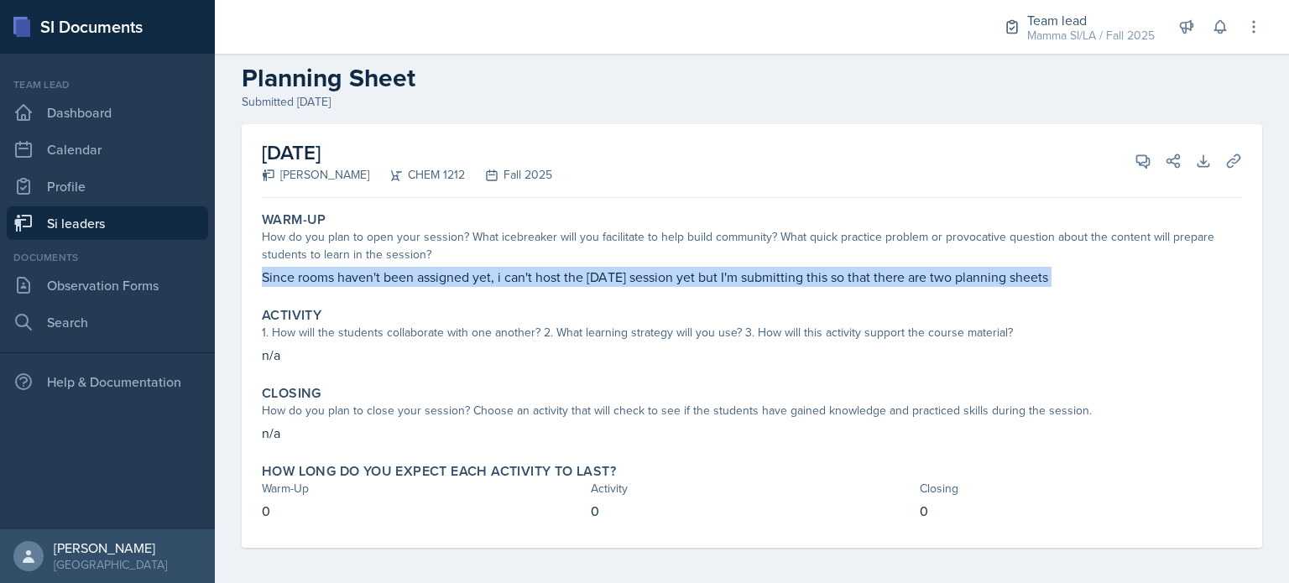
click at [645, 275] on p "Since rooms haven't been assigned yet, i can't host the Monday session yet but …" at bounding box center [752, 277] width 980 height 20
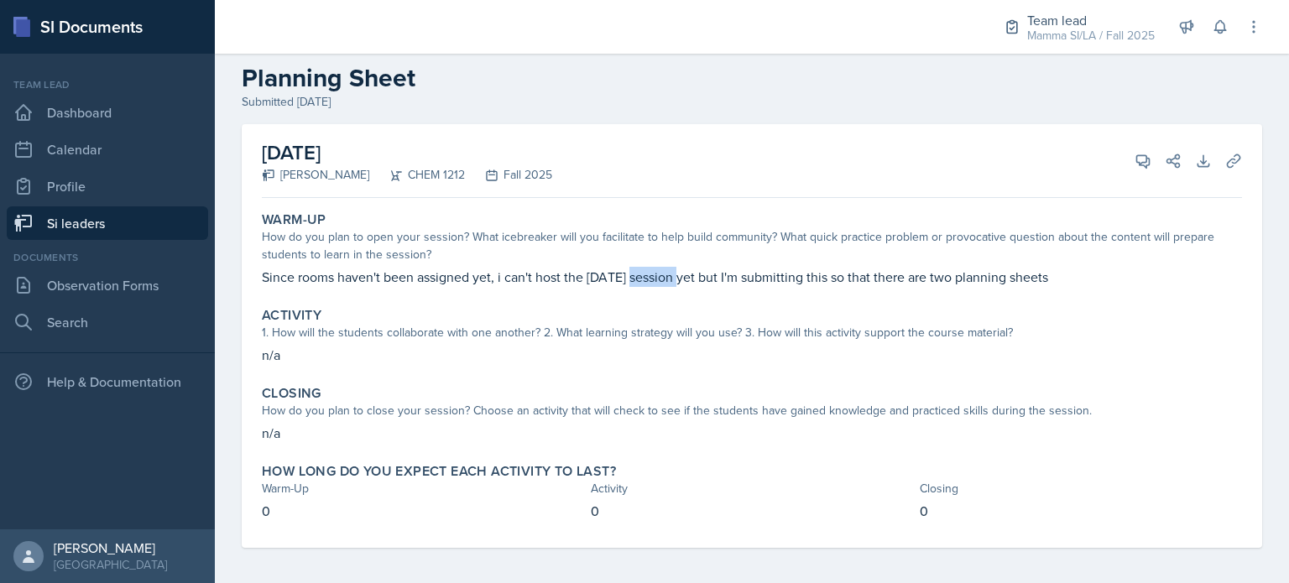
click at [645, 275] on p "Since rooms haven't been assigned yet, i can't host the Monday session yet but …" at bounding box center [752, 277] width 980 height 20
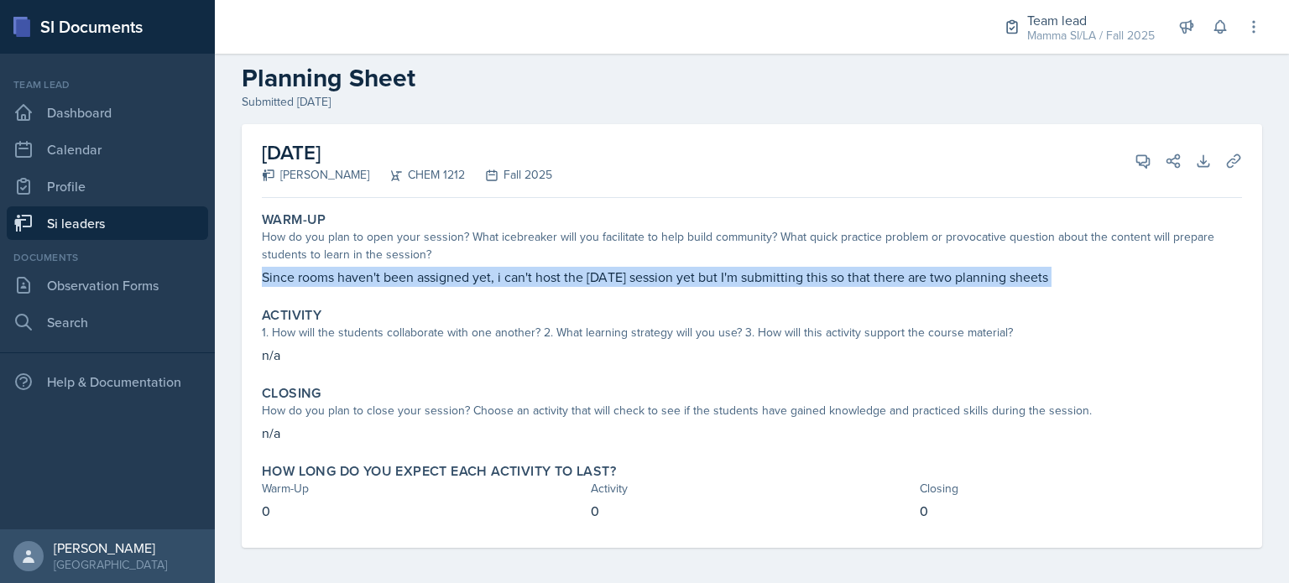
click at [645, 275] on p "Since rooms haven't been assigned yet, i can't host the Monday session yet but …" at bounding box center [752, 277] width 980 height 20
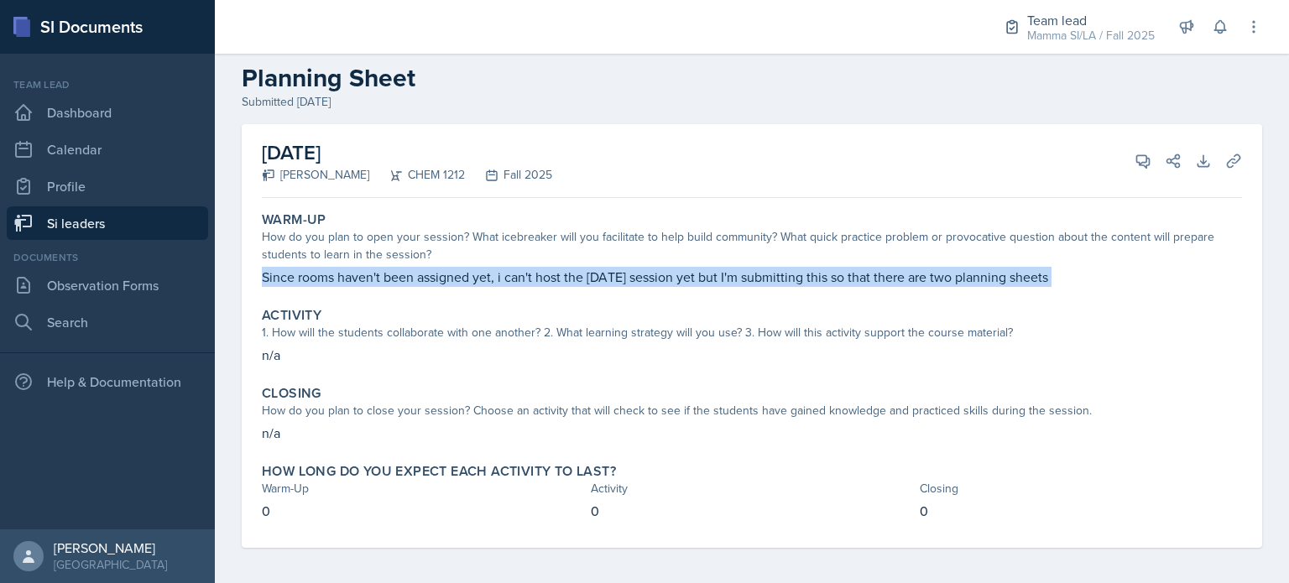
click at [645, 275] on p "Since rooms haven't been assigned yet, i can't host the Monday session yet but …" at bounding box center [752, 277] width 980 height 20
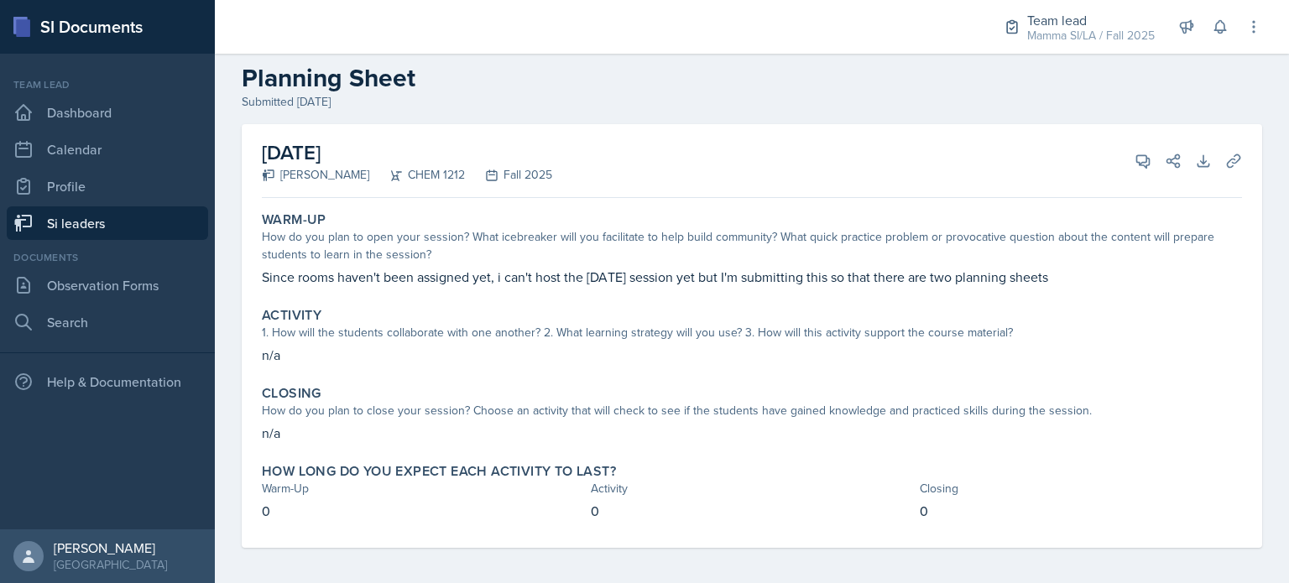
click at [660, 274] on p "Since rooms haven't been assigned yet, i can't host the Monday session yet but …" at bounding box center [752, 277] width 980 height 20
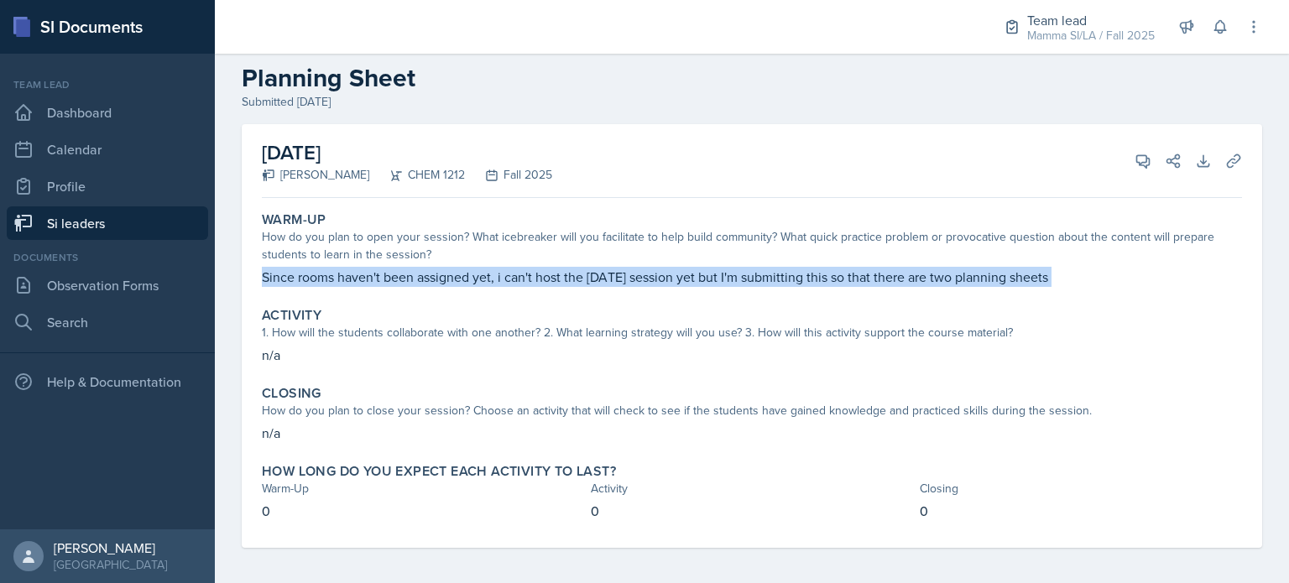
click at [660, 274] on p "Since rooms haven't been assigned yet, i can't host the Monday session yet but …" at bounding box center [752, 277] width 980 height 20
drag, startPoint x: 660, startPoint y: 274, endPoint x: 628, endPoint y: 277, distance: 32.0
click at [628, 277] on p "Since rooms haven't been assigned yet, i can't host the Monday session yet but …" at bounding box center [752, 277] width 980 height 20
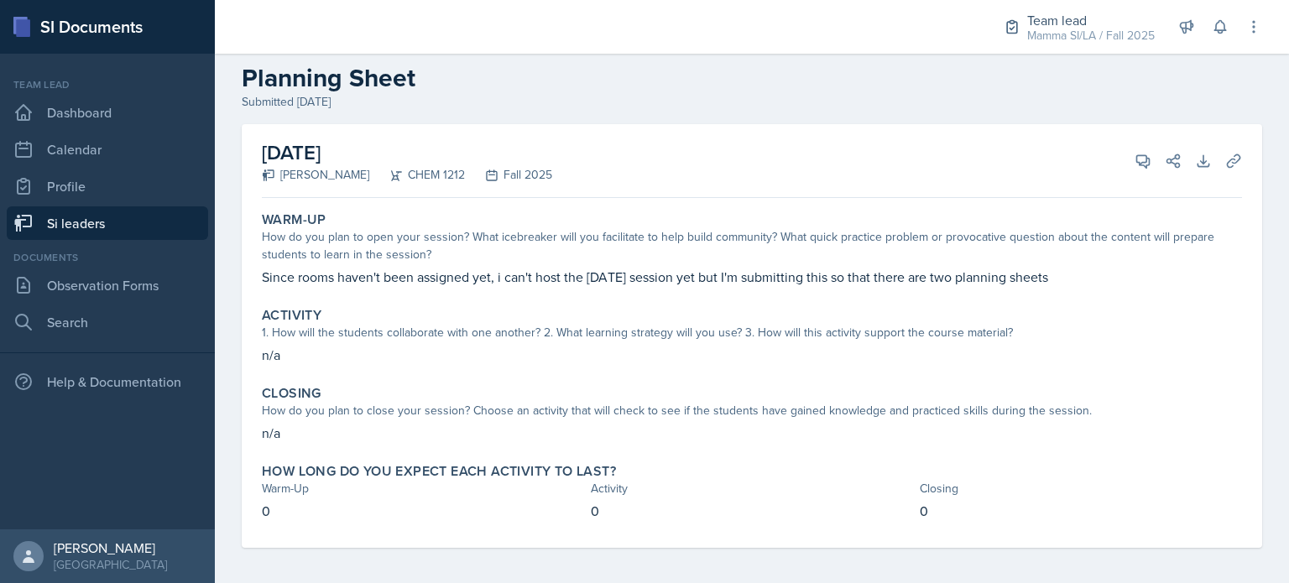
click at [131, 219] on link "Si leaders" at bounding box center [107, 223] width 201 height 34
